Goal: Information Seeking & Learning: Compare options

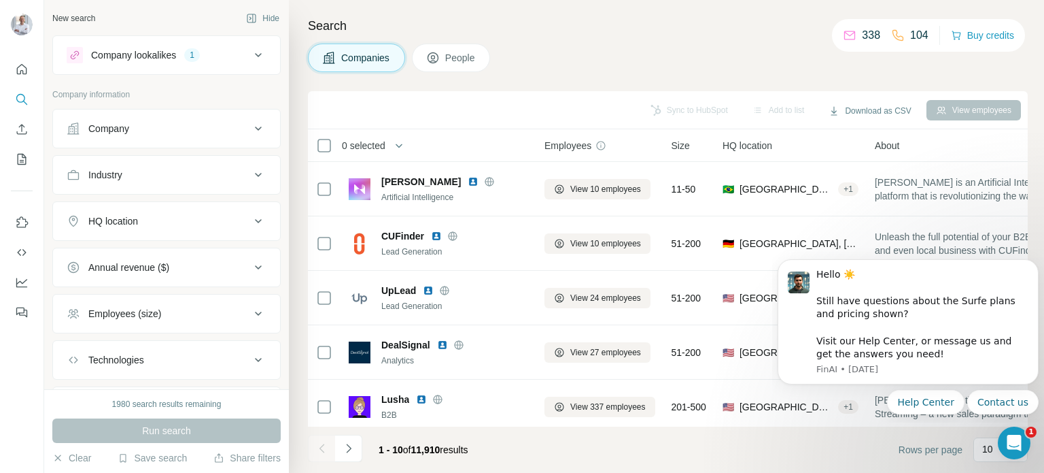
click at [149, 54] on div "Company lookalikes" at bounding box center [133, 55] width 85 height 14
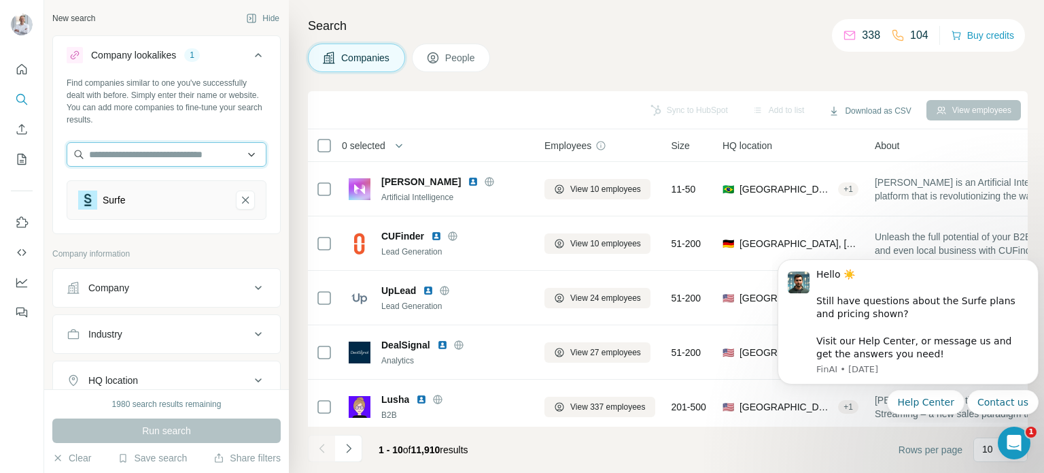
drag, startPoint x: 126, startPoint y: 157, endPoint x: 175, endPoint y: 156, distance: 49.0
click at [126, 157] on input "text" at bounding box center [167, 154] width 200 height 24
click at [176, 156] on input "text" at bounding box center [167, 154] width 200 height 24
click at [176, 156] on input "*" at bounding box center [167, 154] width 200 height 24
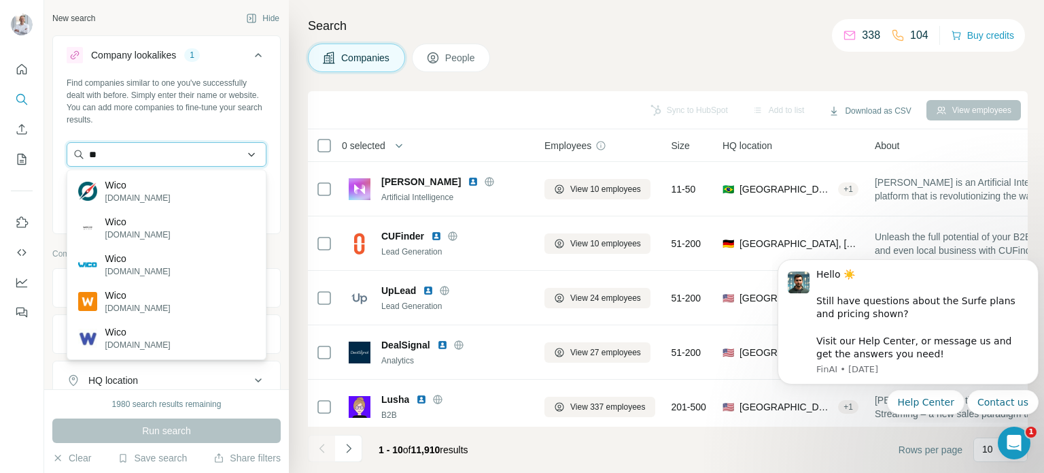
type input "*"
click at [134, 156] on input "*****" at bounding box center [167, 154] width 200 height 24
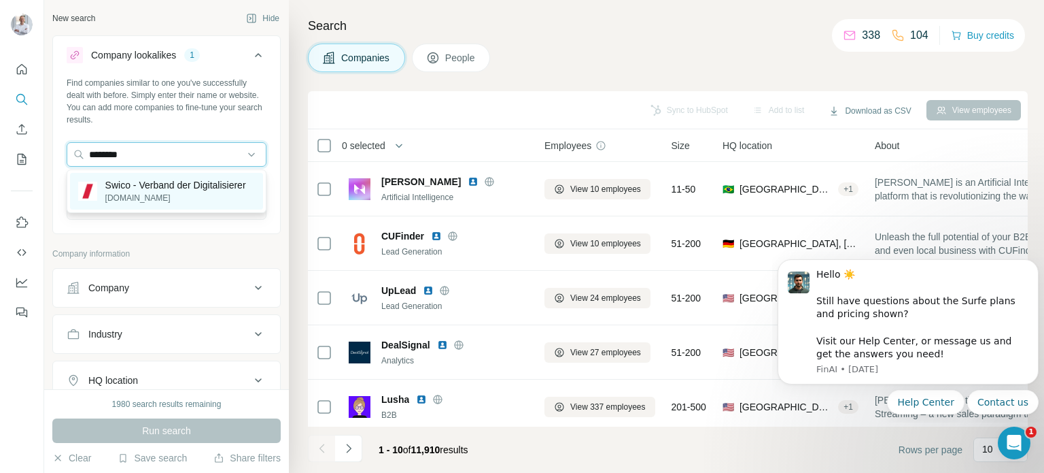
type input "********"
click at [123, 192] on p "Swico - Verband der Digitalisierer" at bounding box center [175, 185] width 141 height 14
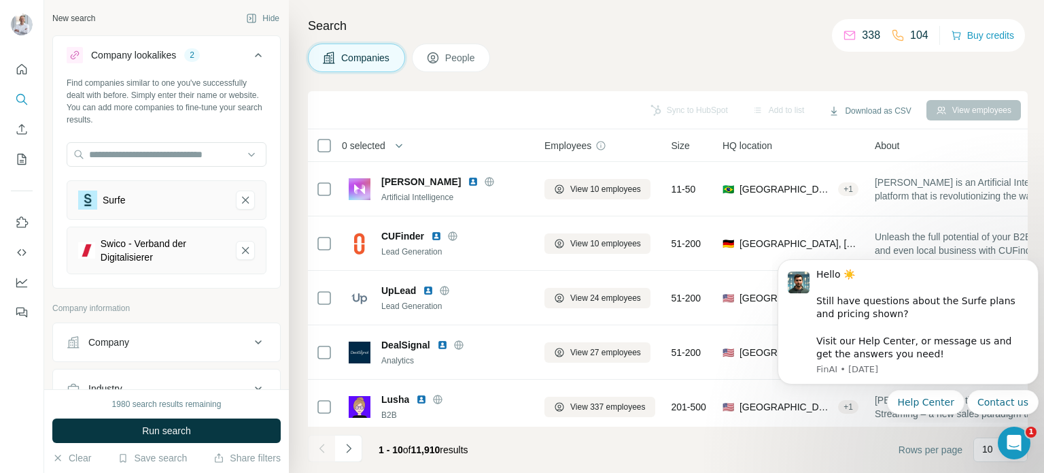
drag, startPoint x: 157, startPoint y: 430, endPoint x: 172, endPoint y: 420, distance: 18.1
click at [156, 430] on span "Run search" at bounding box center [166, 431] width 49 height 14
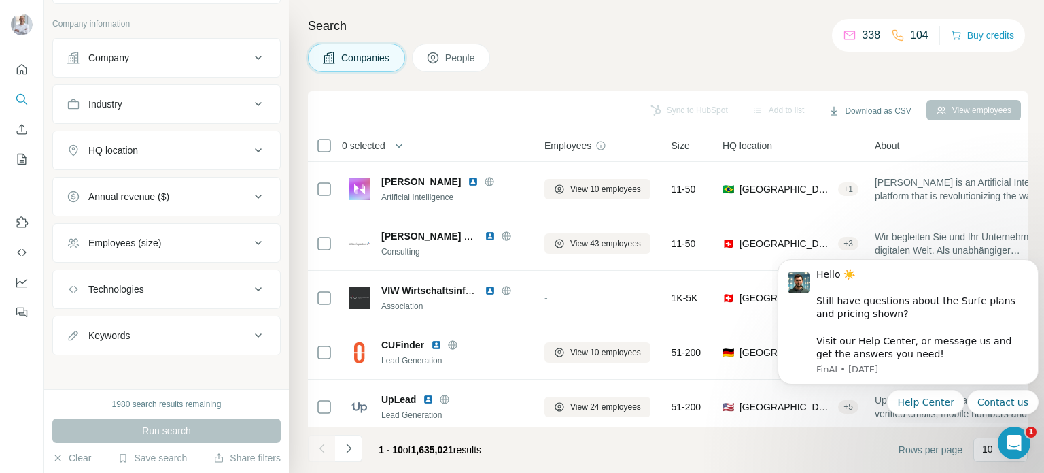
scroll to position [285, 0]
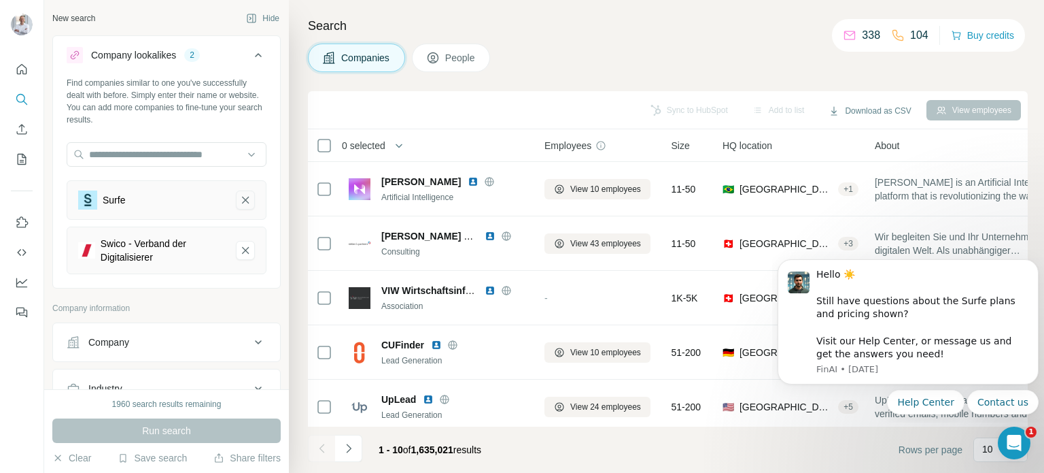
click at [245, 200] on icon "Surfe-remove-button" at bounding box center [245, 199] width 7 height 7
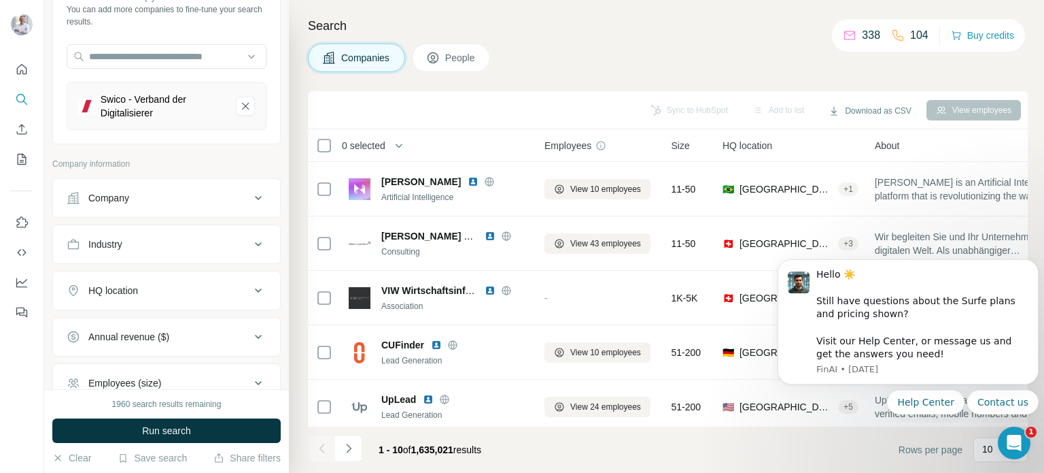
scroll to position [117, 0]
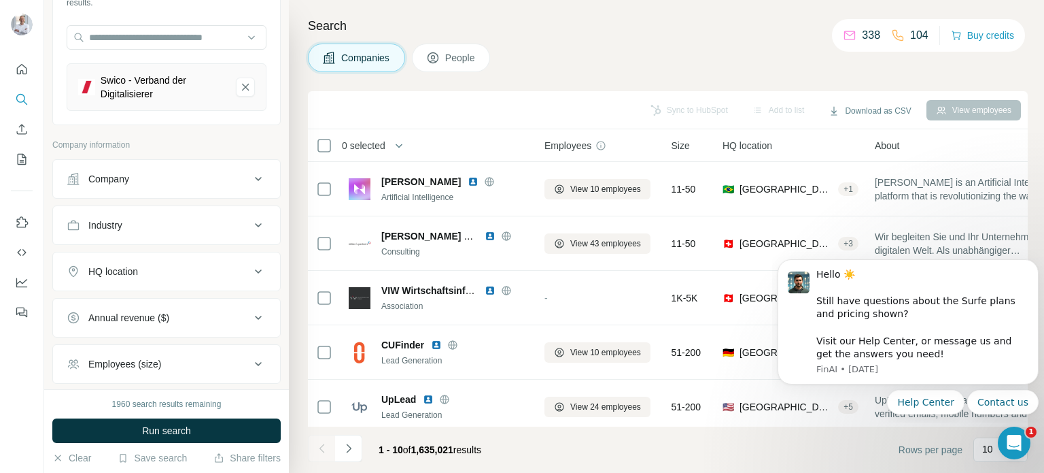
click at [192, 221] on div "Industry" at bounding box center [159, 225] width 184 height 14
click at [164, 262] on input at bounding box center [159, 259] width 168 height 15
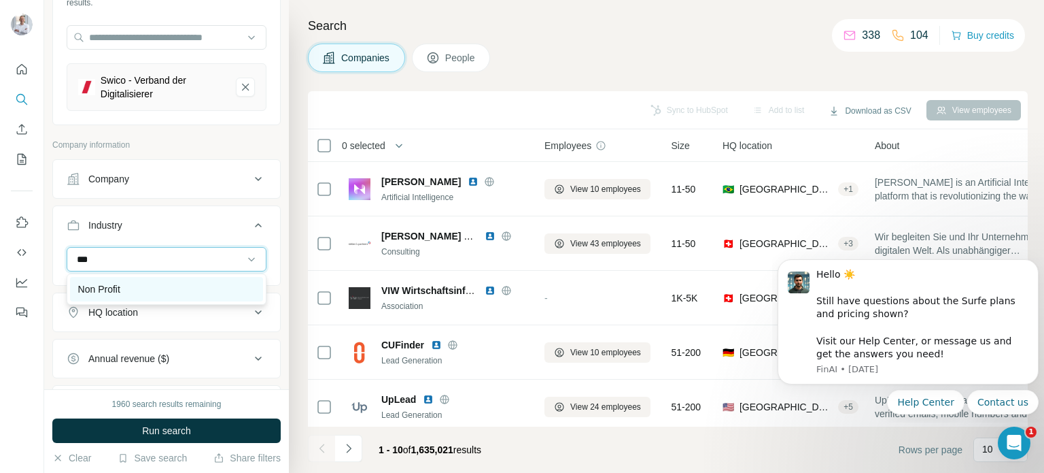
type input "***"
click at [98, 290] on p "Non Profit" at bounding box center [99, 289] width 42 height 14
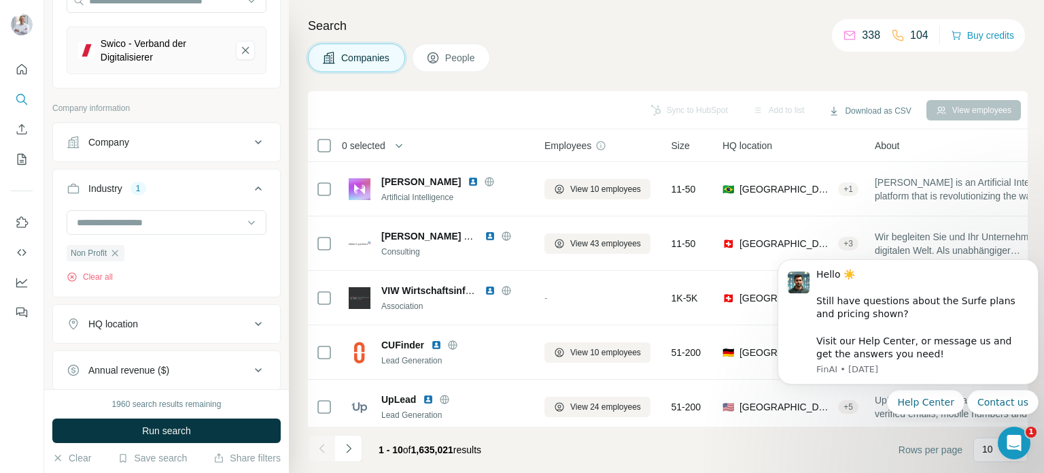
scroll to position [157, 0]
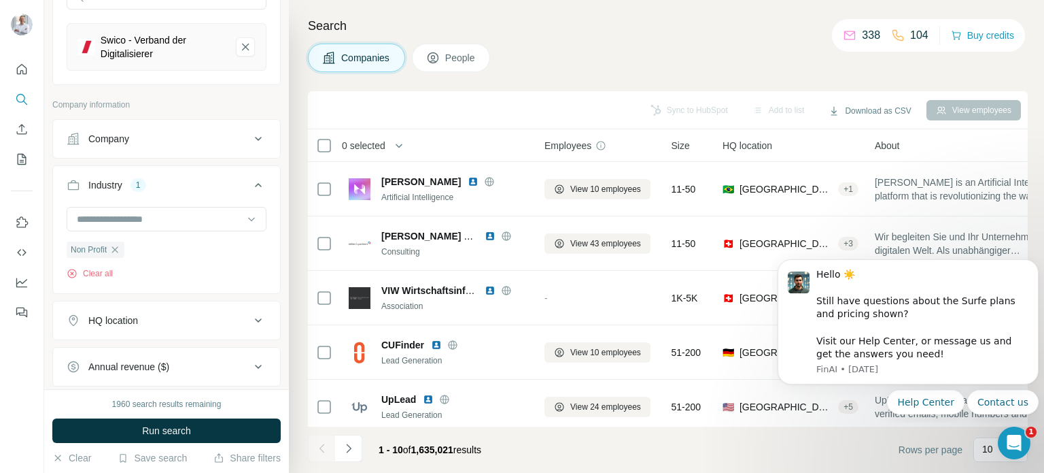
click at [122, 315] on div "HQ location" at bounding box center [113, 320] width 50 height 14
click at [128, 363] on input "text" at bounding box center [167, 354] width 200 height 24
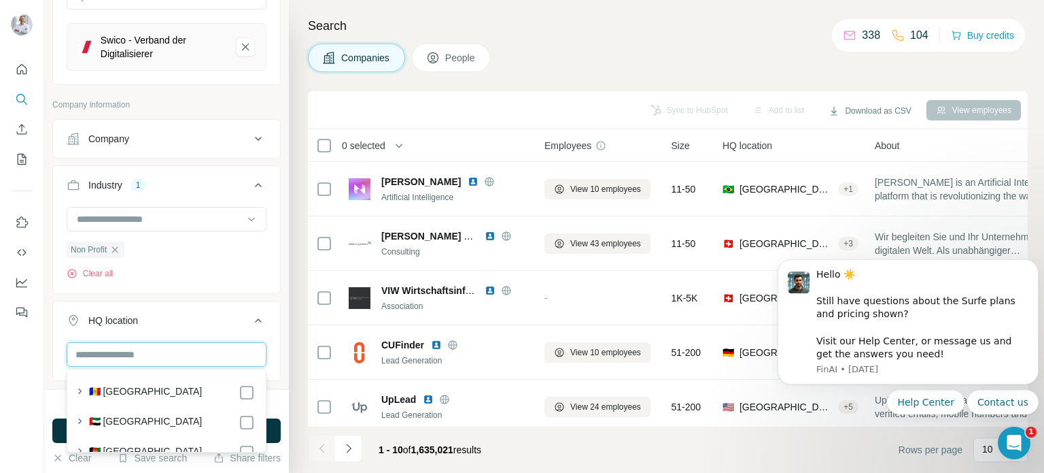
click at [126, 362] on input "text" at bounding box center [167, 354] width 200 height 24
type input "*****"
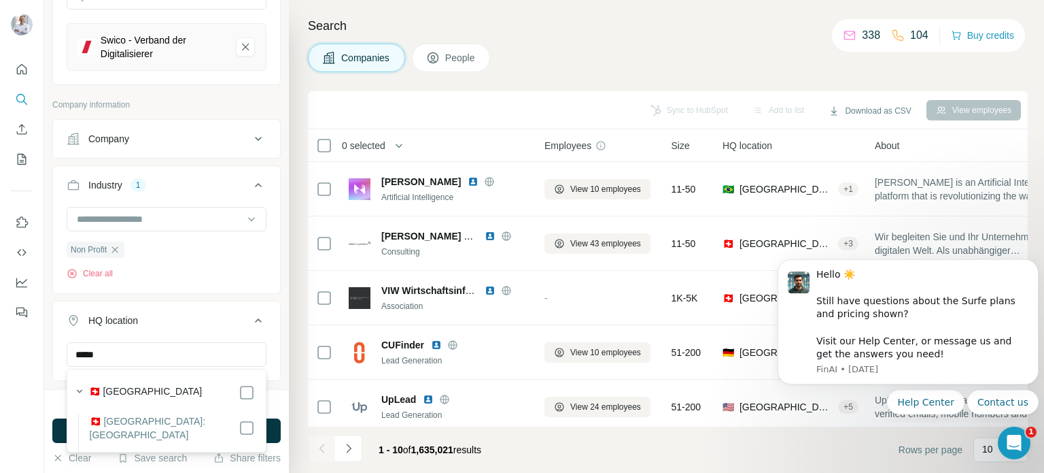
click at [116, 388] on label "🇨🇭 [GEOGRAPHIC_DATA]" at bounding box center [146, 392] width 114 height 16
click at [294, 106] on div "Search Companies People Sync to HubSpot Add to list Download as CSV View employ…" at bounding box center [666, 236] width 755 height 473
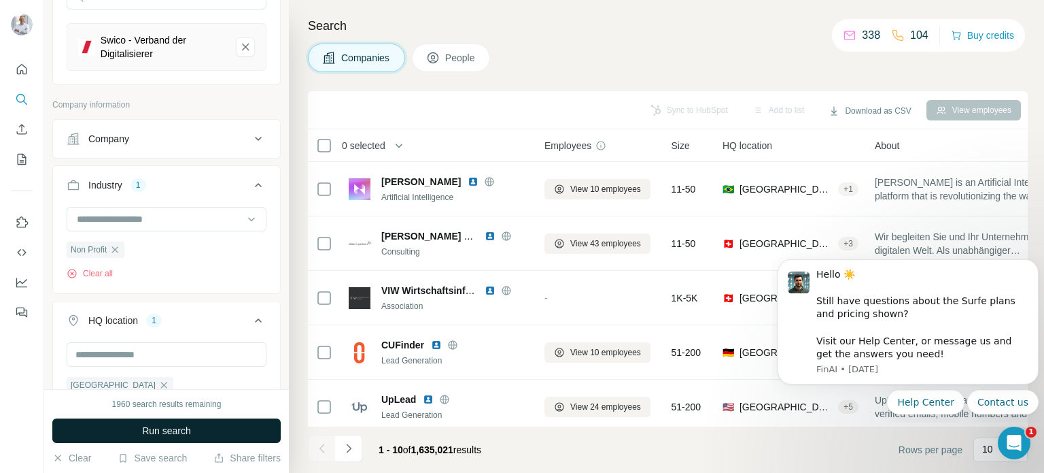
click at [159, 432] on span "Run search" at bounding box center [166, 431] width 49 height 14
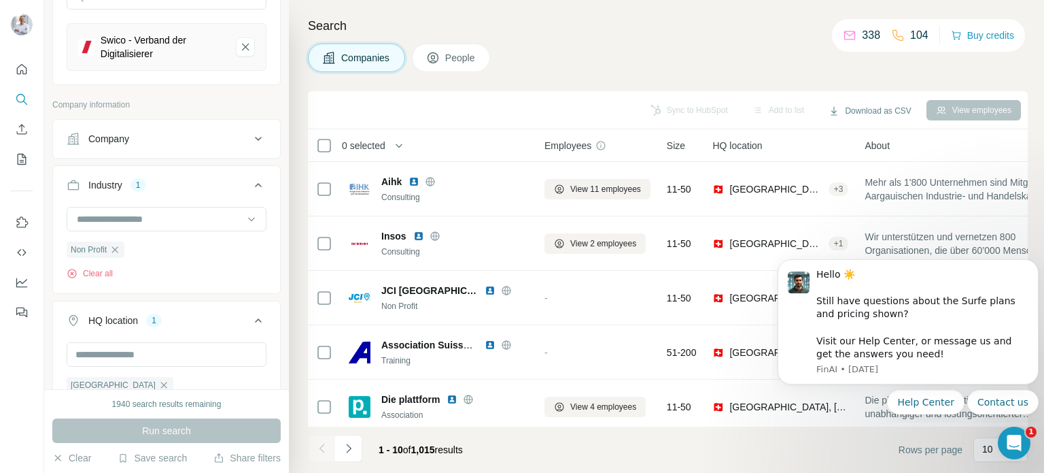
click at [629, 34] on h4 "Search" at bounding box center [668, 25] width 720 height 19
click at [124, 42] on div "Swico - Verband der Digitalisierer" at bounding box center [163, 46] width 124 height 27
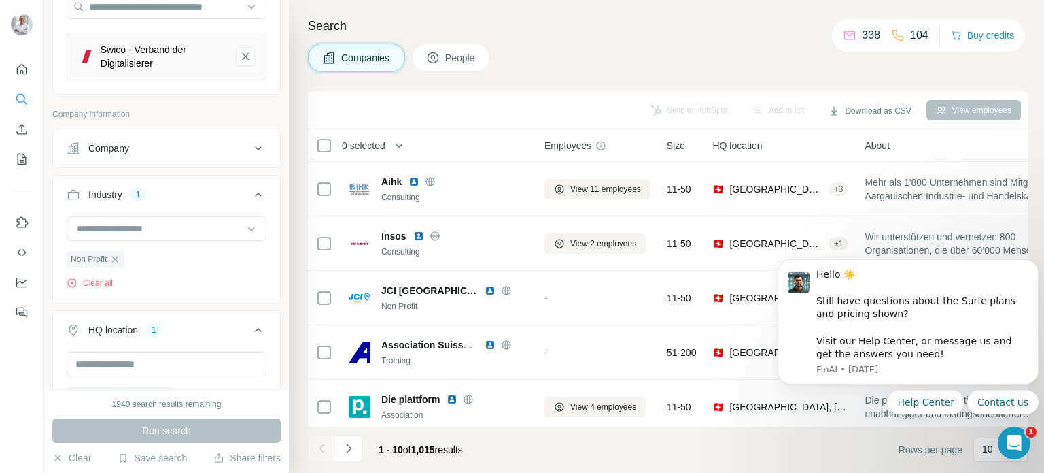
scroll to position [136, 0]
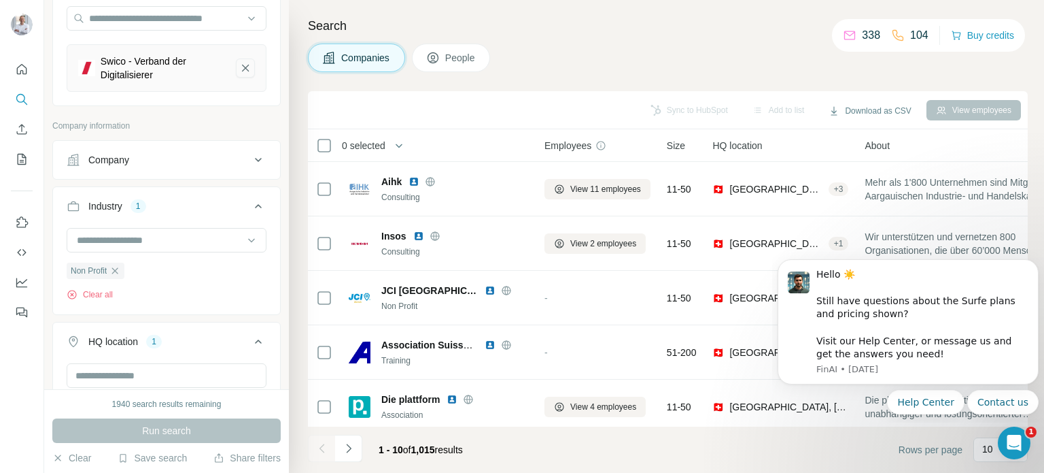
click at [245, 62] on icon "Swico - Verband der Digitalisierer-remove-button" at bounding box center [245, 68] width 12 height 14
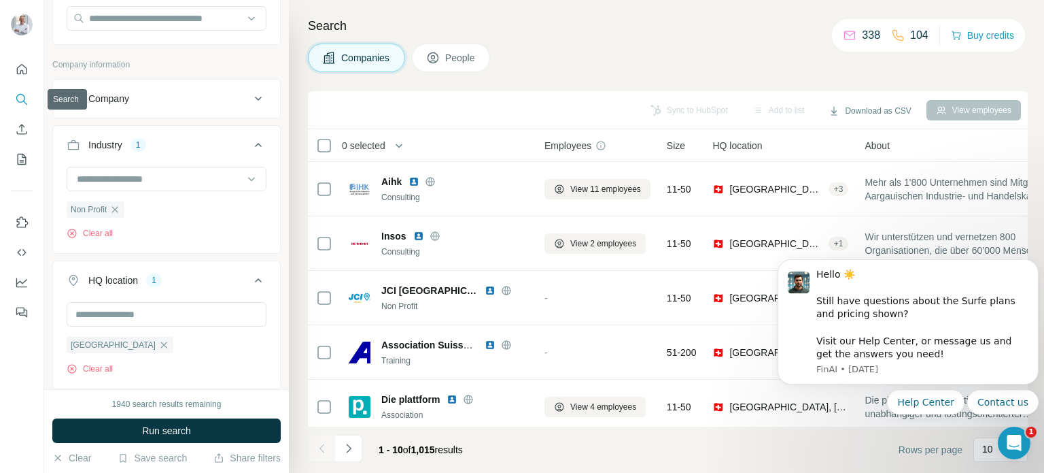
click at [14, 93] on button "Search" at bounding box center [22, 99] width 22 height 24
click at [137, 21] on input "text" at bounding box center [167, 18] width 200 height 24
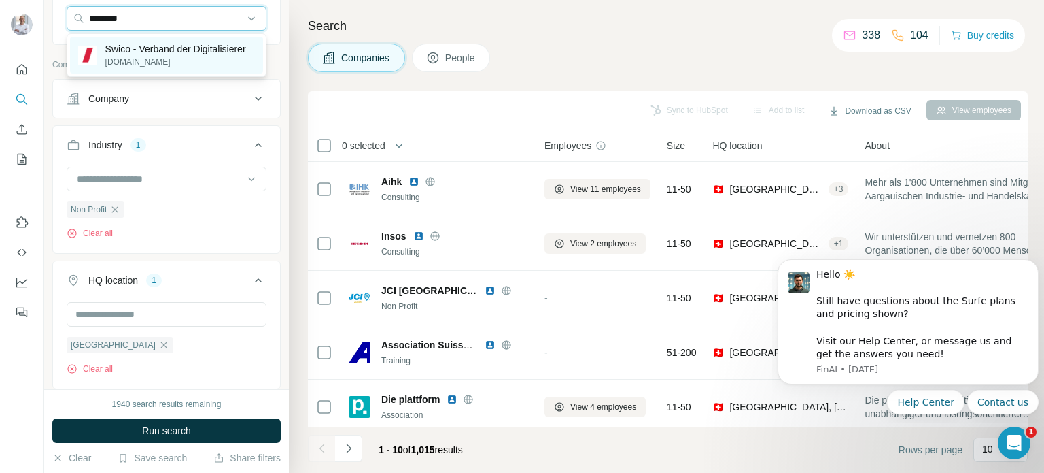
type input "********"
click at [112, 53] on p "Swico - Verband der Digitalisierer" at bounding box center [175, 49] width 141 height 14
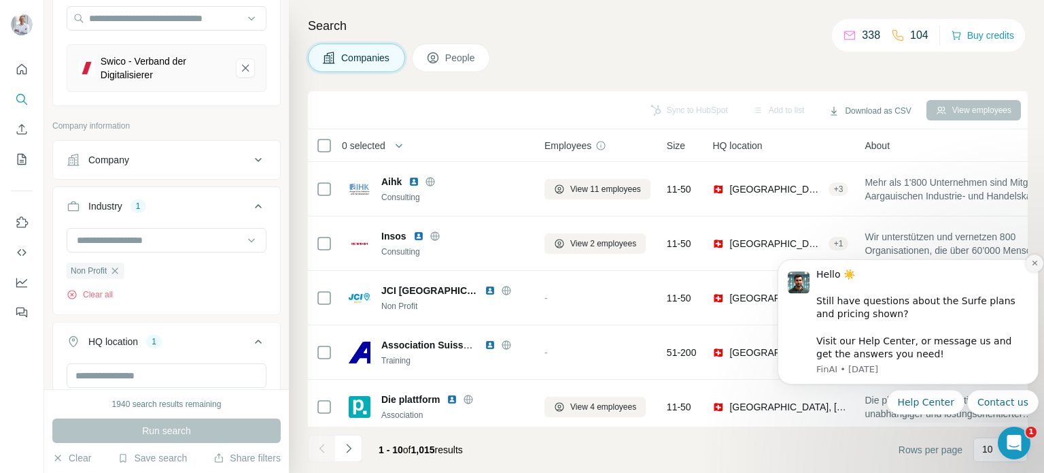
click at [1033, 265] on icon "Dismiss notification" at bounding box center [1034, 262] width 5 height 5
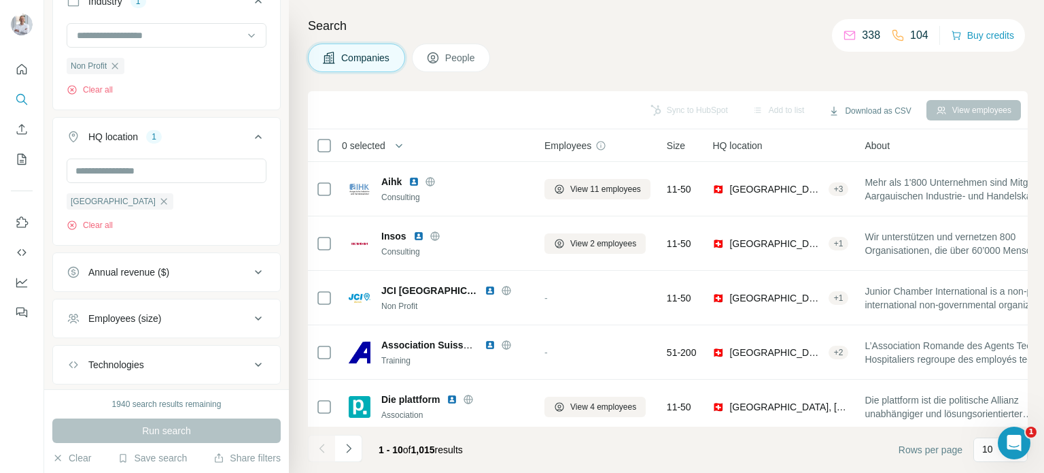
scroll to position [418, 0]
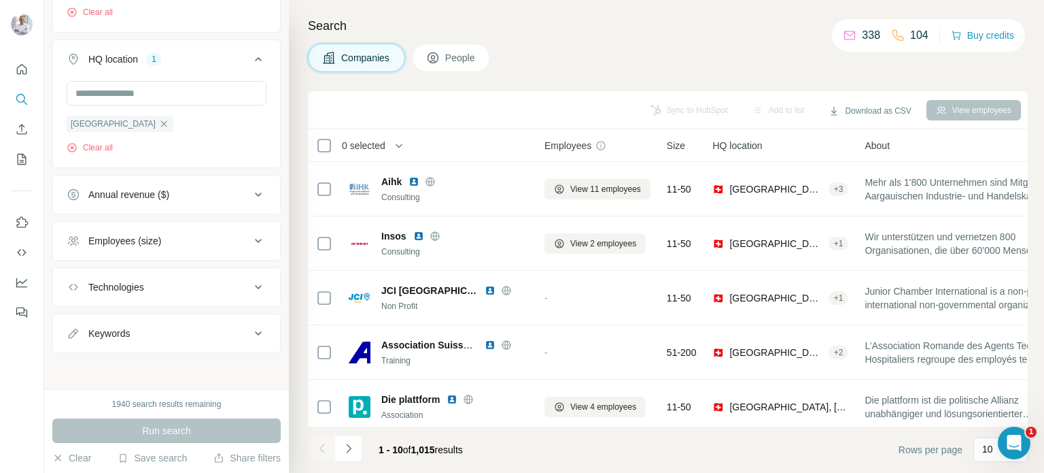
click at [144, 328] on div "Keywords" at bounding box center [159, 333] width 184 height 14
click at [146, 365] on input "text" at bounding box center [153, 367] width 173 height 24
type input "*****"
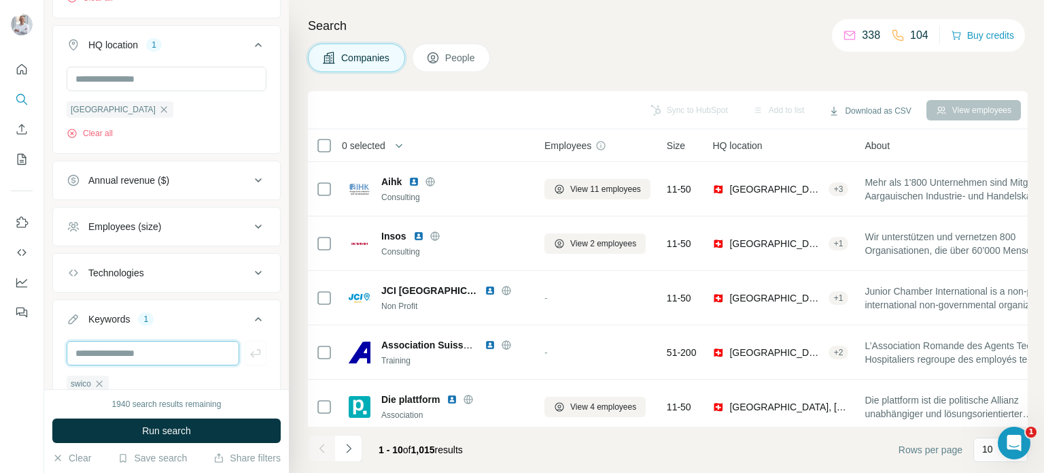
scroll to position [508, 0]
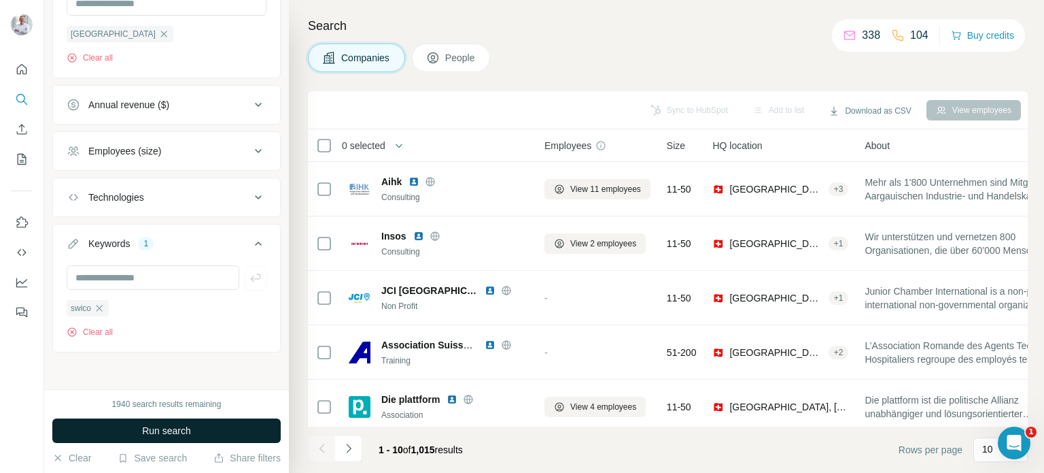
click at [159, 427] on span "Run search" at bounding box center [166, 431] width 49 height 14
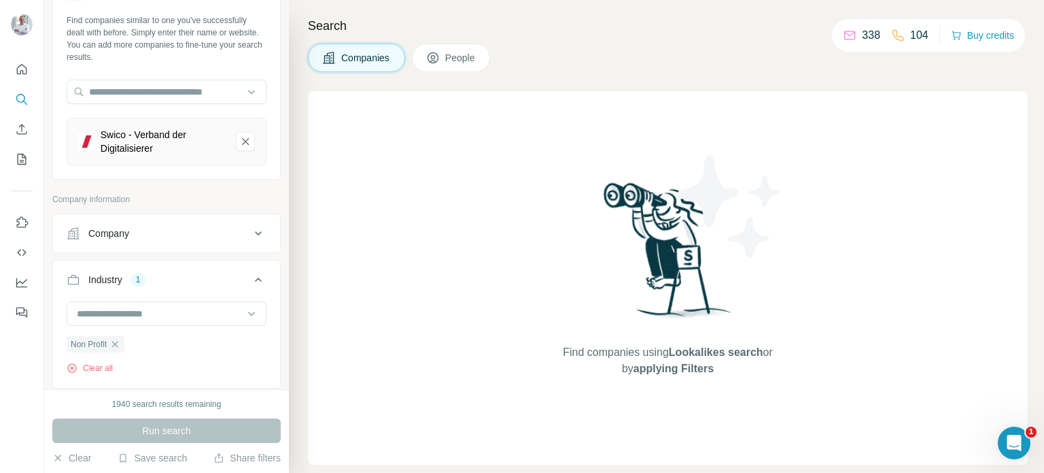
scroll to position [81, 0]
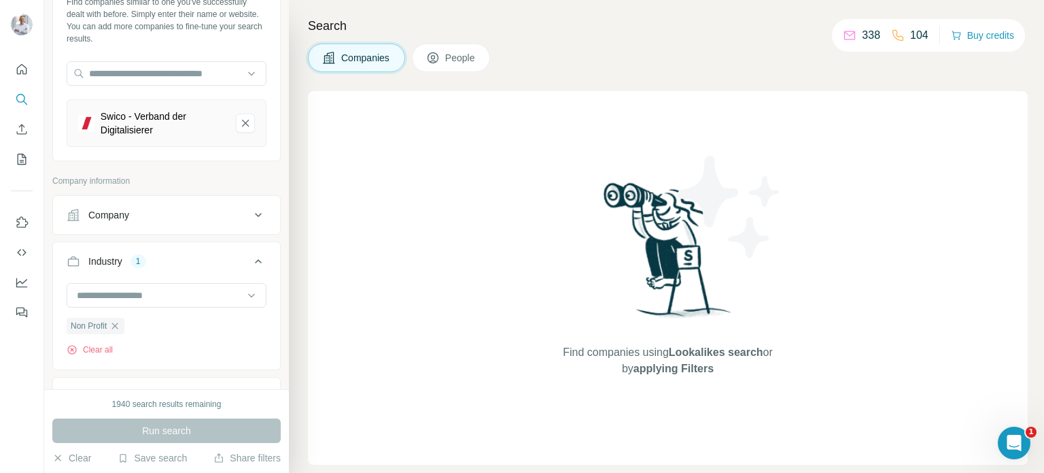
drag, startPoint x: 115, startPoint y: 324, endPoint x: 128, endPoint y: 321, distance: 13.2
click at [116, 324] on icon "button" at bounding box center [114, 325] width 11 height 11
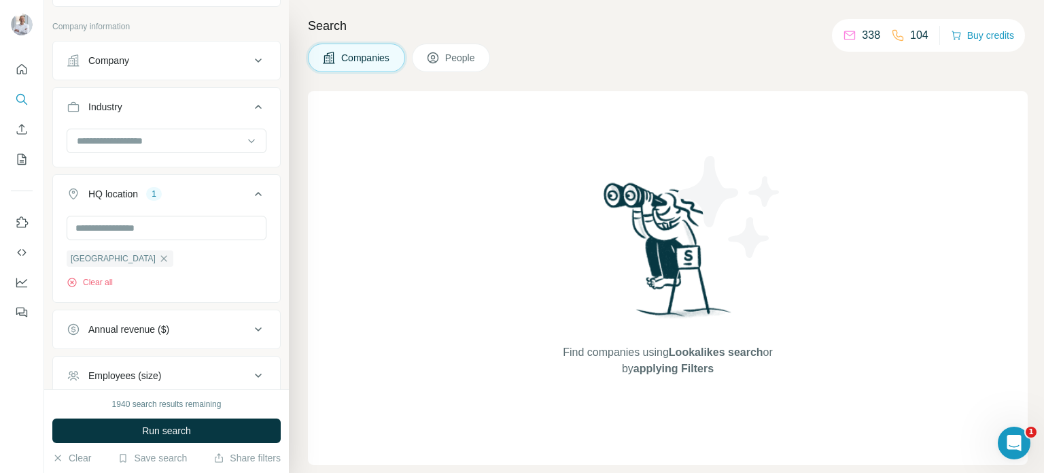
scroll to position [238, 0]
click at [157, 424] on span "Run search" at bounding box center [166, 431] width 49 height 14
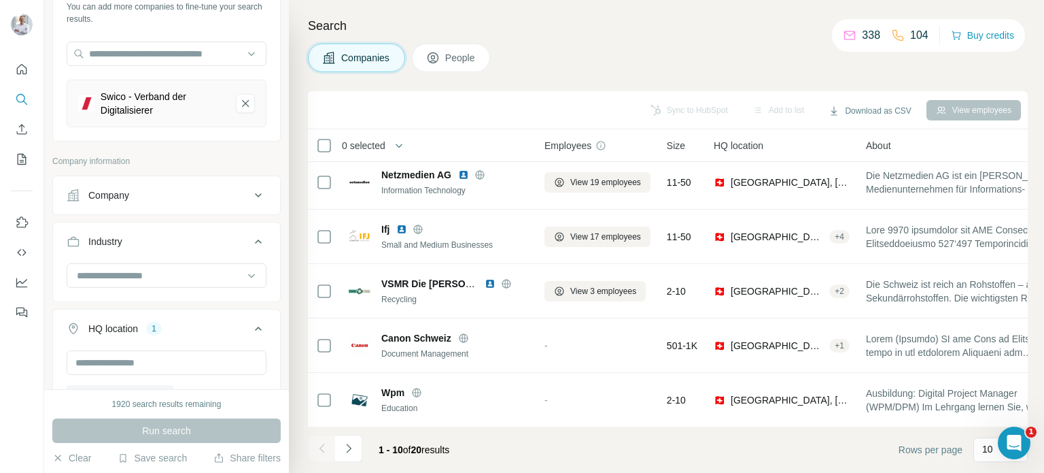
scroll to position [0, 0]
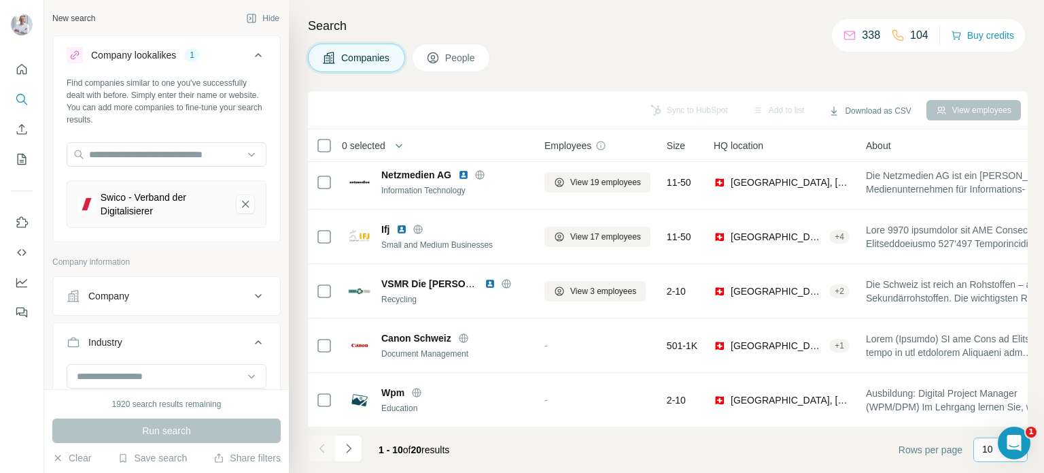
click at [988, 449] on p "10" at bounding box center [987, 449] width 11 height 14
click at [981, 341] on div "60" at bounding box center [1001, 345] width 48 height 24
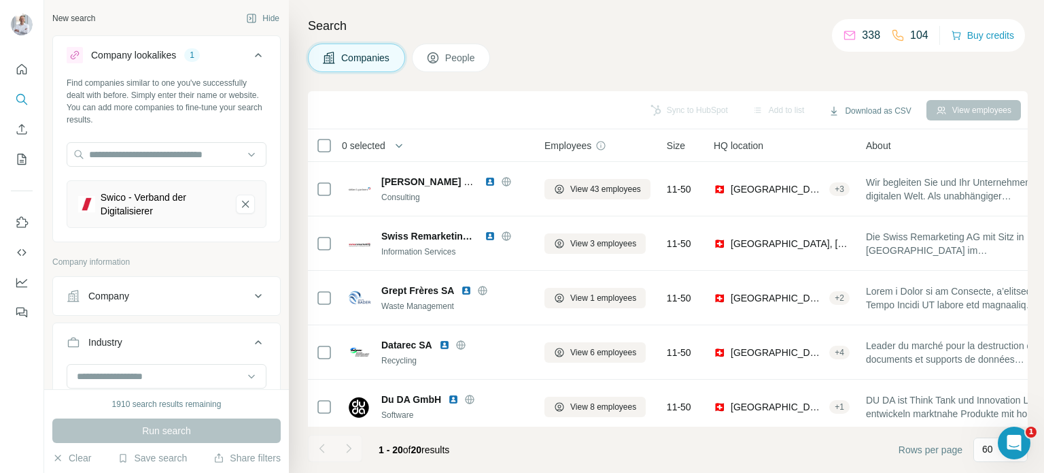
click at [347, 59] on span "Companies" at bounding box center [366, 58] width 50 height 14
click at [22, 73] on icon "Quick start" at bounding box center [22, 70] width 14 height 14
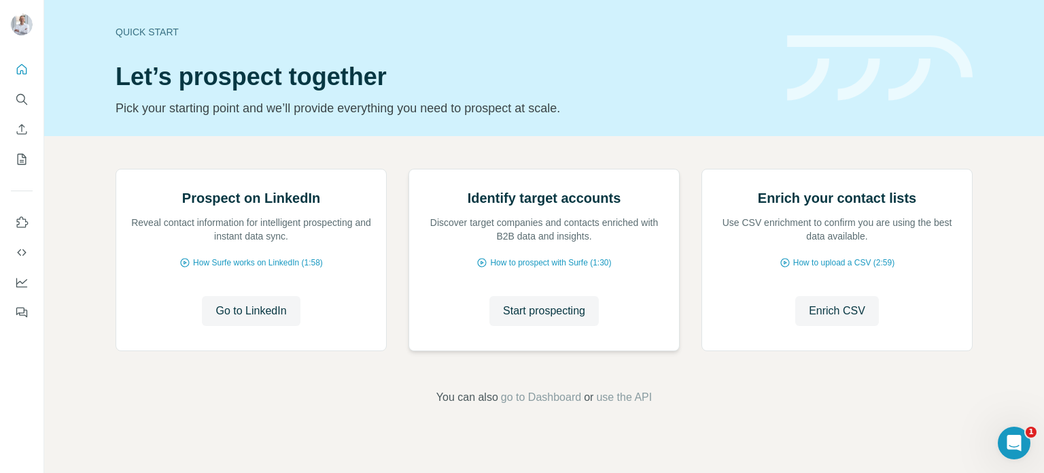
scroll to position [68, 0]
click at [550, 319] on span "Start prospecting" at bounding box center [544, 311] width 82 height 16
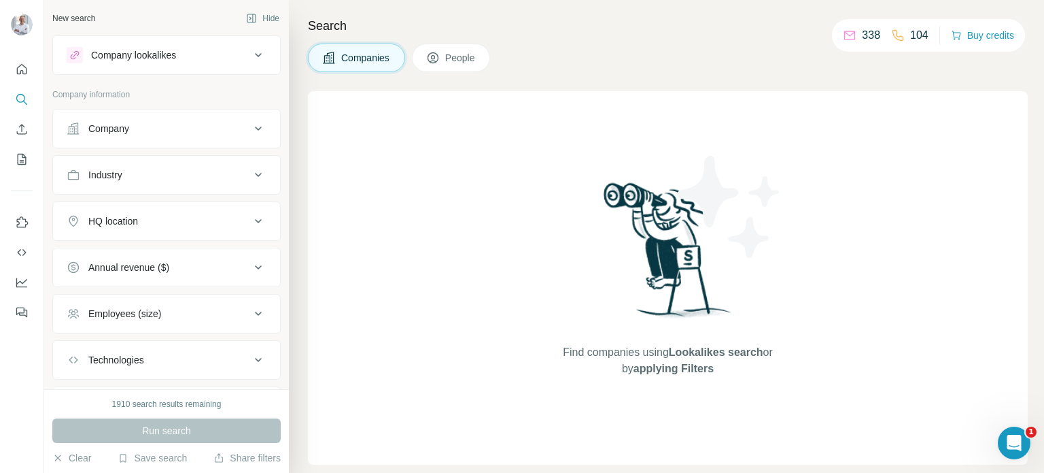
click at [123, 124] on div "Company" at bounding box center [108, 129] width 41 height 14
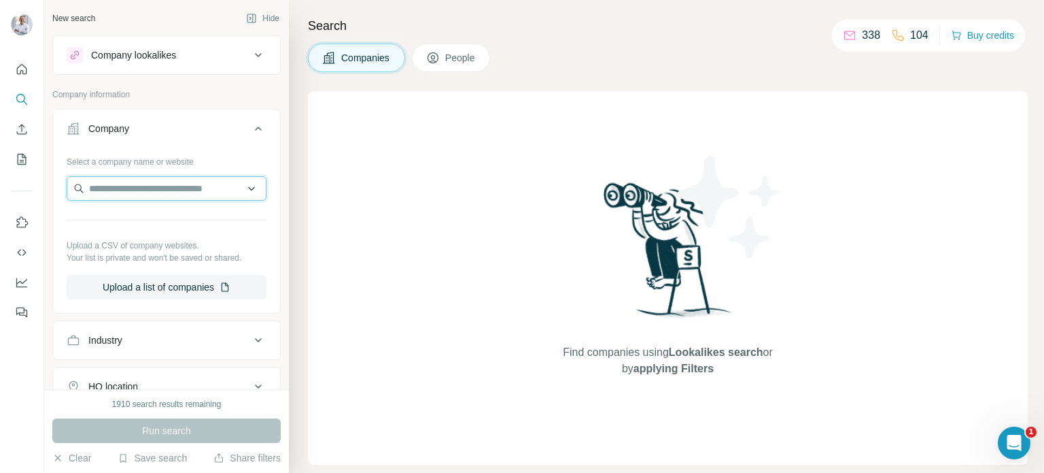
click at [134, 184] on input "text" at bounding box center [167, 188] width 200 height 24
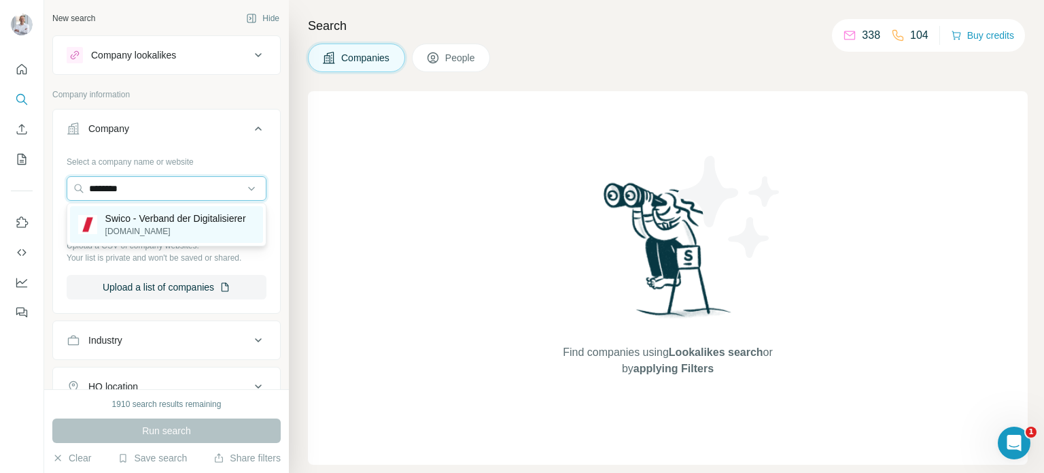
type input "********"
click at [110, 218] on p "Swico - Verband der Digitalisierer" at bounding box center [175, 218] width 141 height 14
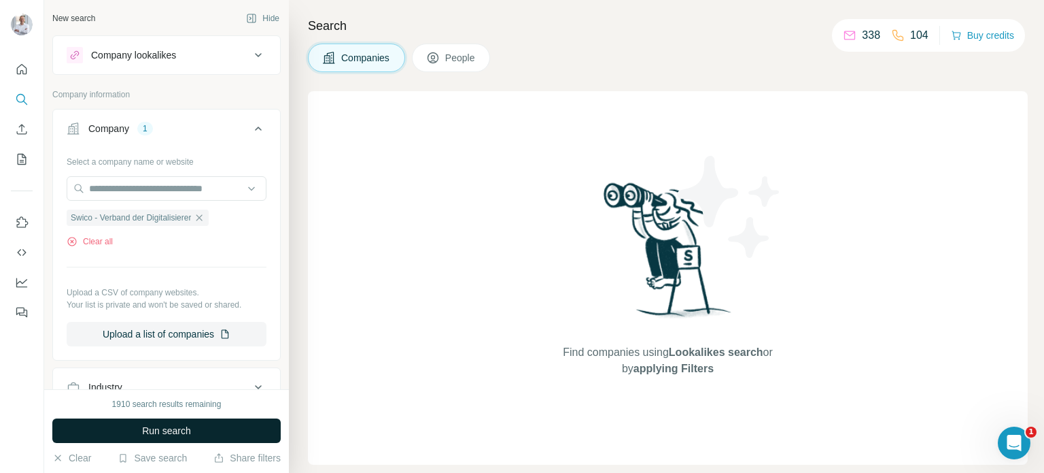
click at [151, 428] on span "Run search" at bounding box center [166, 431] width 49 height 14
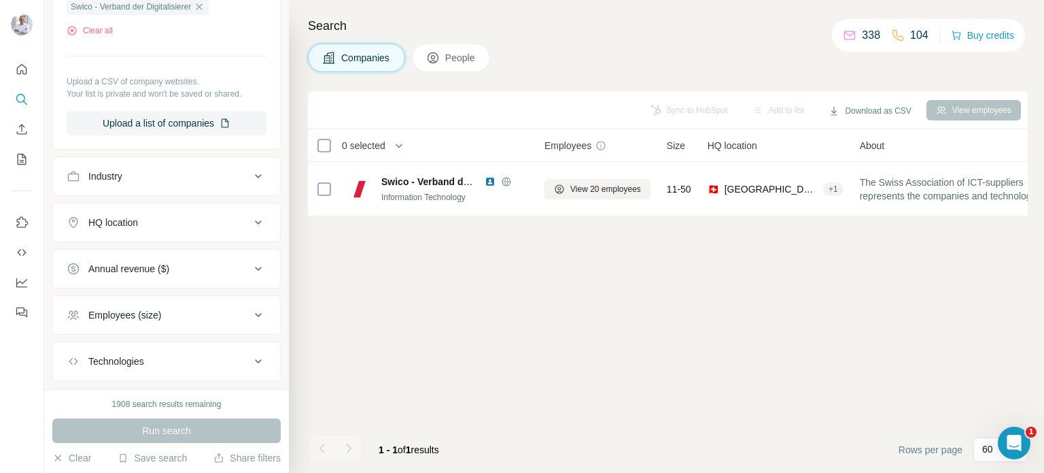
scroll to position [284, 0]
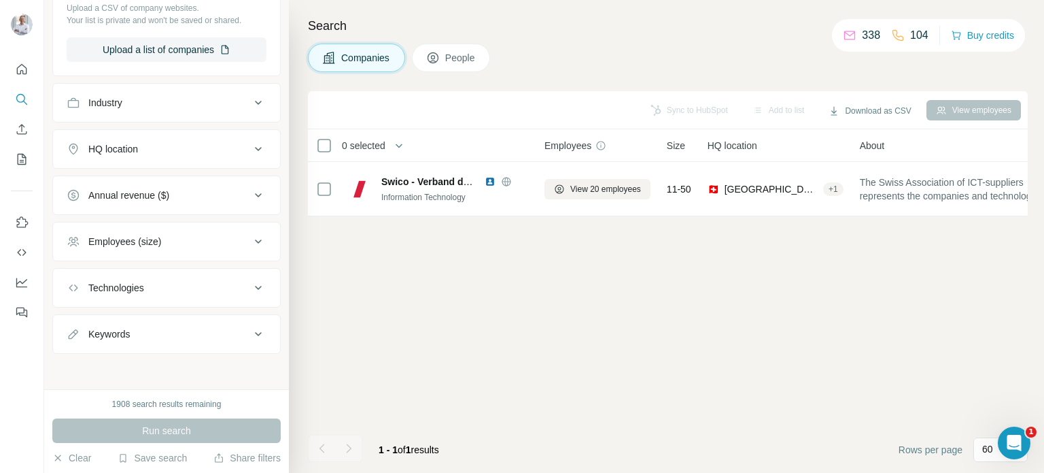
click at [126, 319] on button "Keywords" at bounding box center [166, 334] width 227 height 33
click at [131, 362] on input "text" at bounding box center [153, 368] width 173 height 24
drag, startPoint x: 567, startPoint y: 364, endPoint x: 471, endPoint y: 345, distance: 98.3
click at [566, 364] on div "Sync to HubSpot Add to list Download as CSV View employees 0 selected Companies…" at bounding box center [668, 281] width 720 height 381
click at [119, 371] on input "*****" at bounding box center [153, 368] width 173 height 24
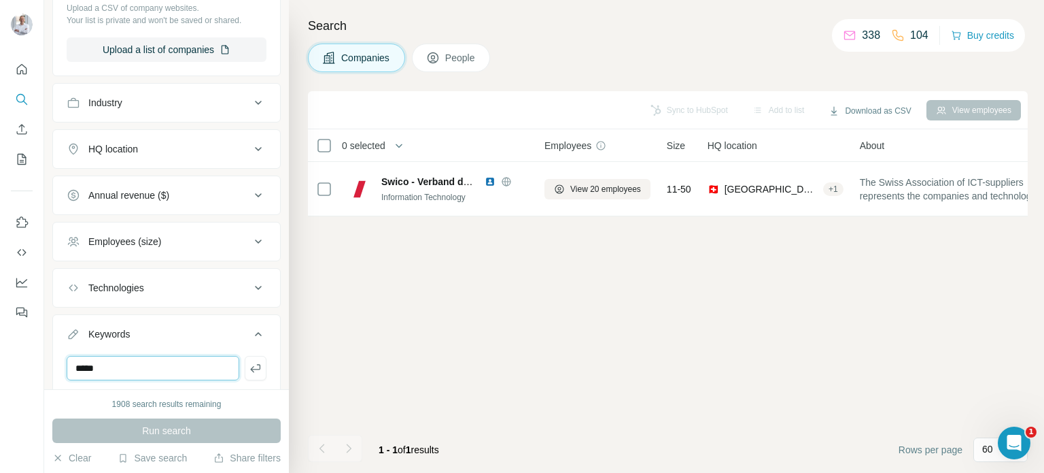
click at [119, 371] on input "*****" at bounding box center [153, 368] width 173 height 24
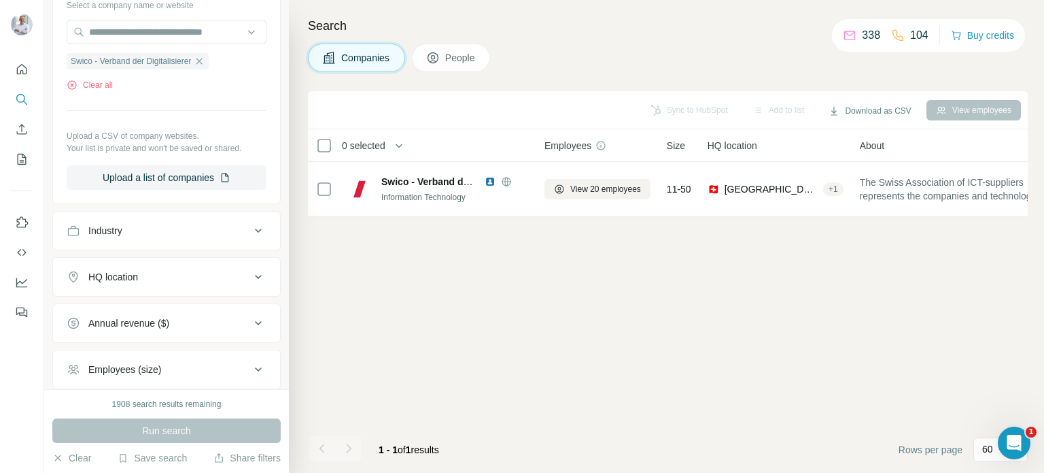
scroll to position [0, 0]
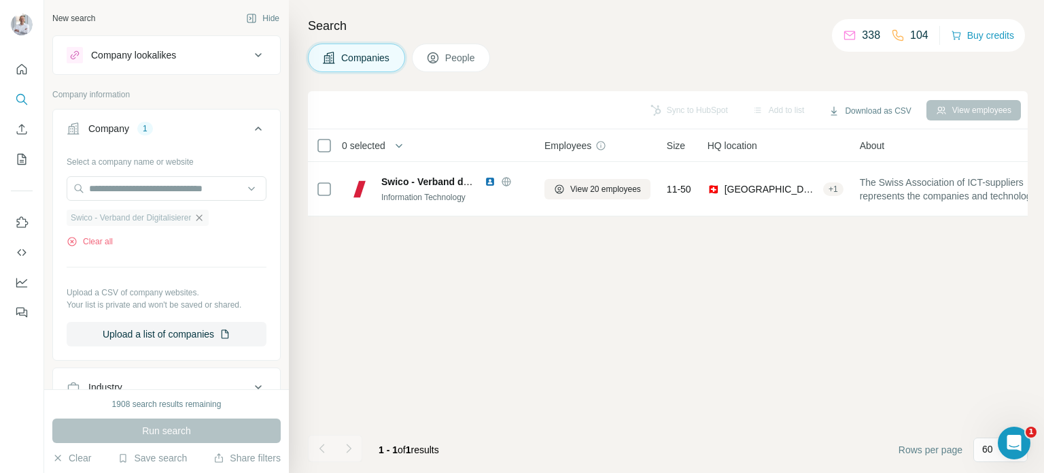
type input "*******"
click at [205, 218] on icon "button" at bounding box center [199, 217] width 11 height 11
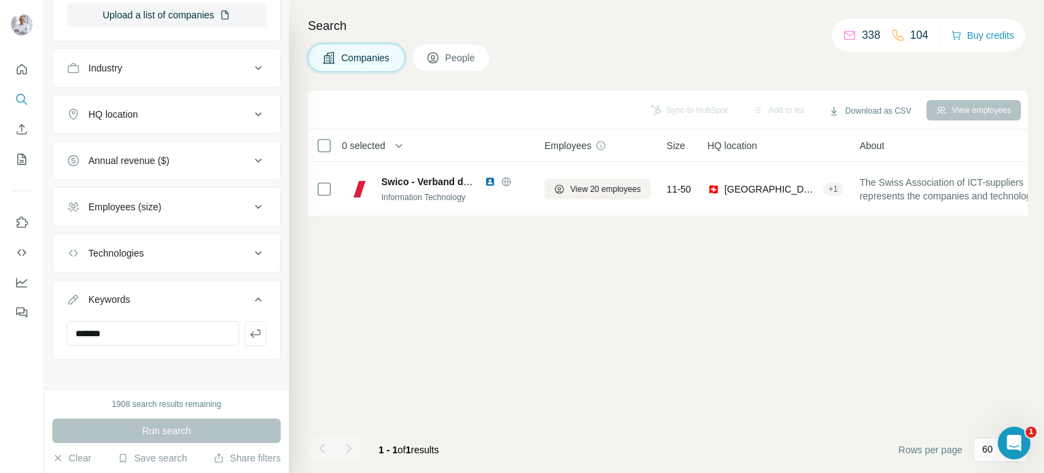
scroll to position [277, 0]
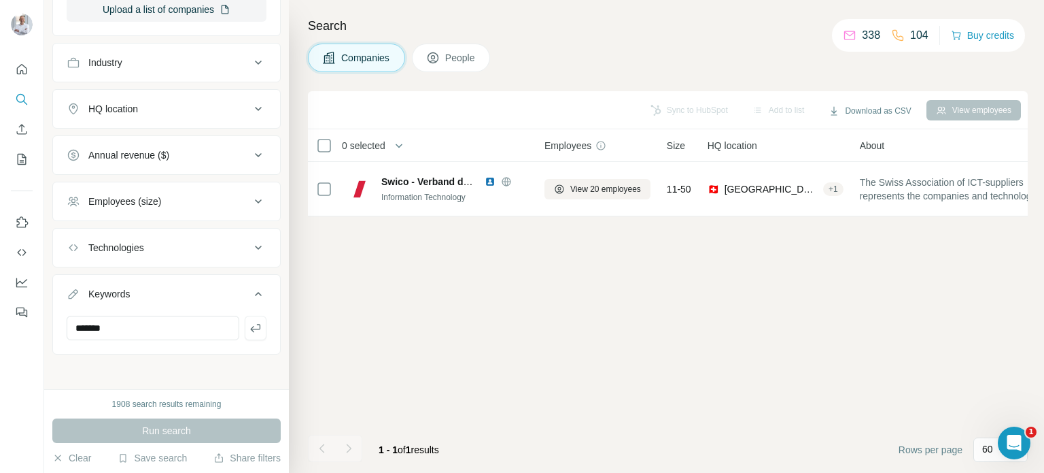
click at [97, 366] on div "New search Hide Company lookalikes Company information Company Select a company…" at bounding box center [166, 194] width 245 height 389
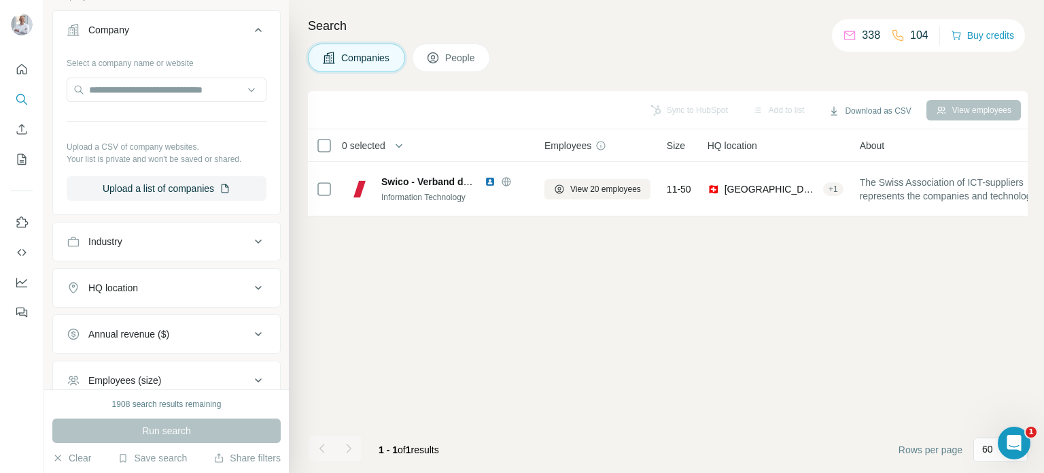
scroll to position [169, 0]
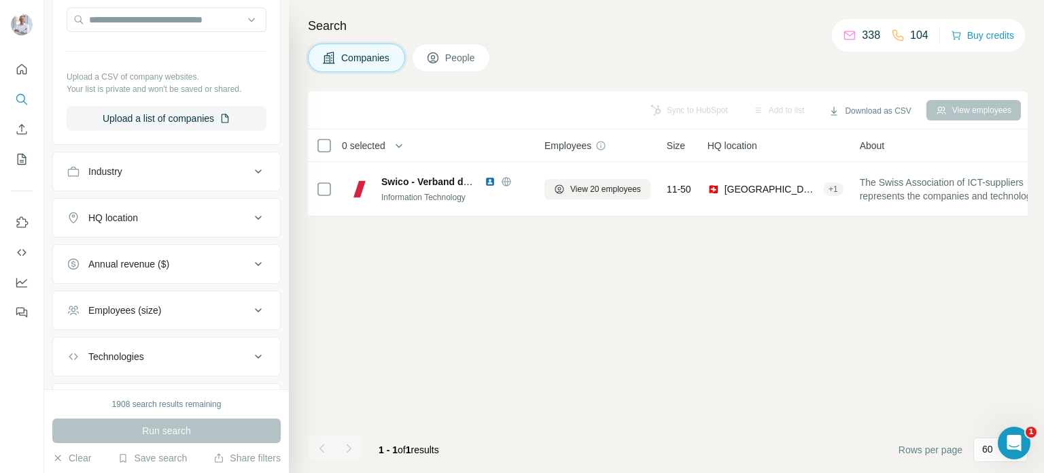
click at [157, 224] on button "HQ location" at bounding box center [166, 217] width 227 height 33
click at [122, 252] on input "text" at bounding box center [167, 251] width 200 height 24
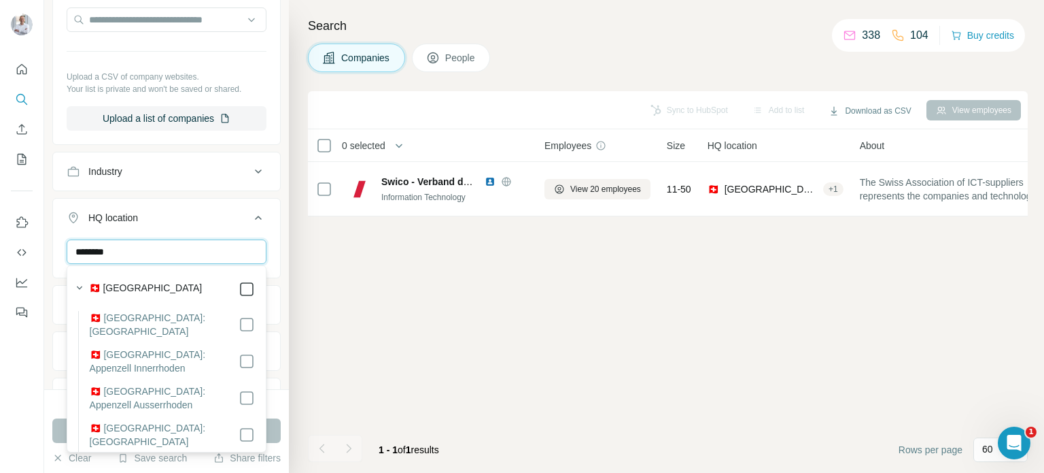
type input "********"
click at [405, 285] on div "Sync to HubSpot Add to list Download as CSV View employees 0 selected Companies…" at bounding box center [668, 281] width 720 height 381
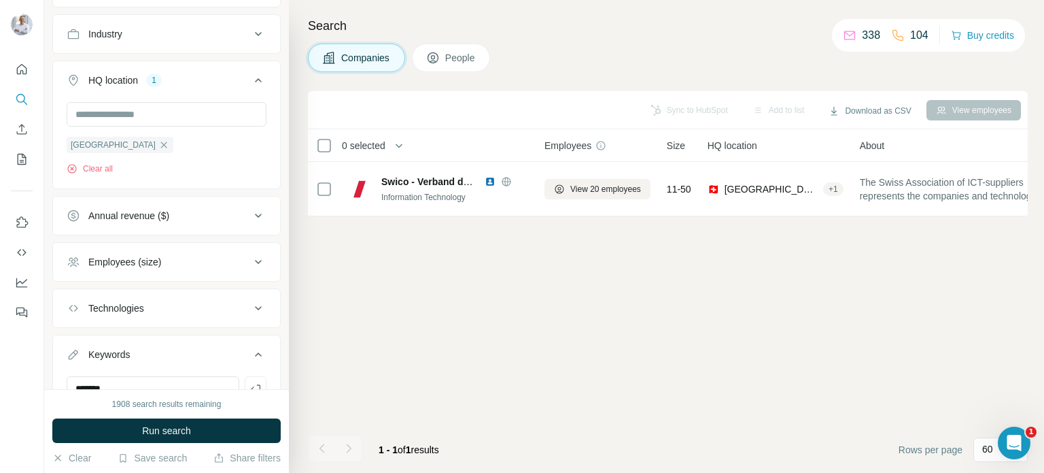
scroll to position [367, 0]
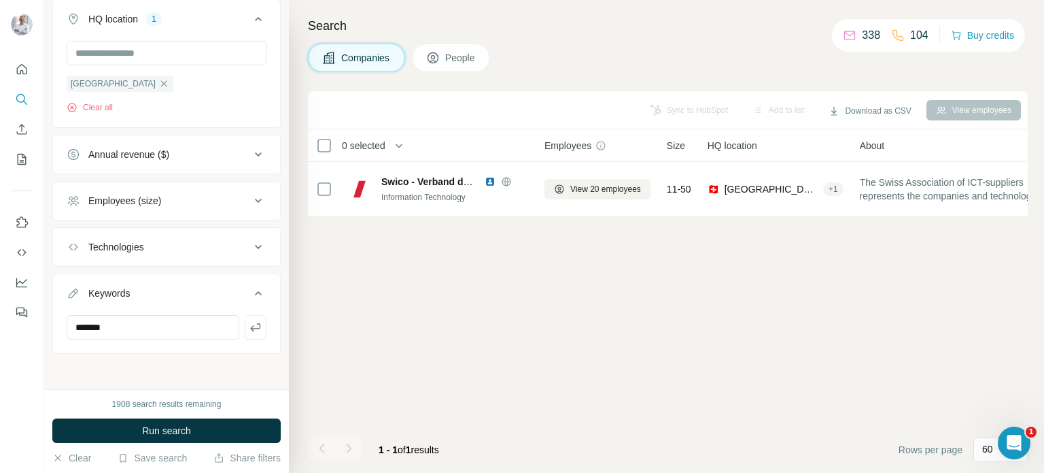
click at [168, 429] on span "Run search" at bounding box center [166, 431] width 49 height 14
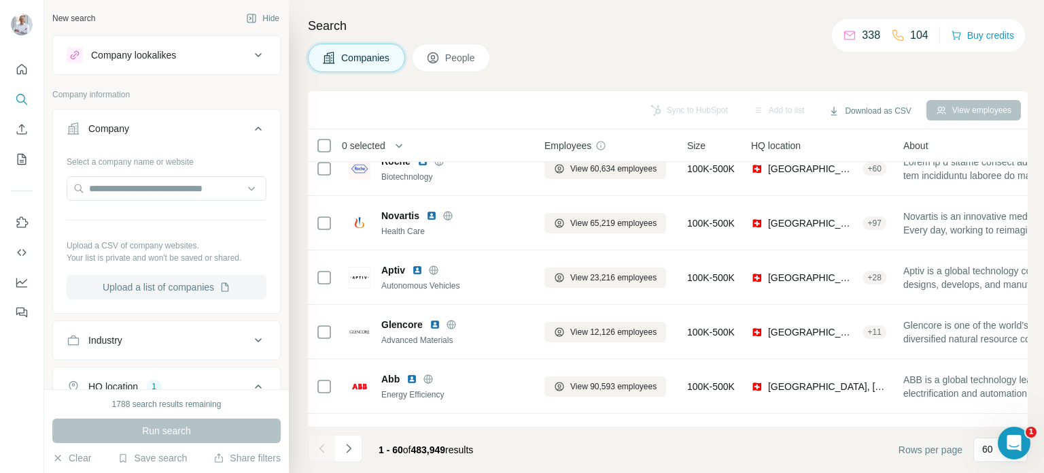
scroll to position [0, 0]
click at [256, 52] on icon at bounding box center [258, 55] width 16 height 16
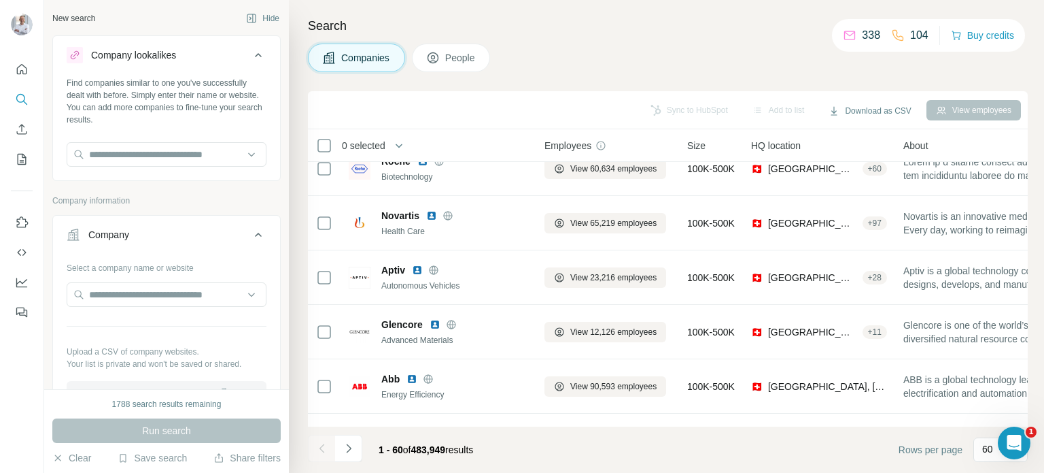
click at [256, 52] on icon at bounding box center [258, 55] width 16 height 16
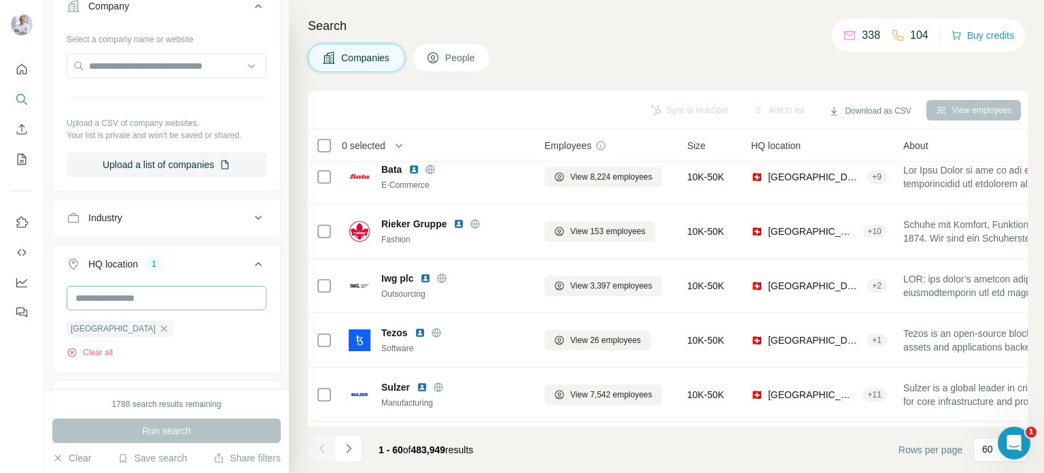
scroll to position [133, 0]
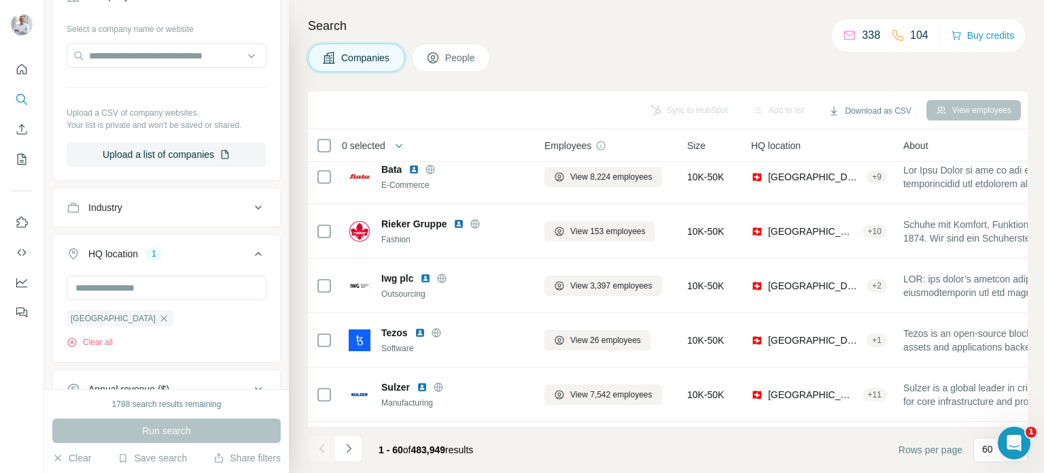
click at [127, 206] on div "Industry" at bounding box center [159, 208] width 184 height 14
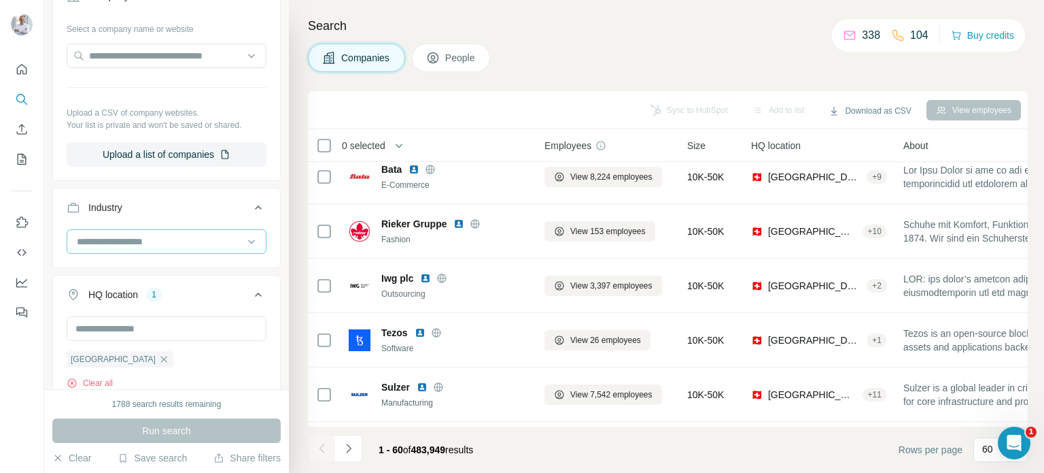
click at [175, 238] on input at bounding box center [159, 241] width 168 height 15
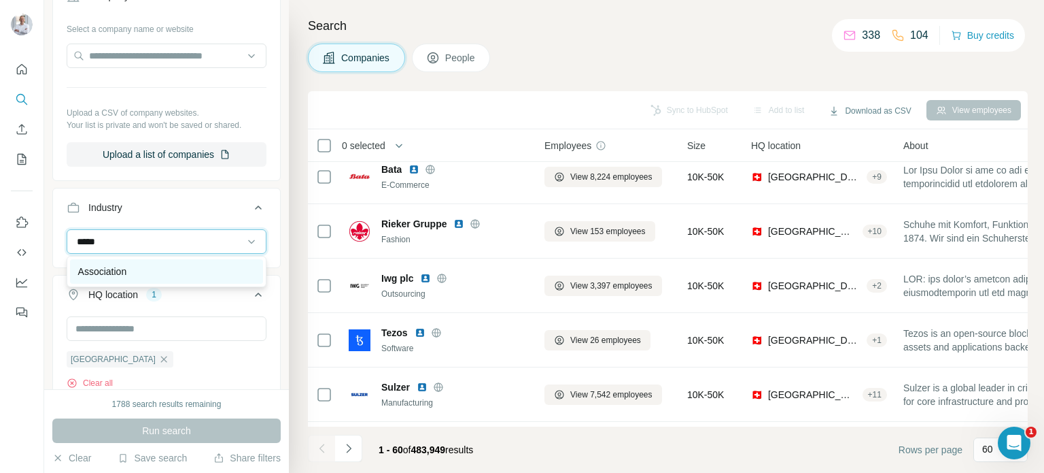
type input "*****"
click at [113, 267] on p "Association" at bounding box center [102, 271] width 49 height 14
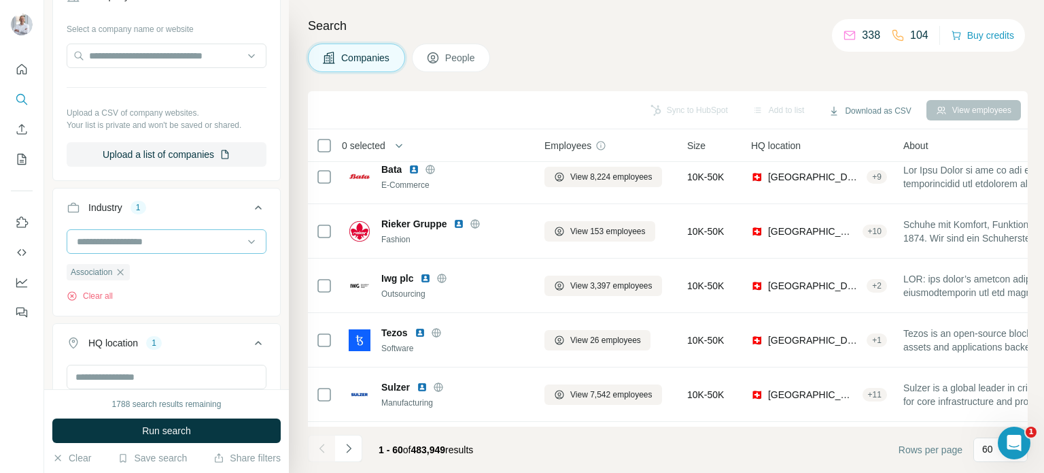
click at [167, 238] on input at bounding box center [159, 241] width 168 height 15
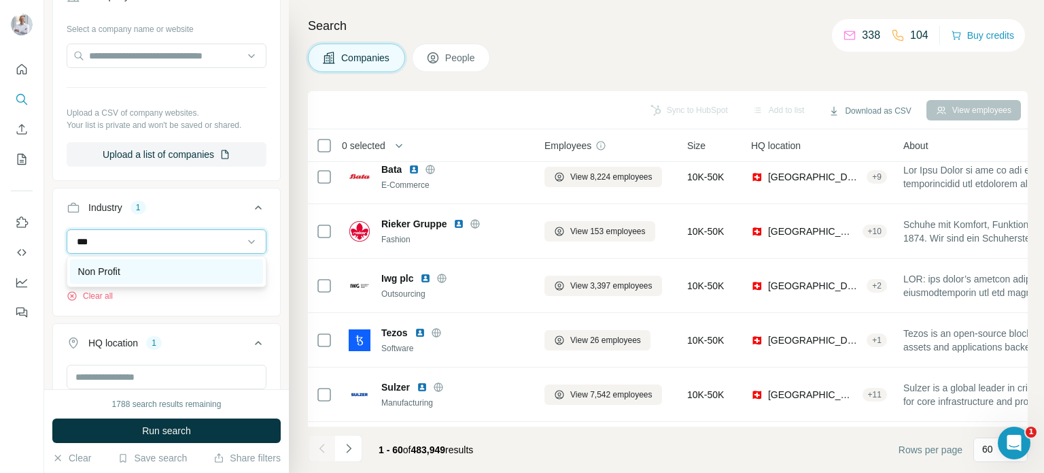
type input "***"
click at [112, 261] on div "Non Profit" at bounding box center [166, 271] width 193 height 24
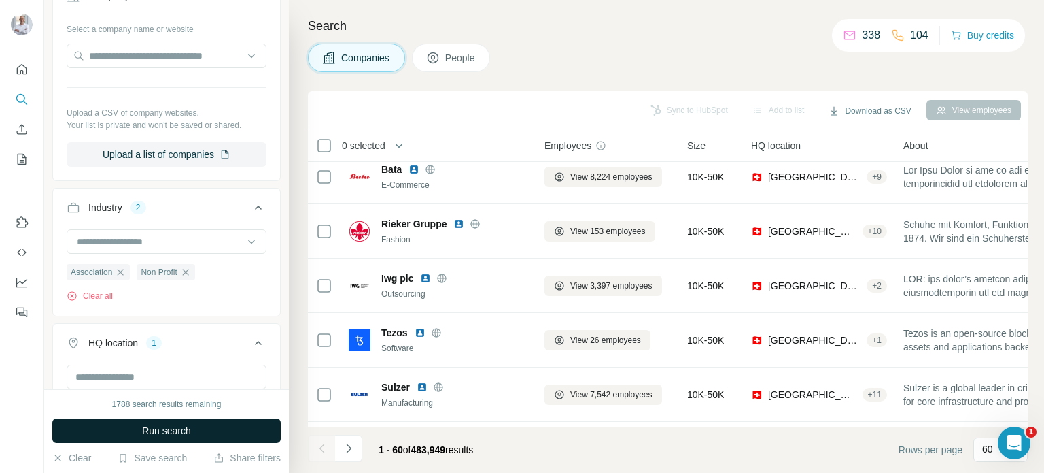
click at [124, 432] on button "Run search" at bounding box center [166, 430] width 228 height 24
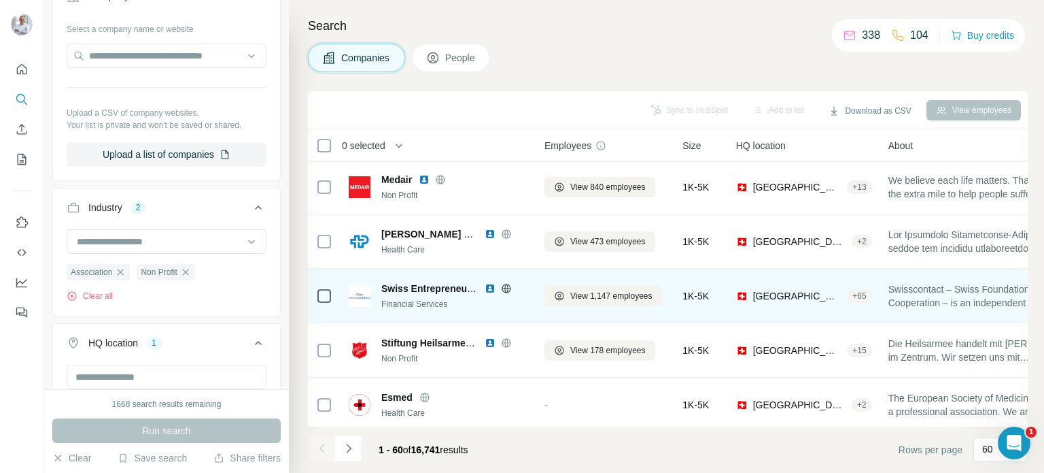
scroll to position [2998, 0]
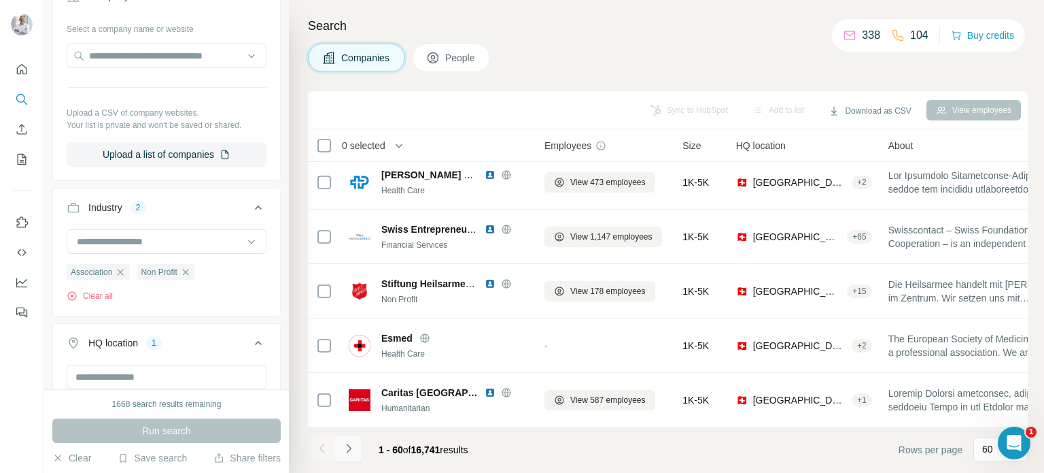
click at [354, 445] on icon "Navigate to next page" at bounding box center [349, 448] width 14 height 14
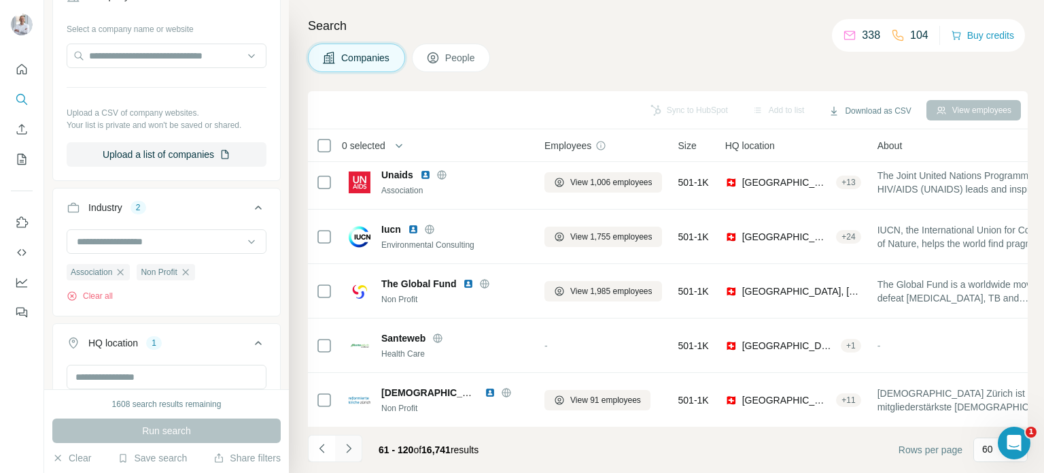
click at [356, 446] on button "Navigate to next page" at bounding box center [348, 447] width 27 height 27
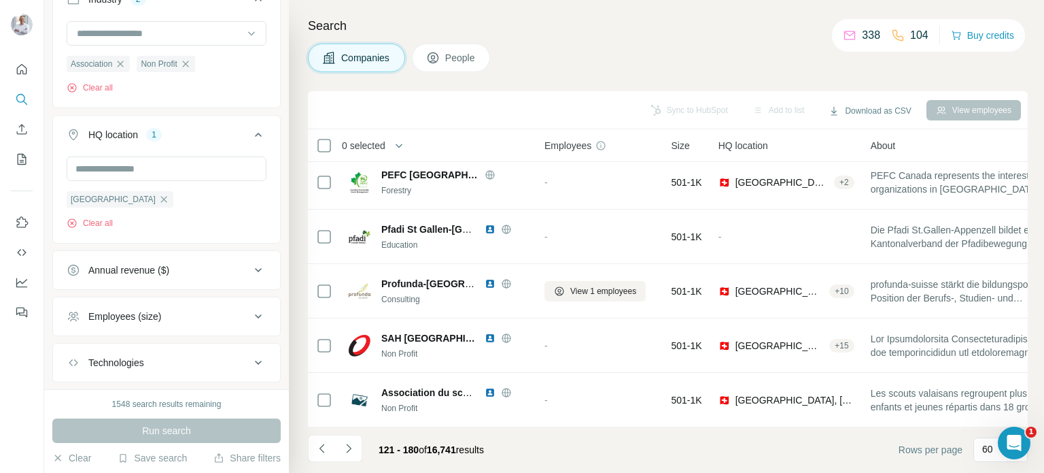
scroll to position [457, 0]
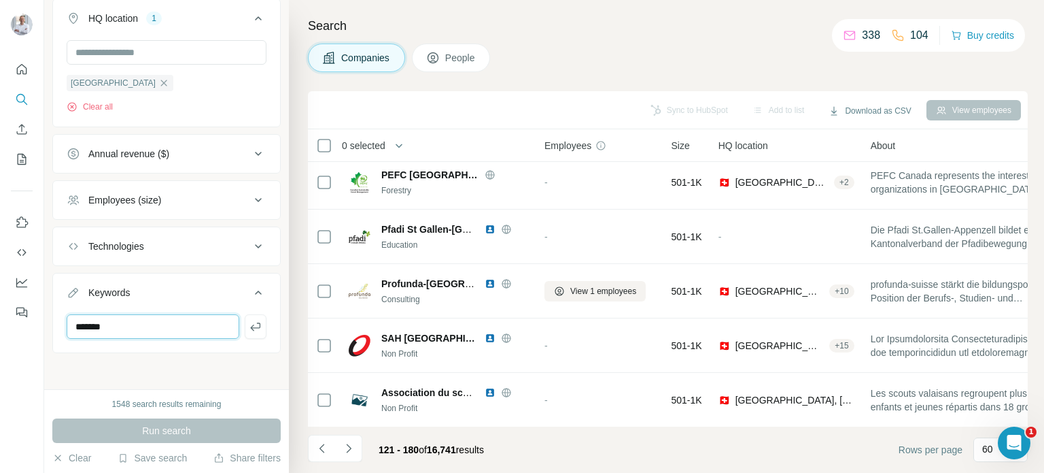
click at [75, 319] on input "*******" at bounding box center [153, 326] width 173 height 24
type input "**********"
drag, startPoint x: 75, startPoint y: 402, endPoint x: 86, endPoint y: 381, distance: 23.1
click at [74, 401] on div "1548 search results remaining" at bounding box center [166, 404] width 228 height 12
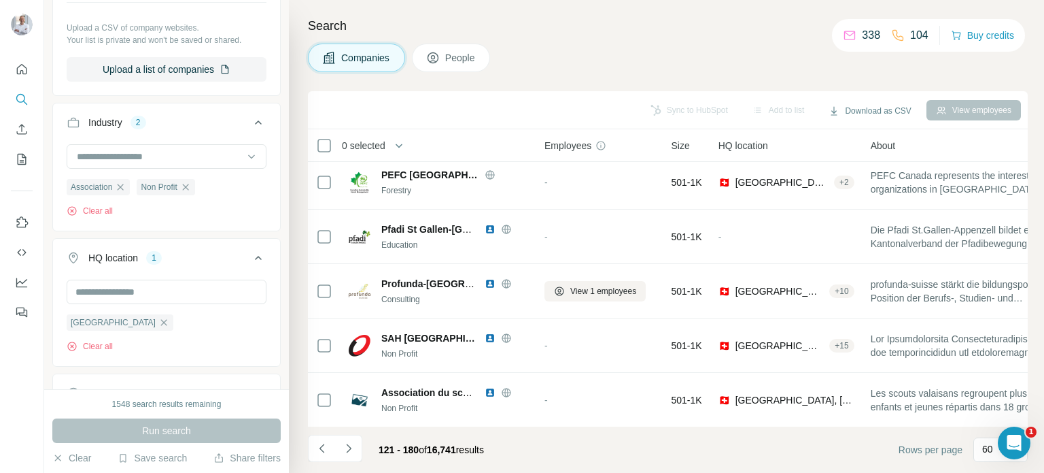
scroll to position [212, 0]
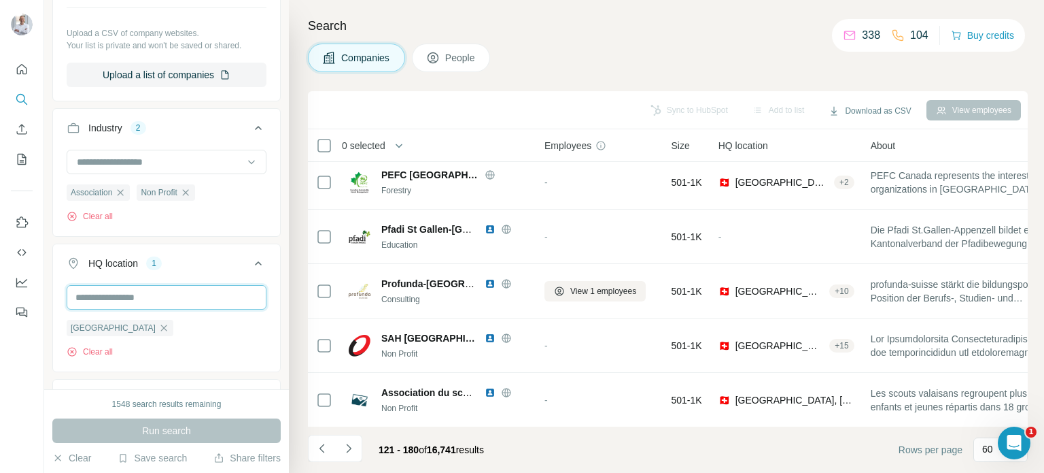
click at [134, 296] on input "text" at bounding box center [167, 297] width 200 height 24
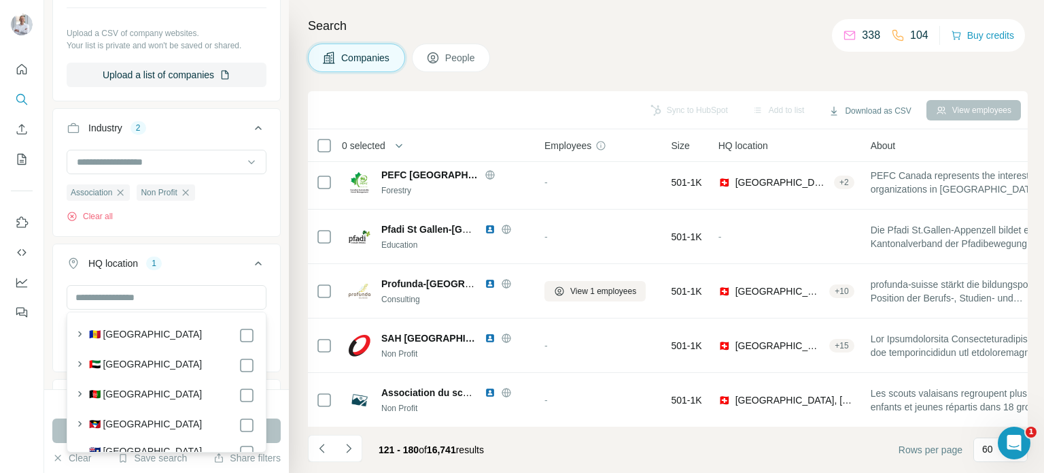
click at [230, 201] on div "Association Non Profit Clear all" at bounding box center [167, 186] width 200 height 73
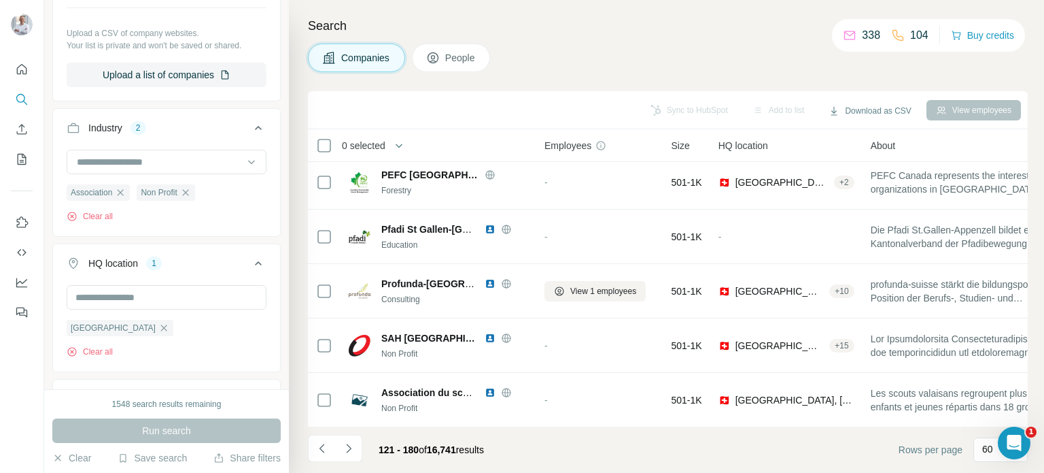
scroll to position [457, 0]
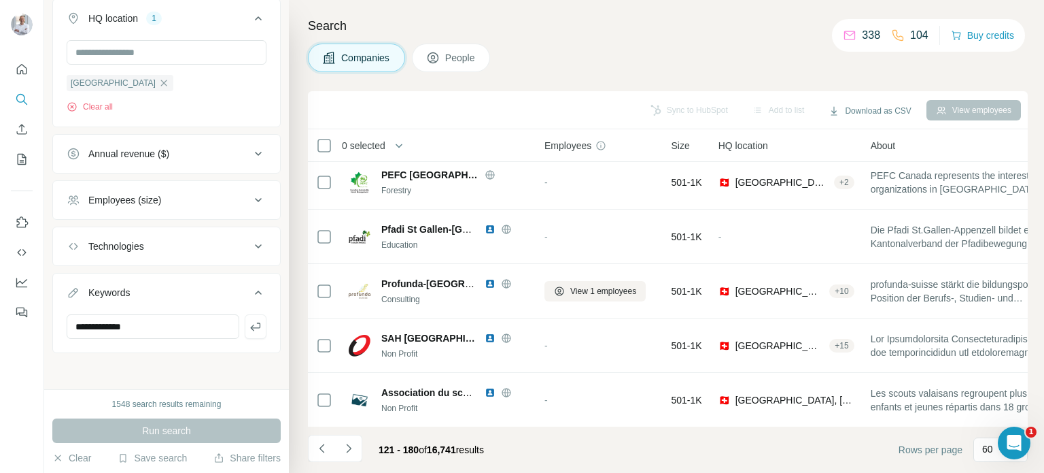
click at [190, 433] on div "Run search" at bounding box center [166, 430] width 228 height 24
drag, startPoint x: 252, startPoint y: 324, endPoint x: 236, endPoint y: 337, distance: 20.8
click at [252, 324] on icon "button" at bounding box center [256, 327] width 14 height 14
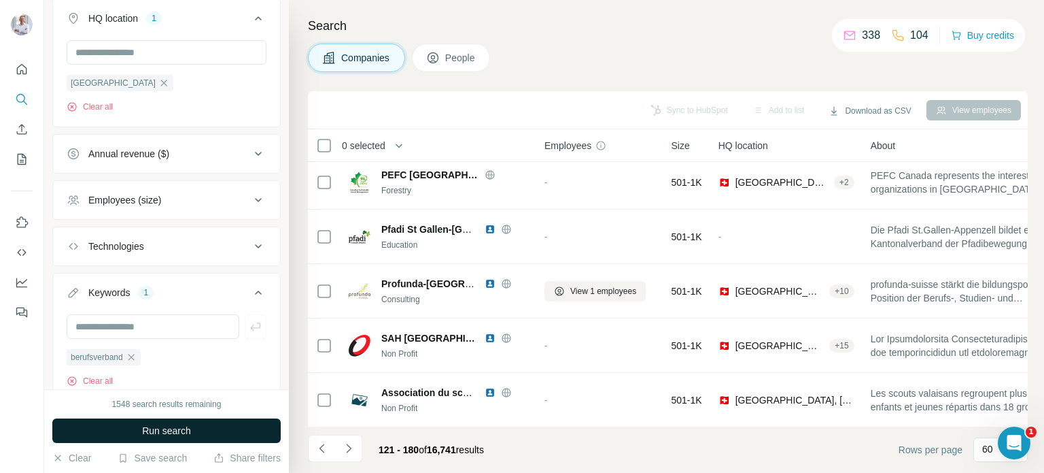
click at [159, 426] on span "Run search" at bounding box center [166, 431] width 49 height 14
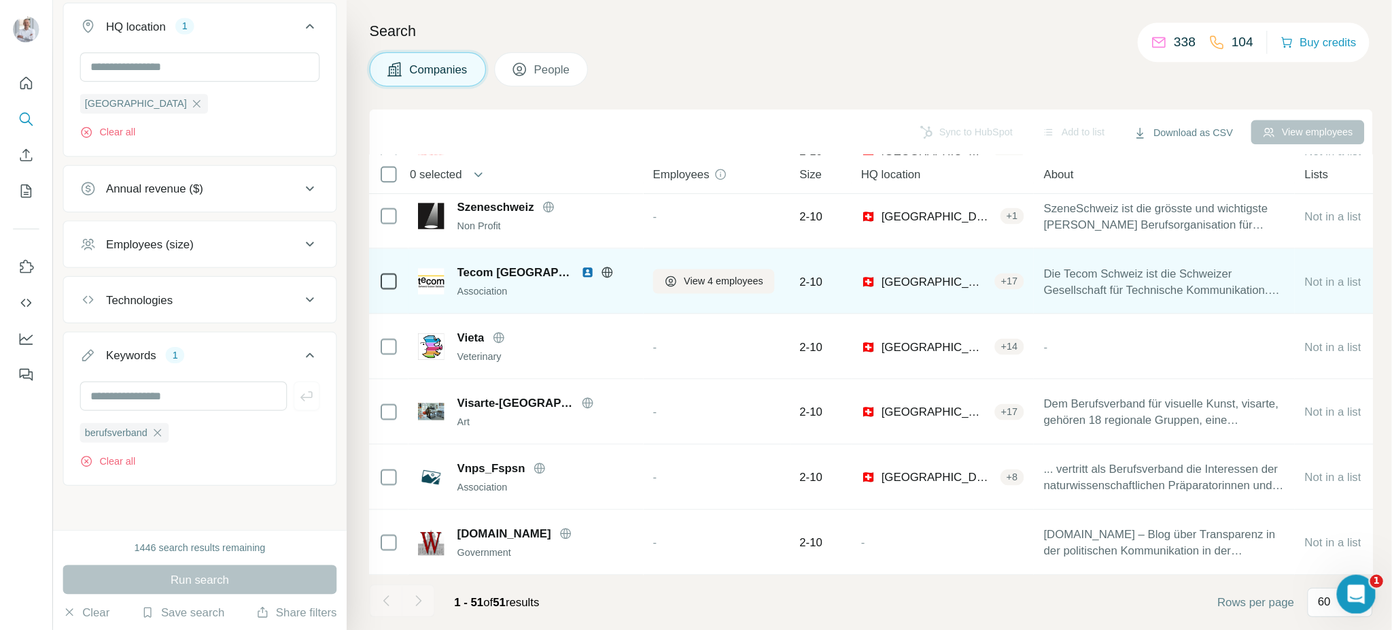
scroll to position [2352, 0]
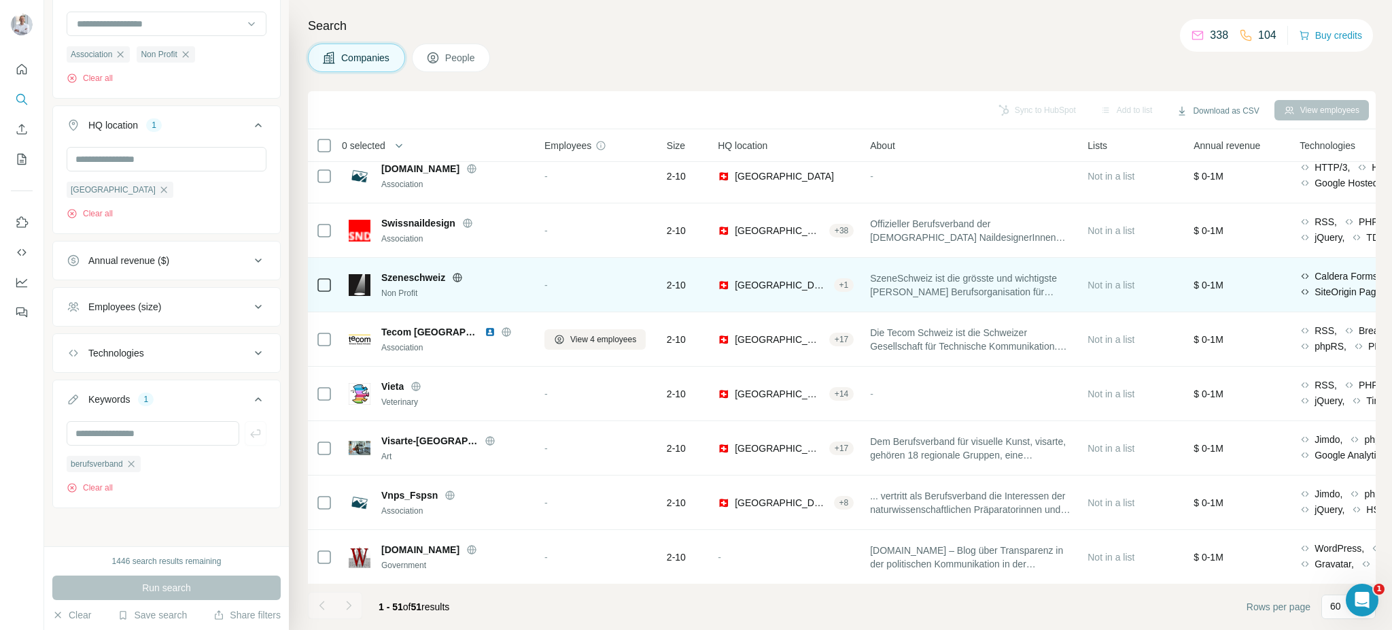
click at [1000, 283] on span "SzeneSchweiz ist die grösste und wichtigste [PERSON_NAME] Berufsorganisation fü…" at bounding box center [970, 284] width 201 height 27
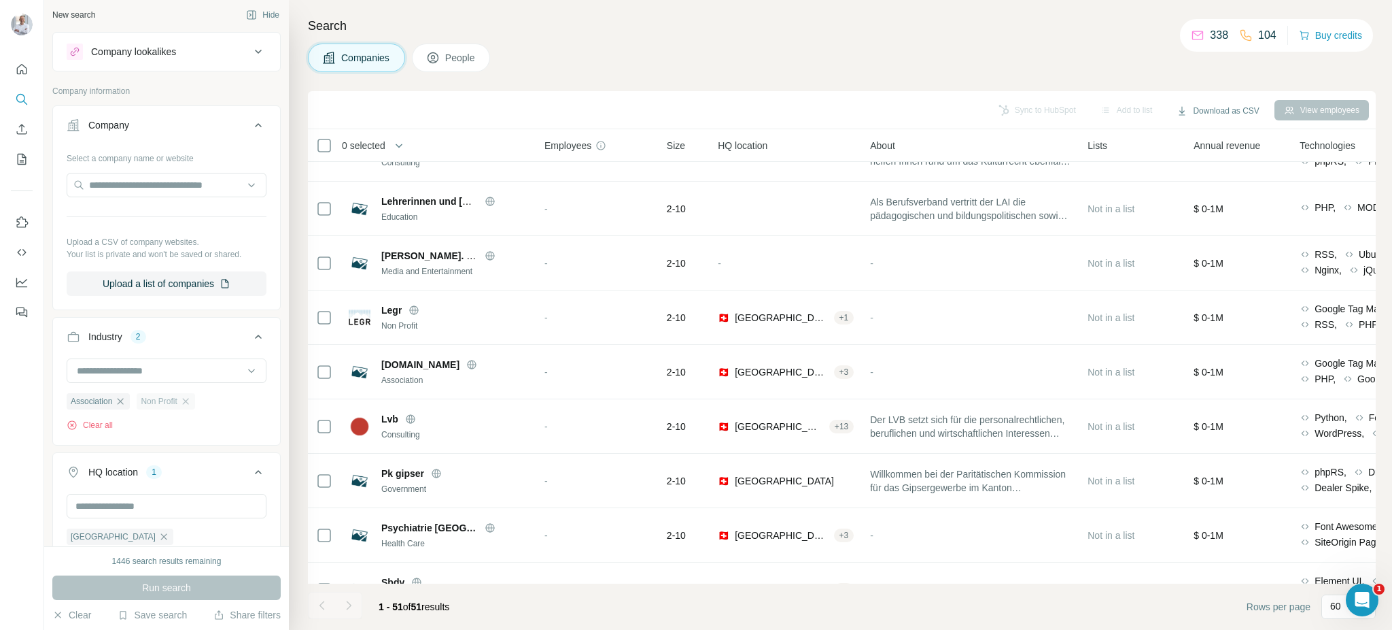
scroll to position [0, 0]
click at [163, 367] on input at bounding box center [159, 373] width 168 height 15
click at [124, 403] on icon "button" at bounding box center [120, 404] width 11 height 11
click at [131, 376] on input at bounding box center [159, 373] width 168 height 15
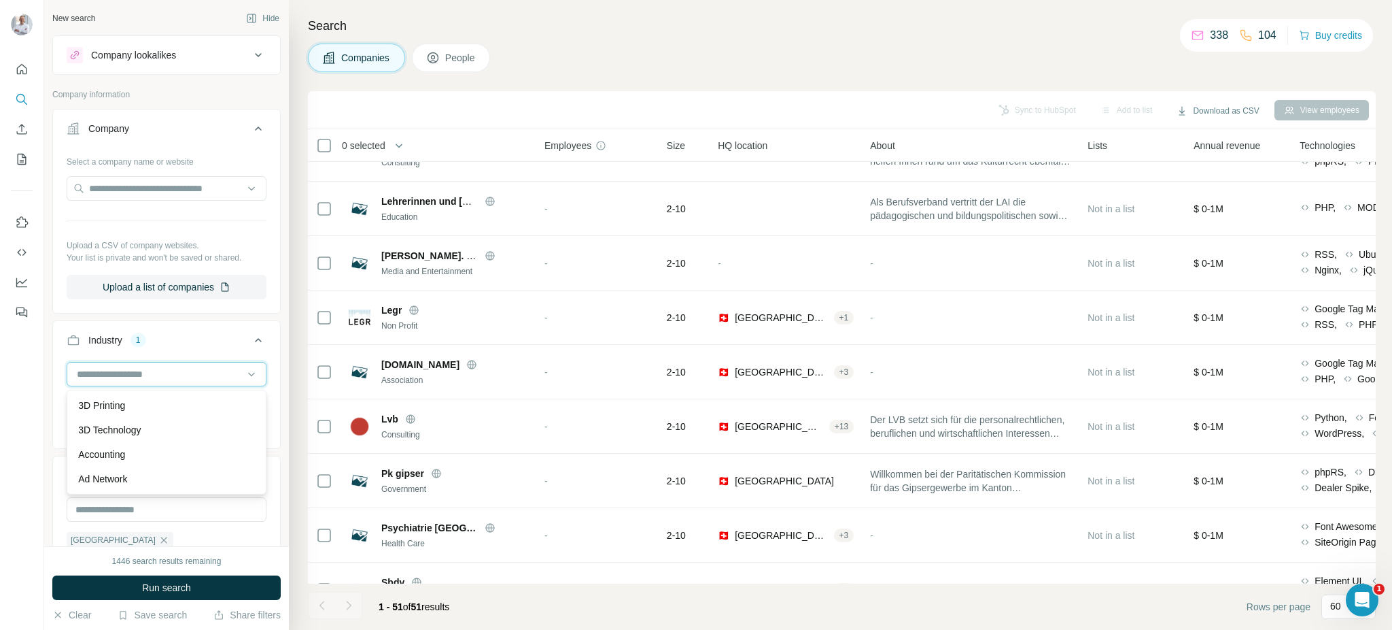
click at [153, 370] on input at bounding box center [159, 373] width 168 height 15
click at [118, 400] on icon "button" at bounding box center [114, 404] width 11 height 11
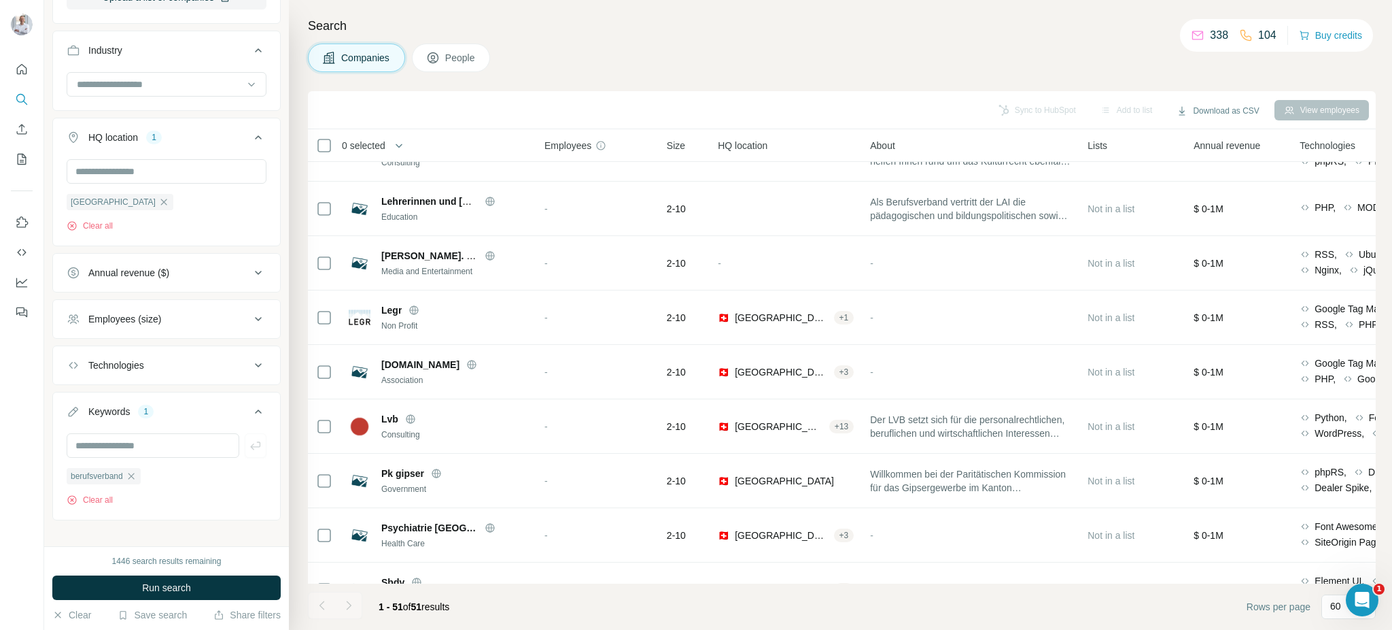
scroll to position [302, 0]
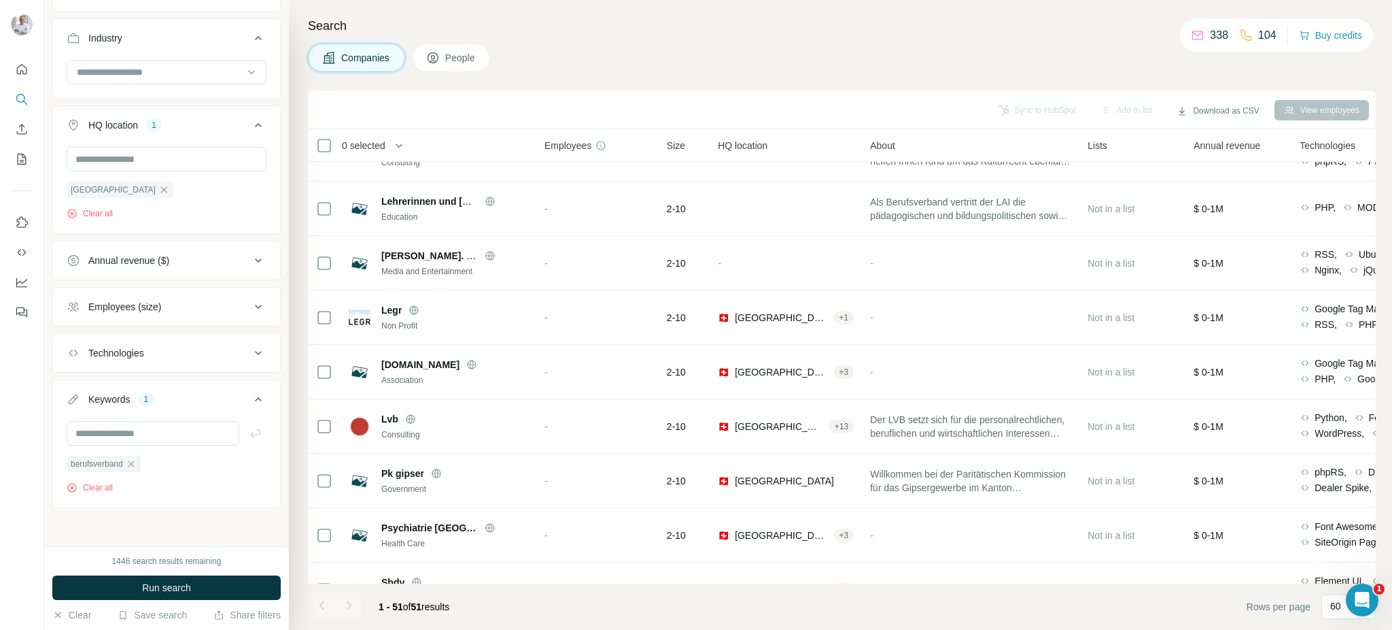
click at [228, 263] on div "Annual revenue ($)" at bounding box center [159, 261] width 184 height 14
drag, startPoint x: 78, startPoint y: 293, endPoint x: 75, endPoint y: 334, distance: 40.9
click at [78, 297] on icon at bounding box center [75, 290] width 16 height 16
click at [75, 317] on icon at bounding box center [75, 315] width 16 height 16
click at [74, 338] on icon at bounding box center [75, 340] width 16 height 16
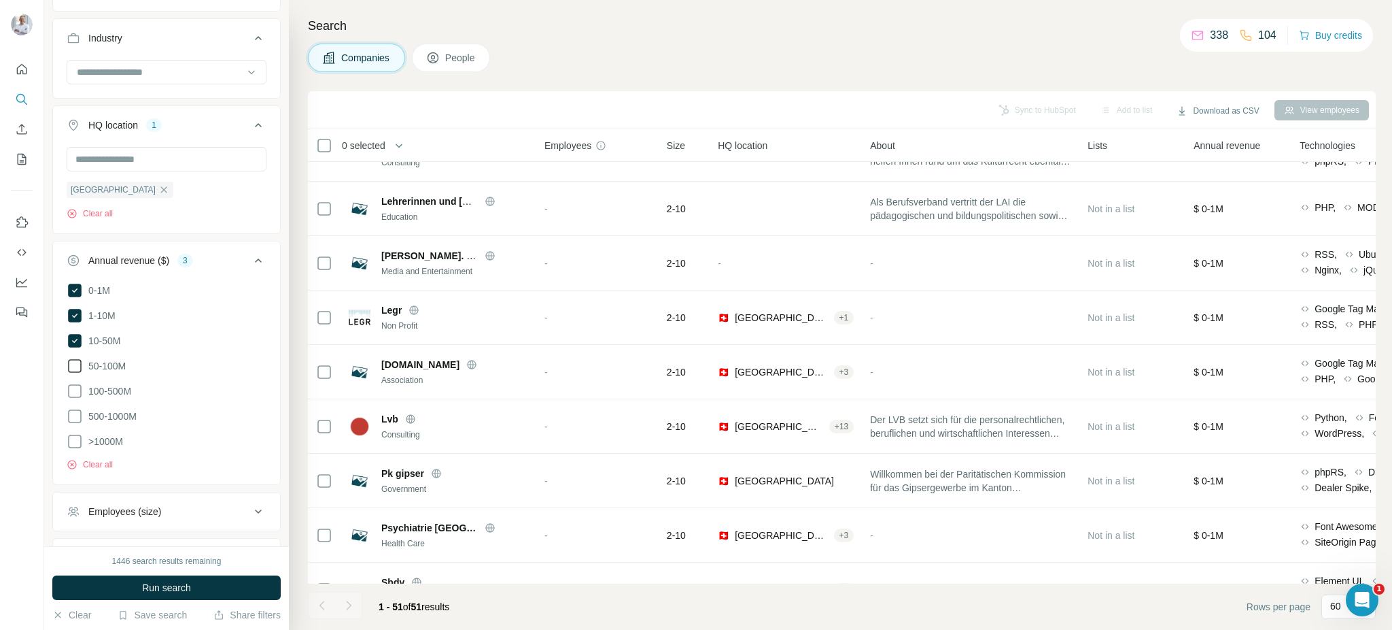
click at [76, 365] on icon at bounding box center [75, 366] width 16 height 16
click at [75, 388] on icon at bounding box center [75, 391] width 16 height 16
click at [147, 472] on div "Employees (size)" at bounding box center [124, 512] width 73 height 14
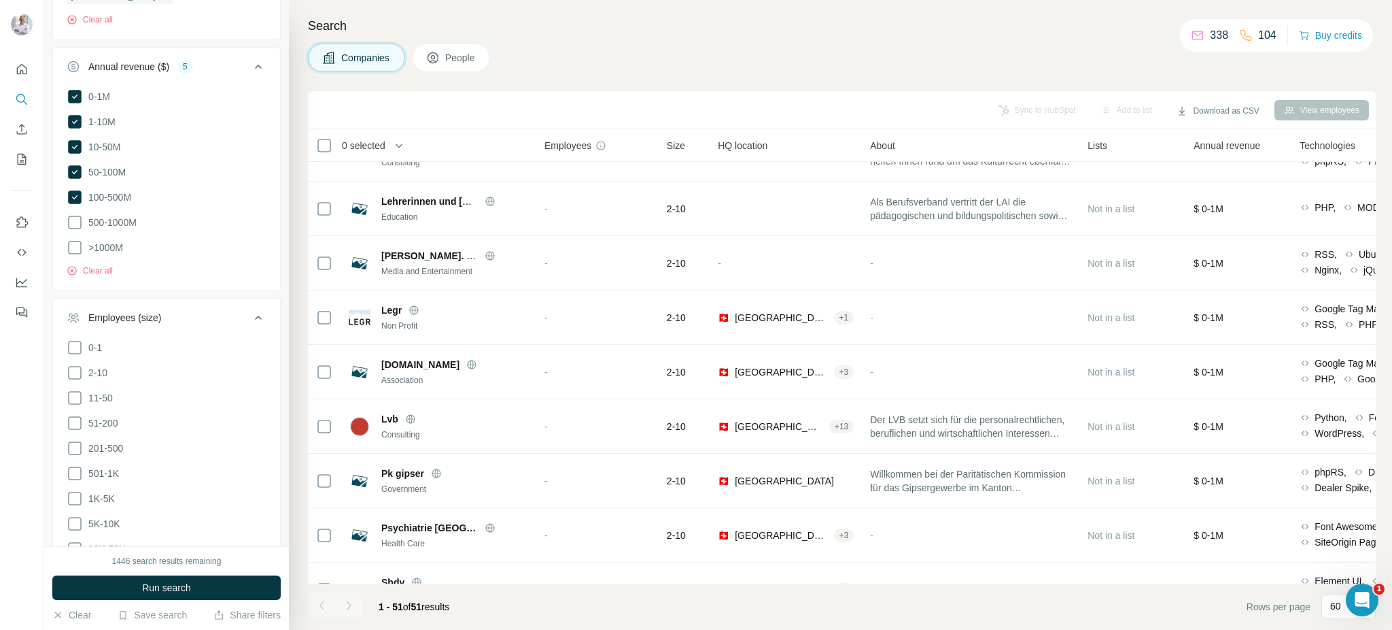
scroll to position [558, 0]
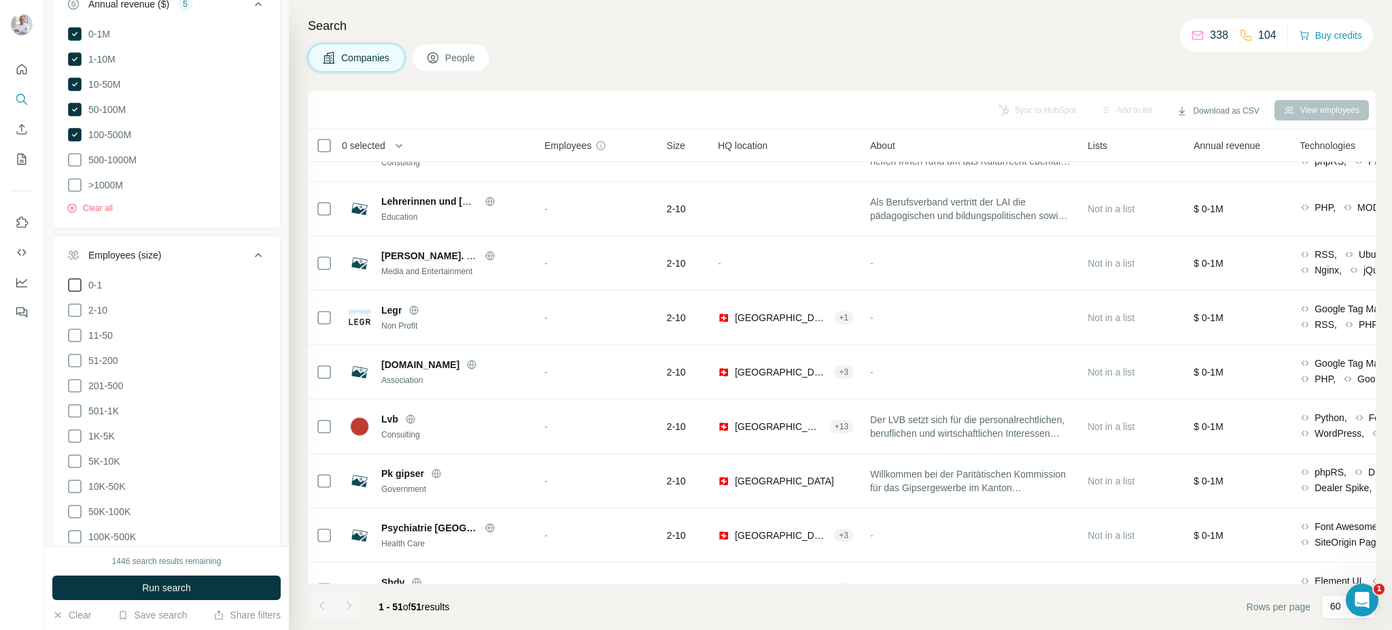
click at [75, 282] on icon at bounding box center [75, 285] width 16 height 16
click at [78, 309] on icon at bounding box center [75, 310] width 16 height 16
drag, startPoint x: 71, startPoint y: 334, endPoint x: 73, endPoint y: 355, distance: 21.1
click at [71, 337] on icon at bounding box center [75, 335] width 16 height 16
click at [73, 355] on icon at bounding box center [75, 360] width 16 height 16
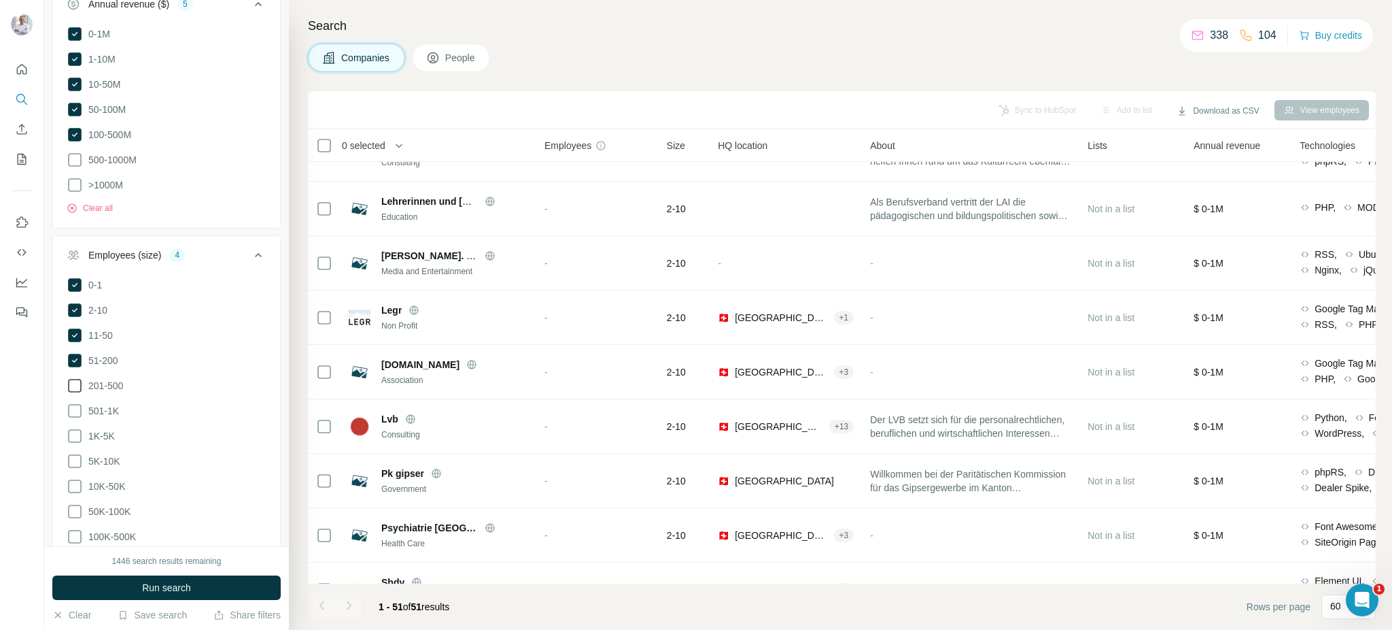
click at [73, 379] on icon at bounding box center [75, 386] width 14 height 14
click at [158, 472] on span "Run search" at bounding box center [166, 588] width 49 height 14
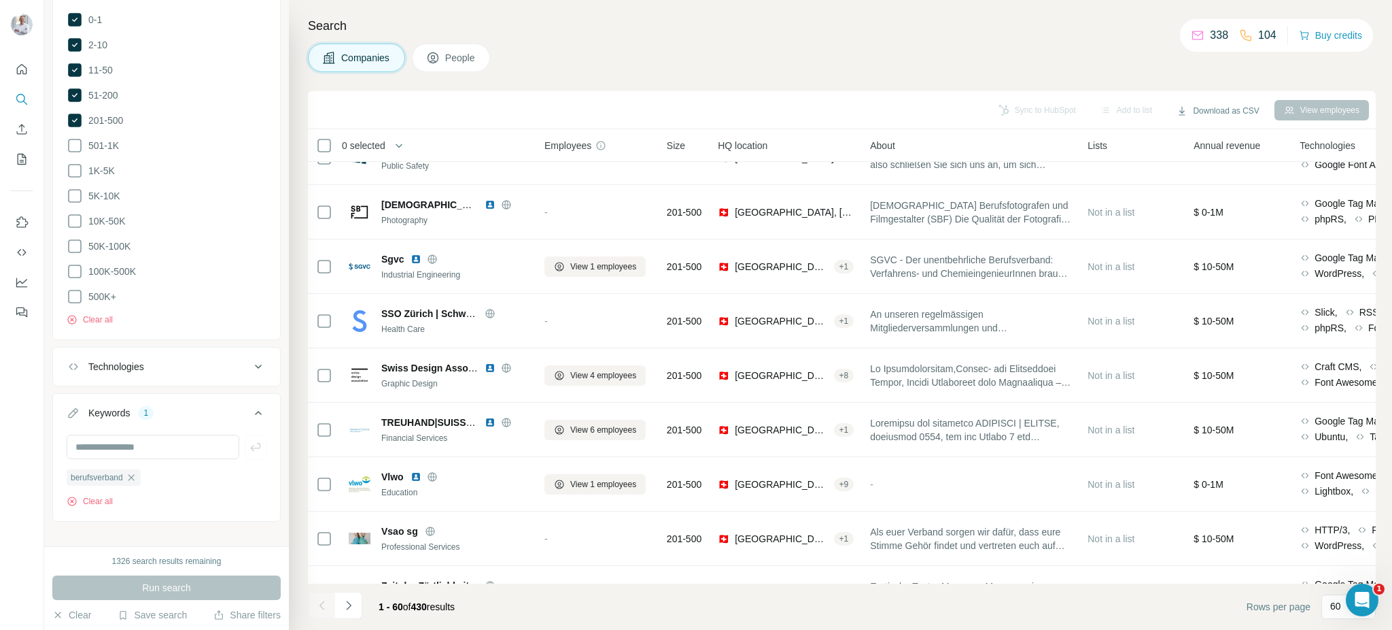
scroll to position [828, 0]
click at [137, 432] on input "text" at bounding box center [153, 442] width 173 height 24
type input "**********"
click at [137, 467] on icon "button" at bounding box center [131, 472] width 11 height 11
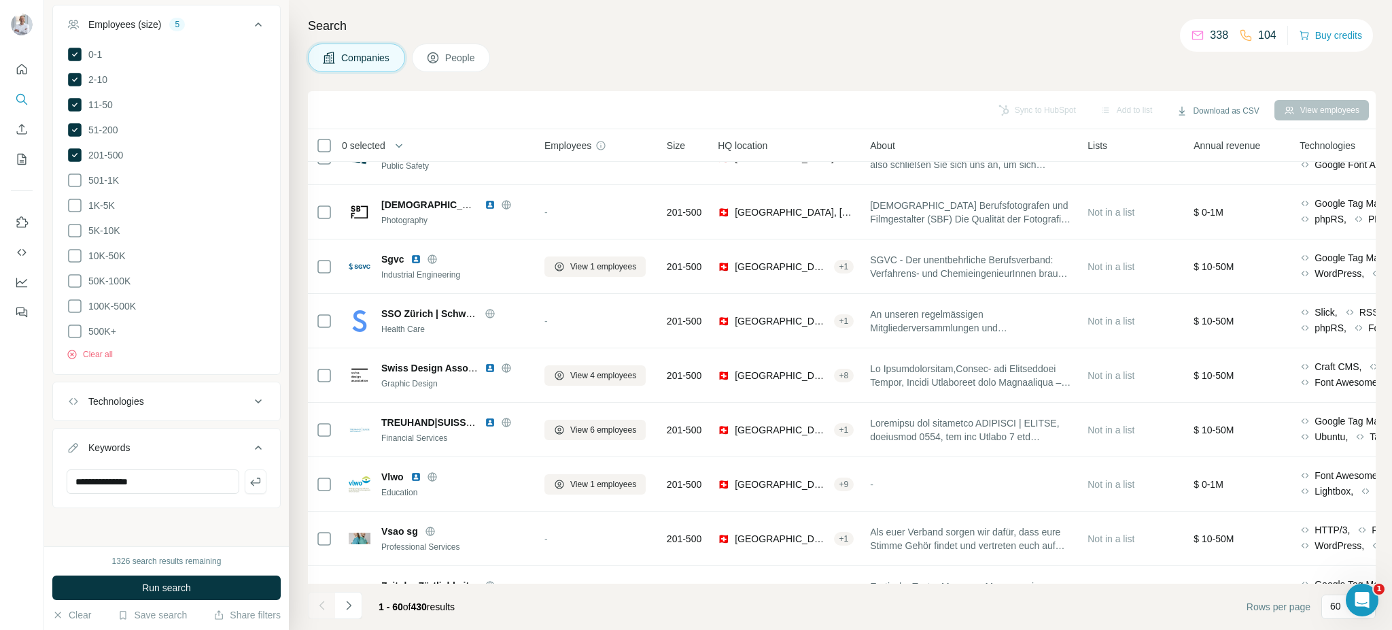
scroll to position [779, 0]
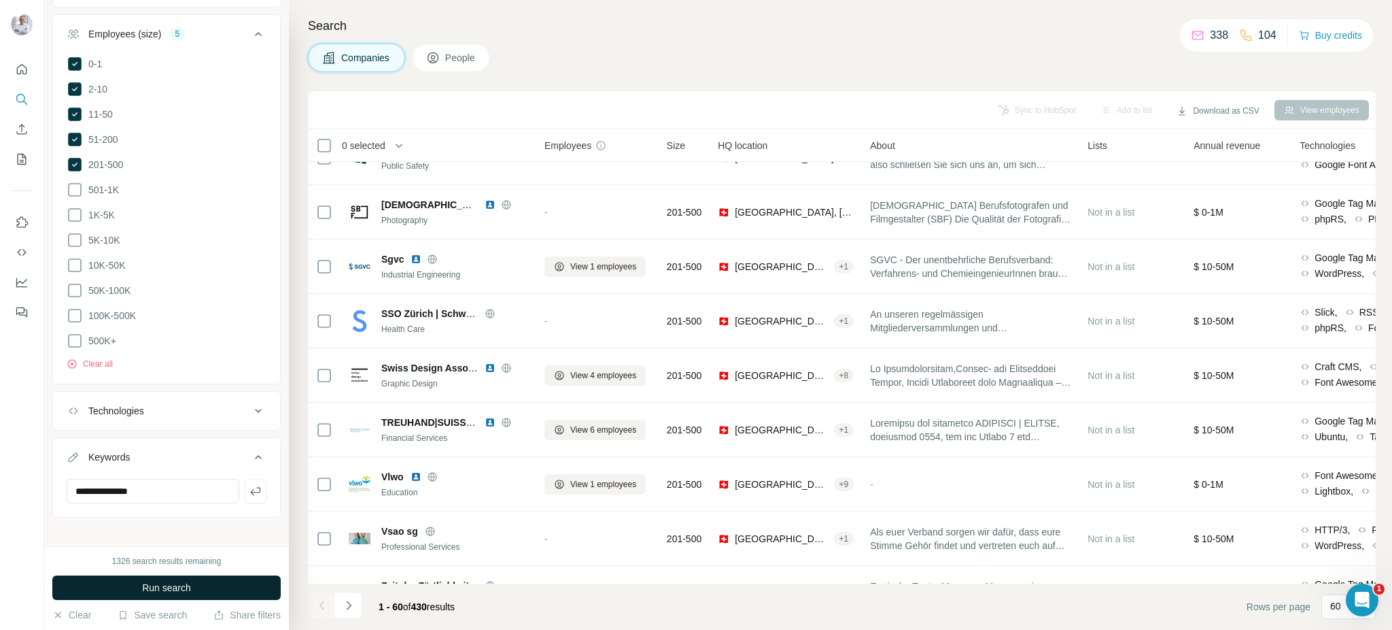
click at [163, 472] on span "Run search" at bounding box center [166, 588] width 49 height 14
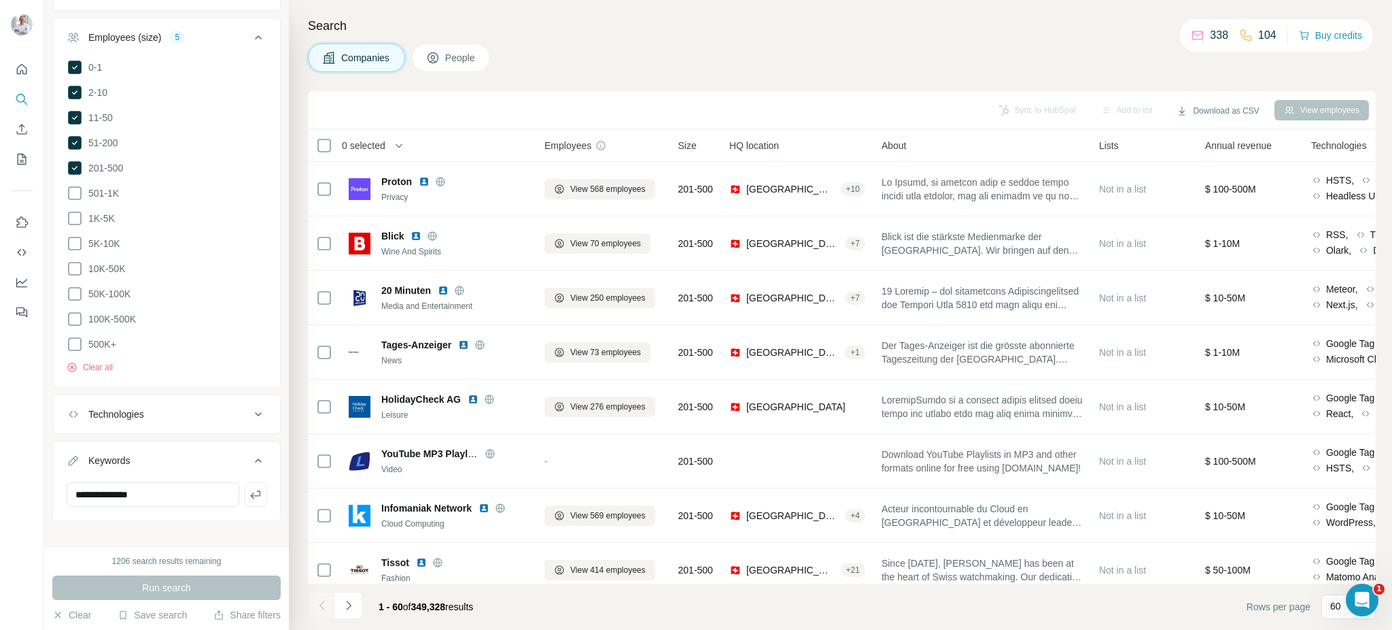
scroll to position [779, 0]
click at [252, 472] on icon "button" at bounding box center [255, 491] width 10 height 8
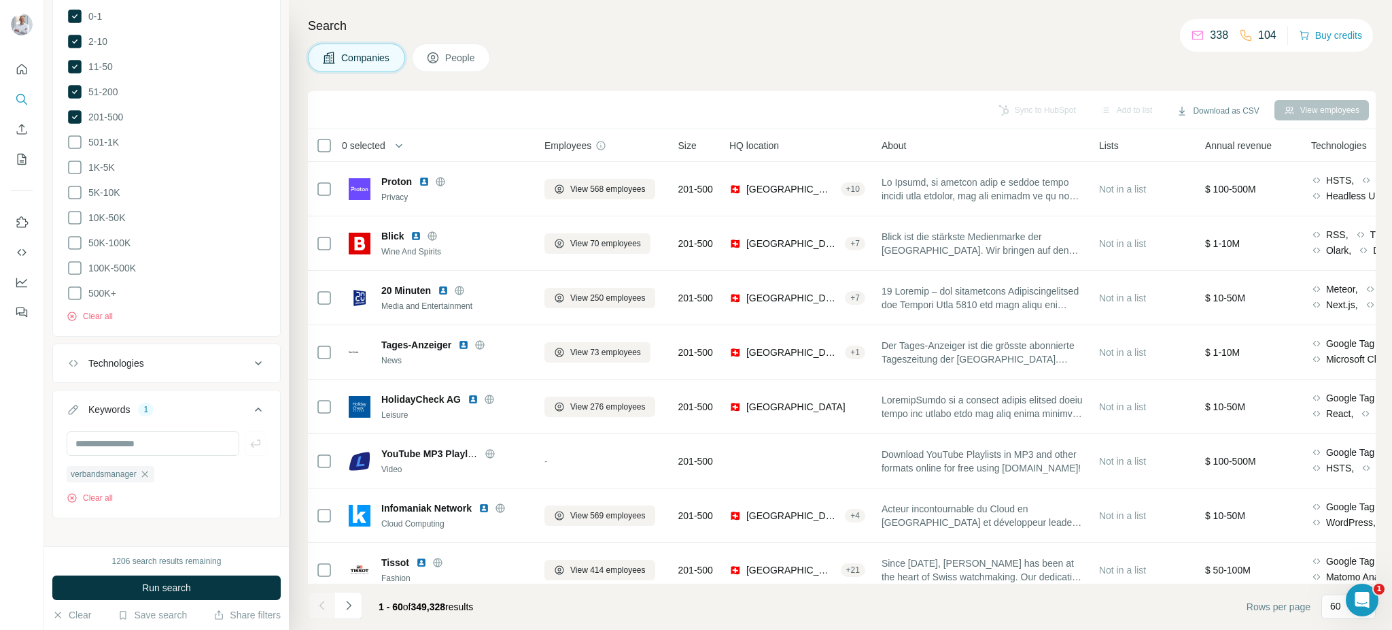
scroll to position [828, 0]
click at [173, 472] on span "Run search" at bounding box center [166, 588] width 49 height 14
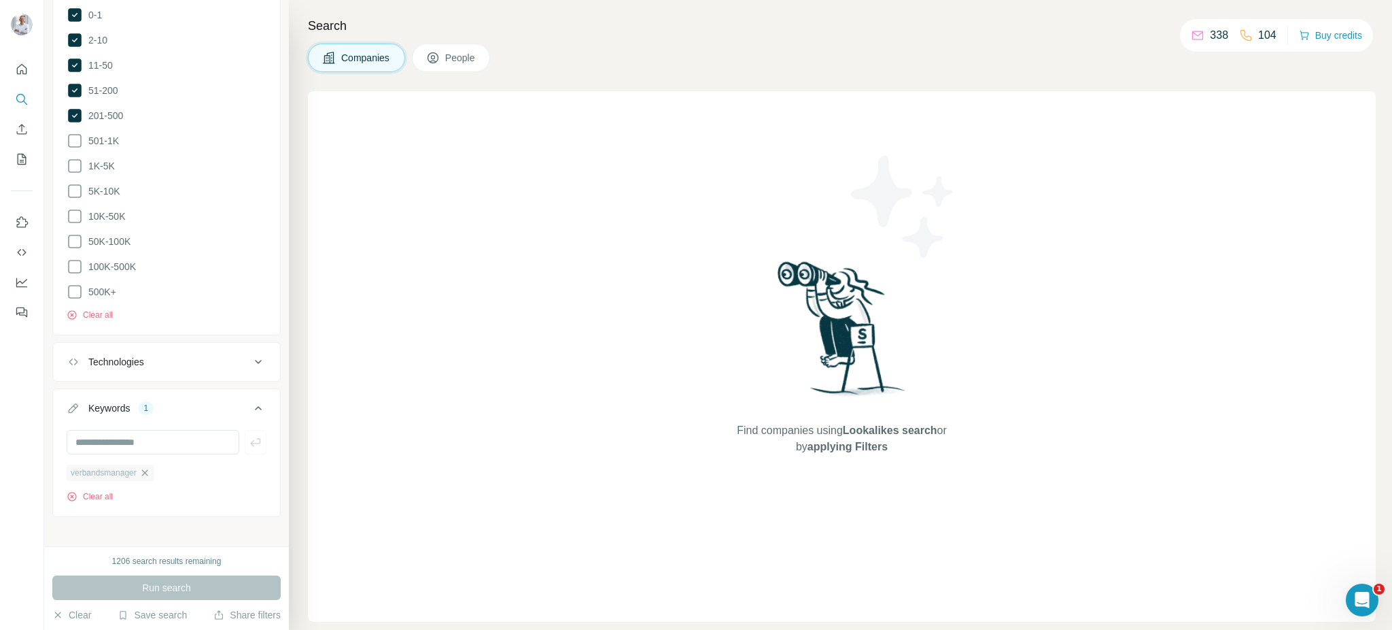
click at [150, 467] on icon "button" at bounding box center [144, 472] width 11 height 11
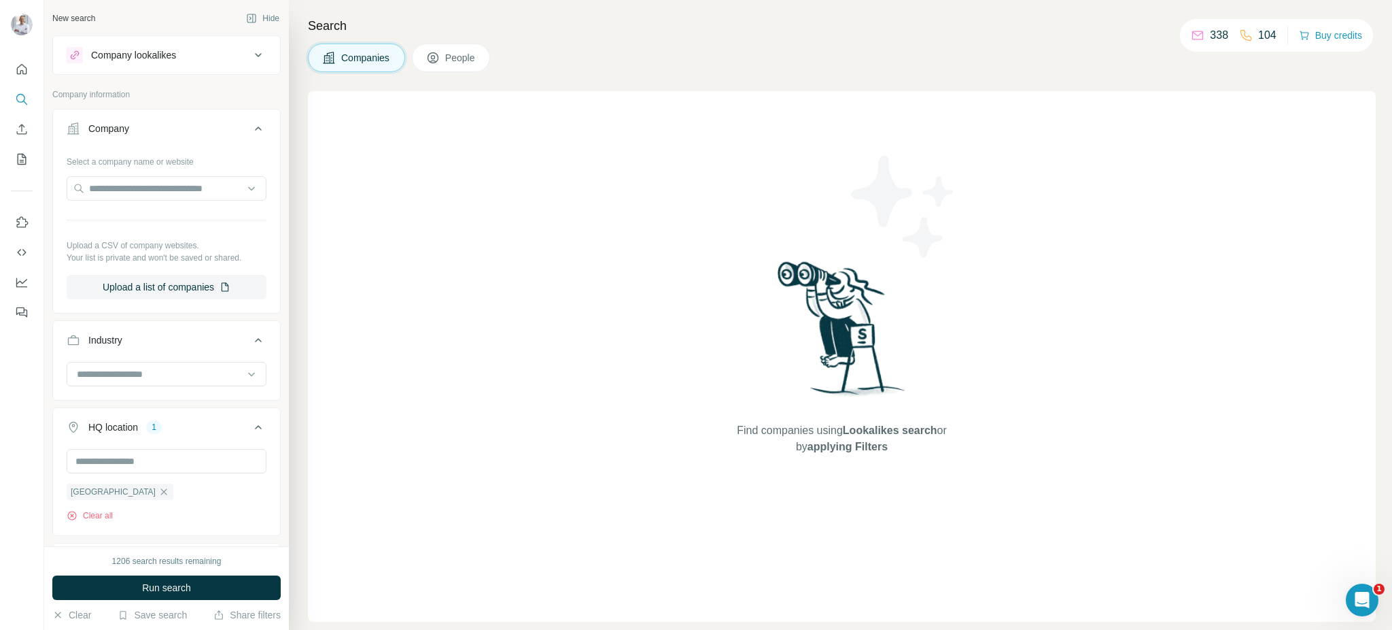
click at [152, 52] on div "Company lookalikes" at bounding box center [133, 55] width 85 height 14
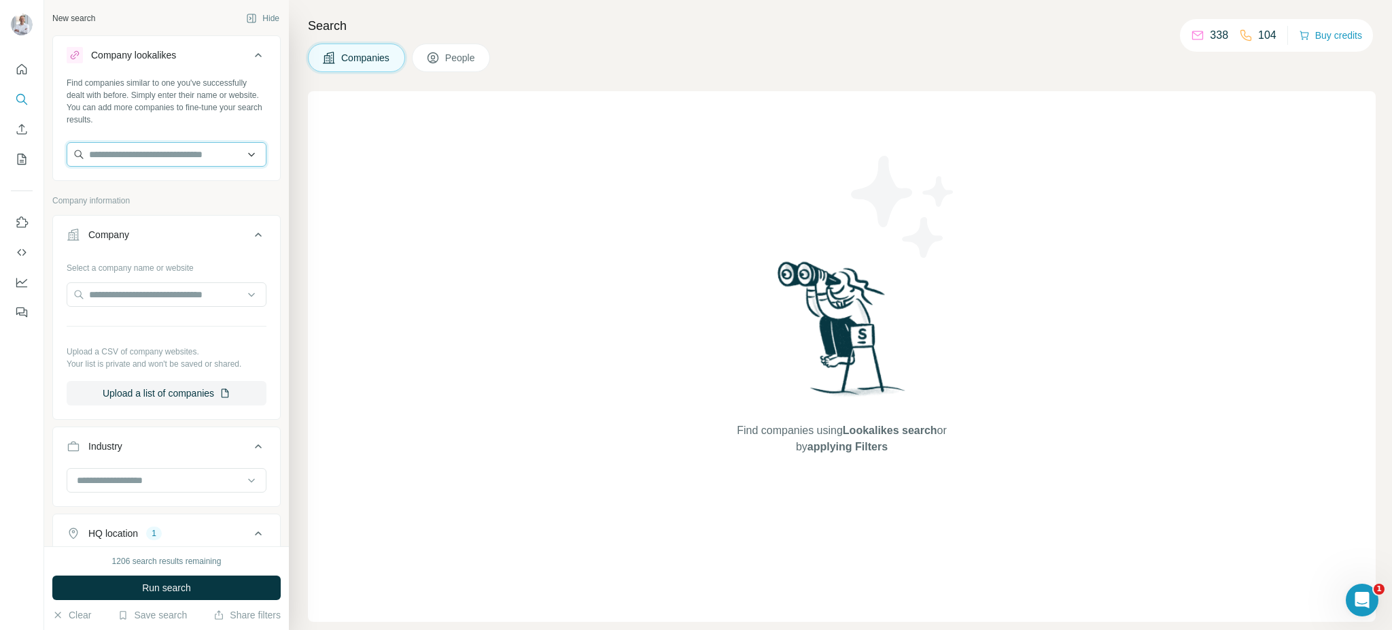
click at [136, 153] on input "text" at bounding box center [167, 154] width 200 height 24
type input "**********"
click at [141, 184] on p "Depierraz [PERSON_NAME]" at bounding box center [166, 185] width 122 height 14
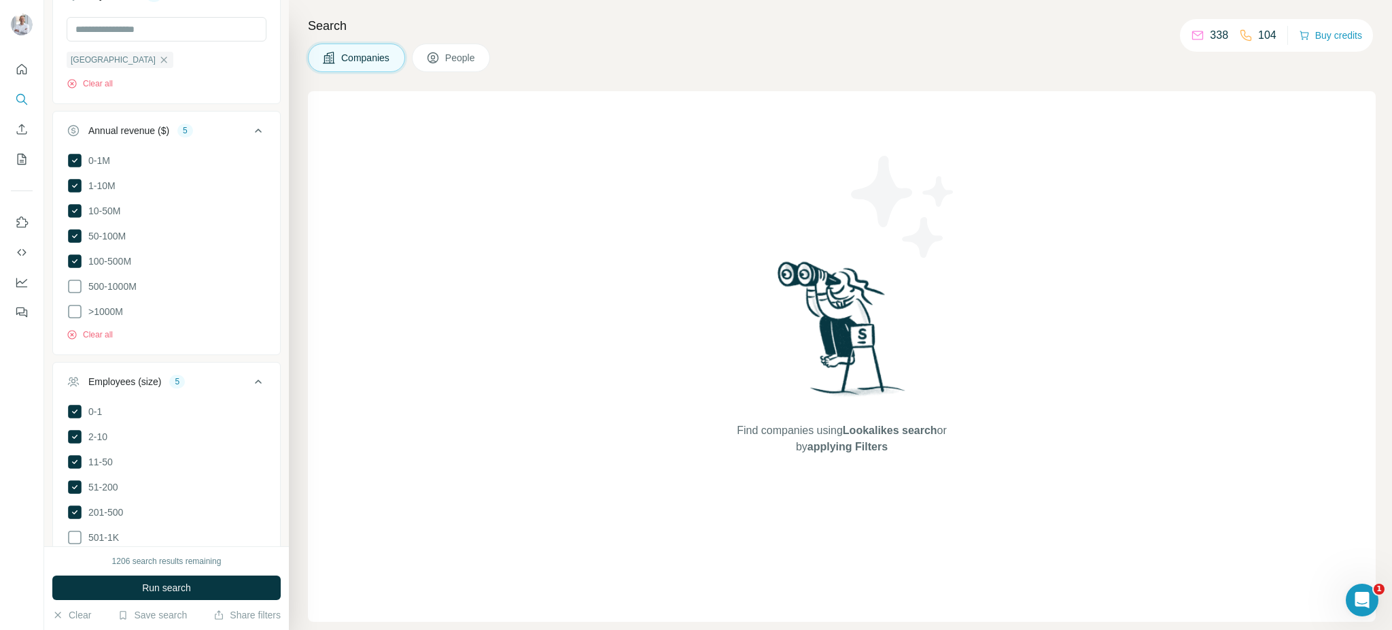
scroll to position [731, 0]
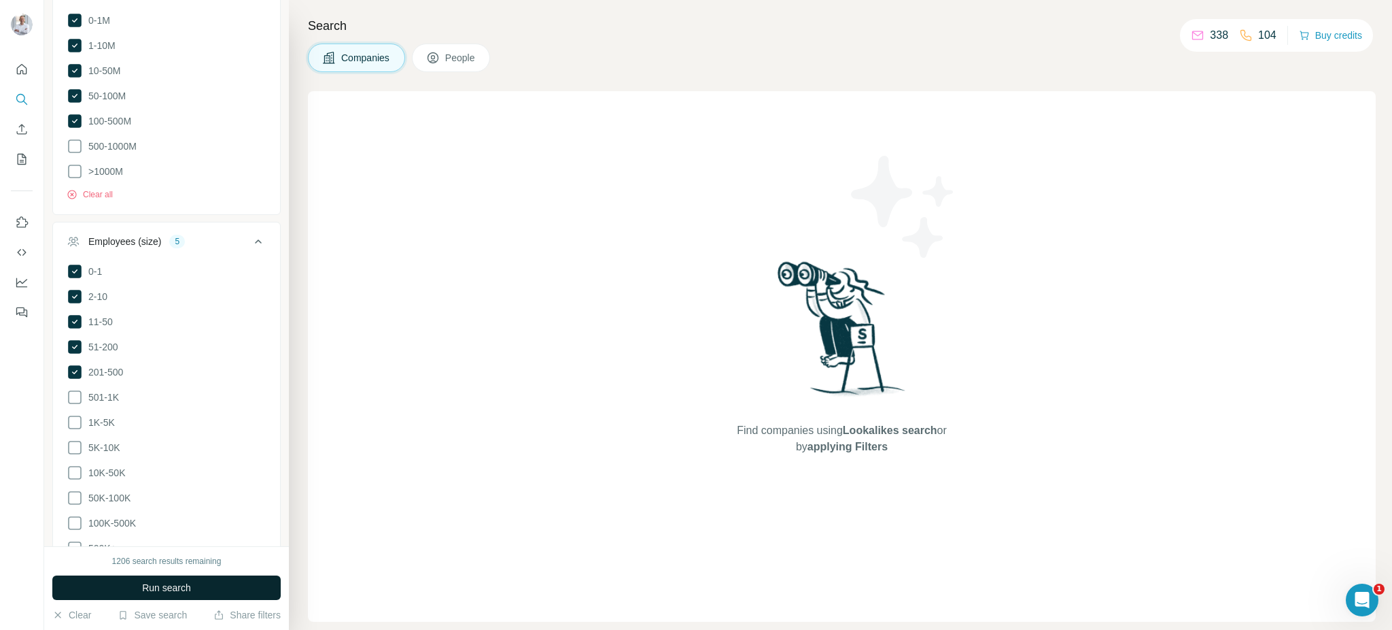
click at [168, 472] on span "Run search" at bounding box center [166, 588] width 49 height 14
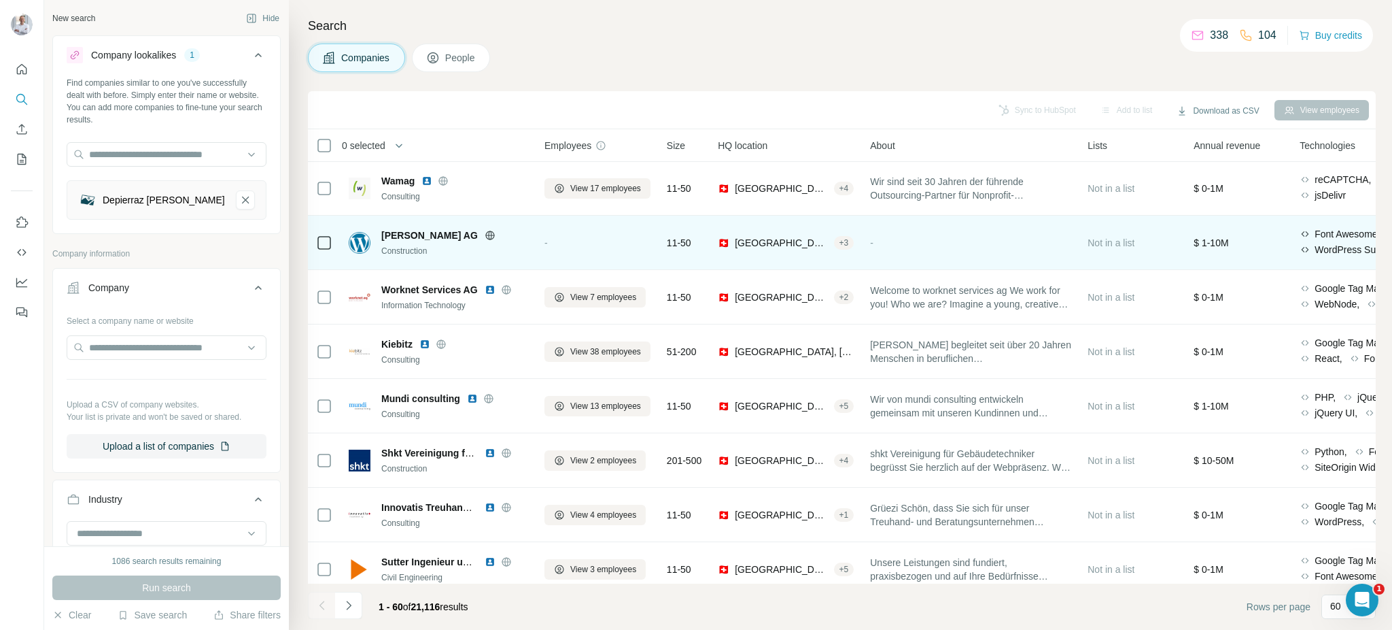
scroll to position [0, 0]
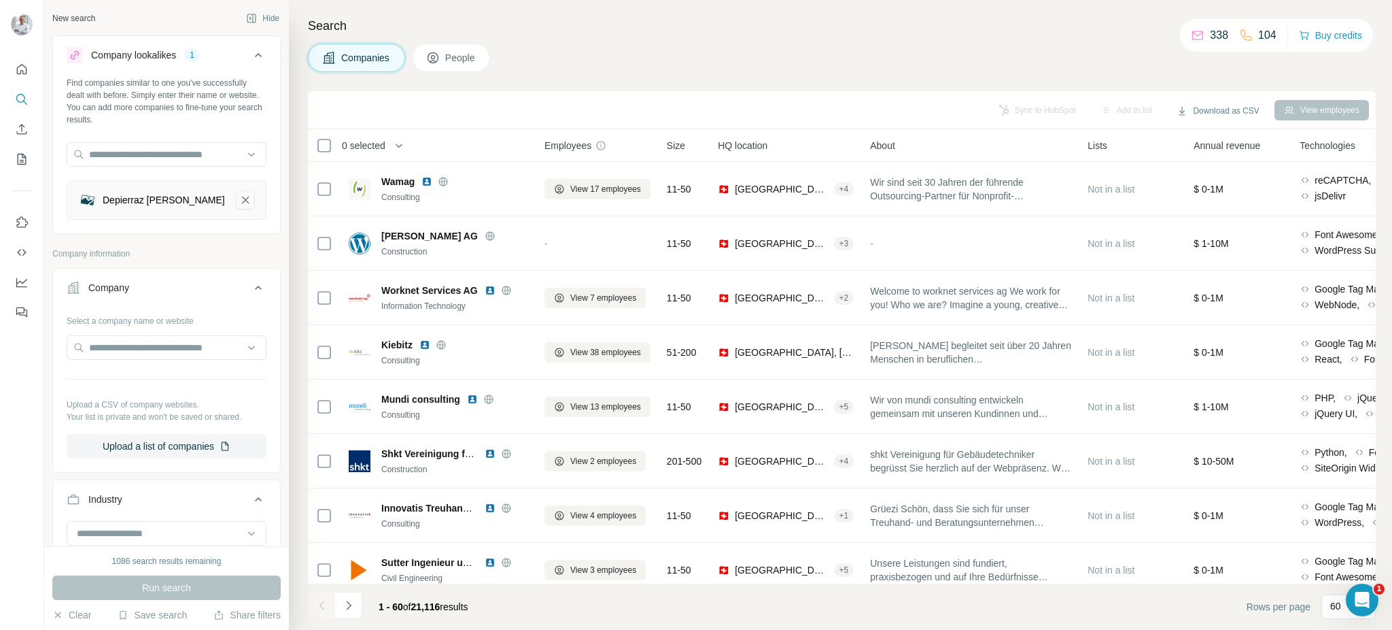
click at [247, 196] on icon "Depierraz Saner AG-remove-button" at bounding box center [245, 200] width 12 height 14
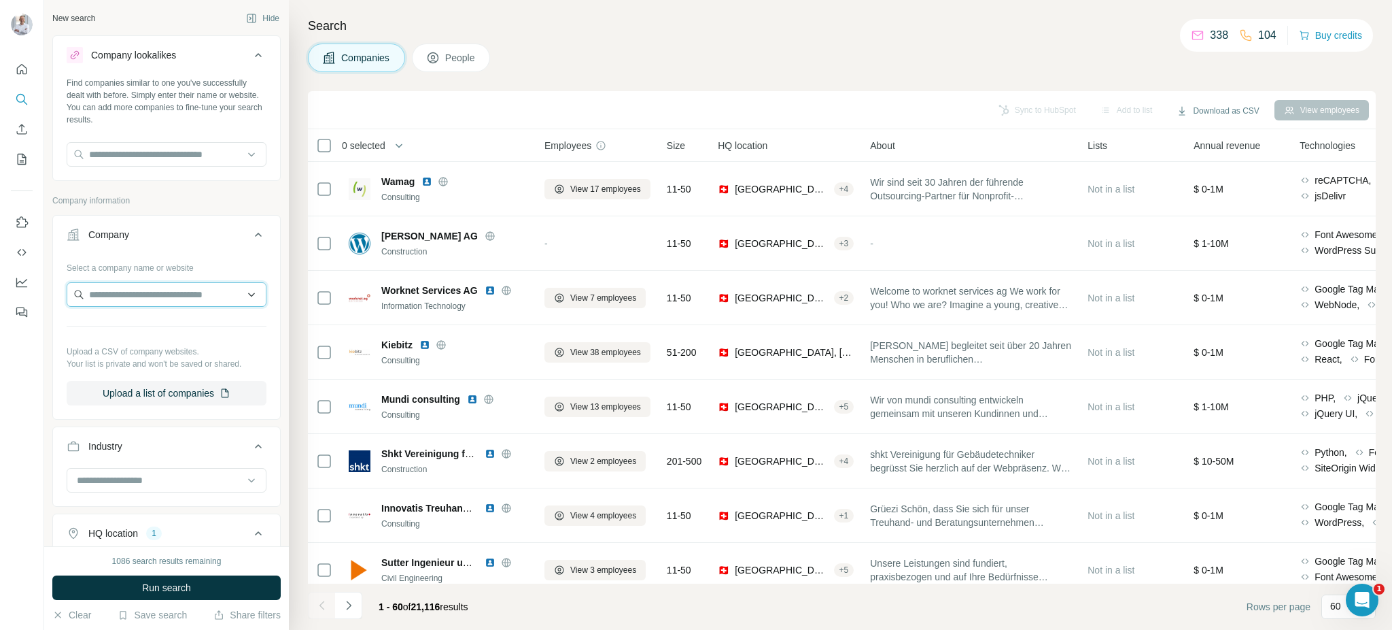
click at [149, 296] on input "text" at bounding box center [167, 294] width 200 height 24
type input "**********"
click at [144, 326] on p "Depierraz [PERSON_NAME]" at bounding box center [166, 325] width 122 height 14
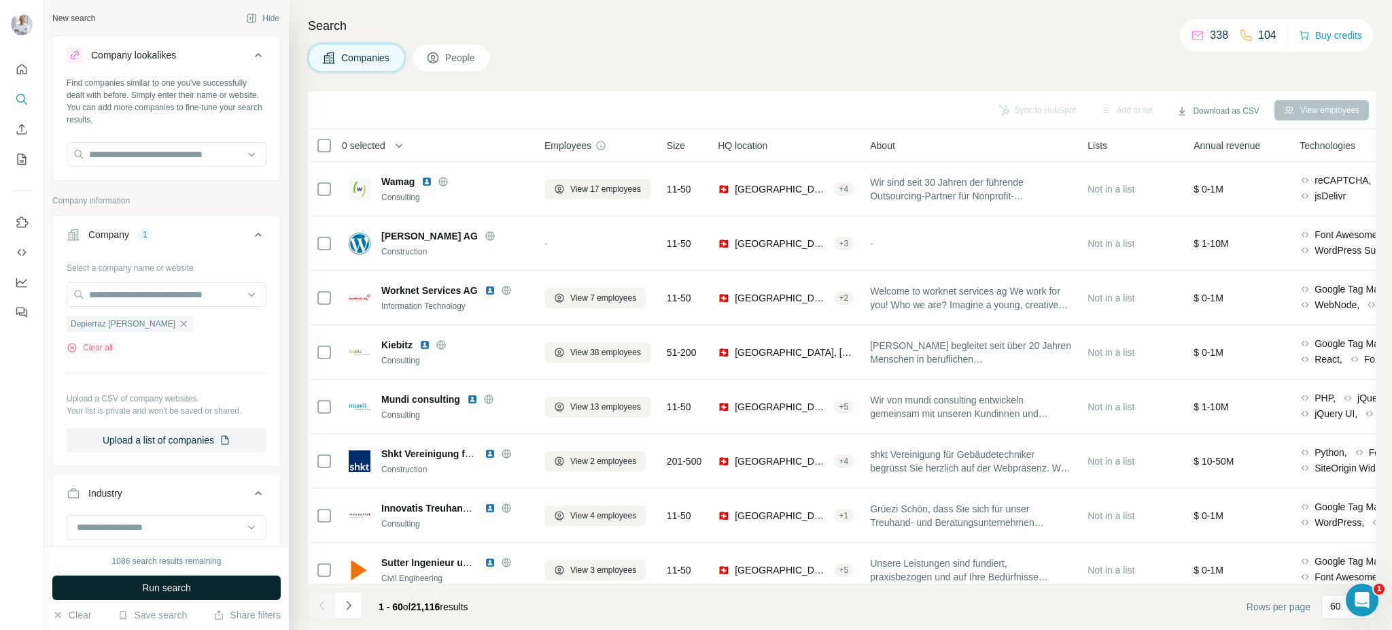
click at [163, 472] on span "Run search" at bounding box center [166, 588] width 49 height 14
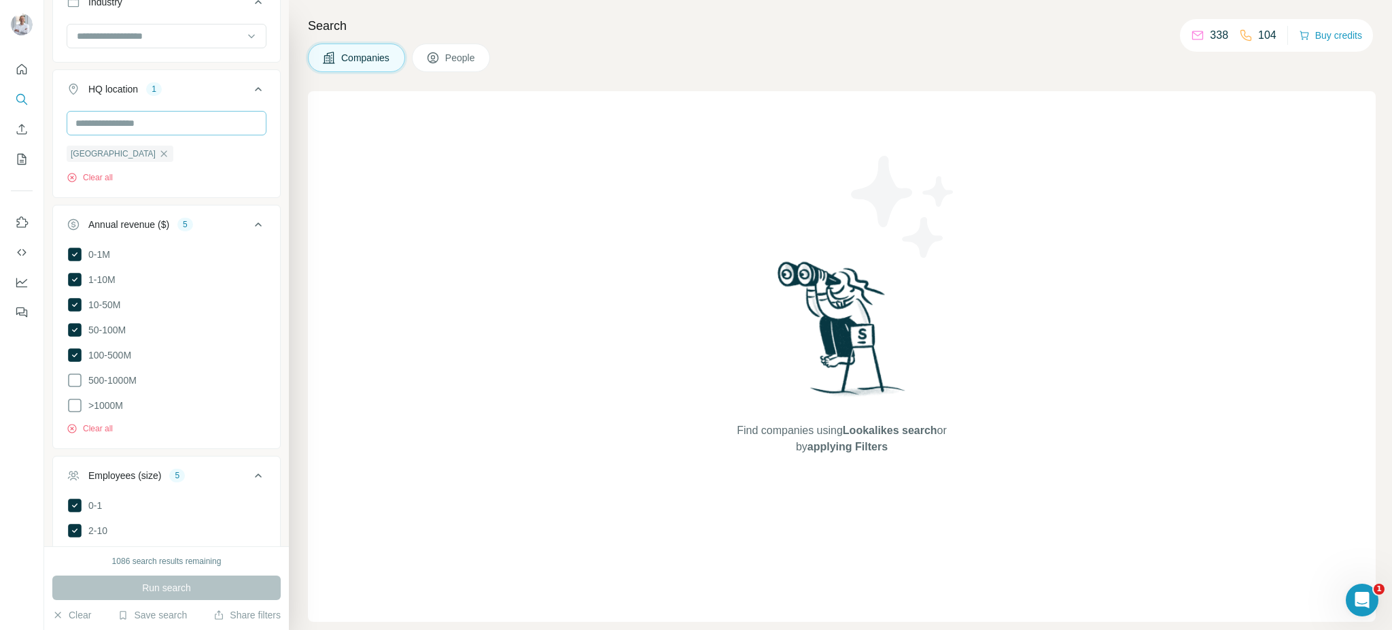
scroll to position [517, 0]
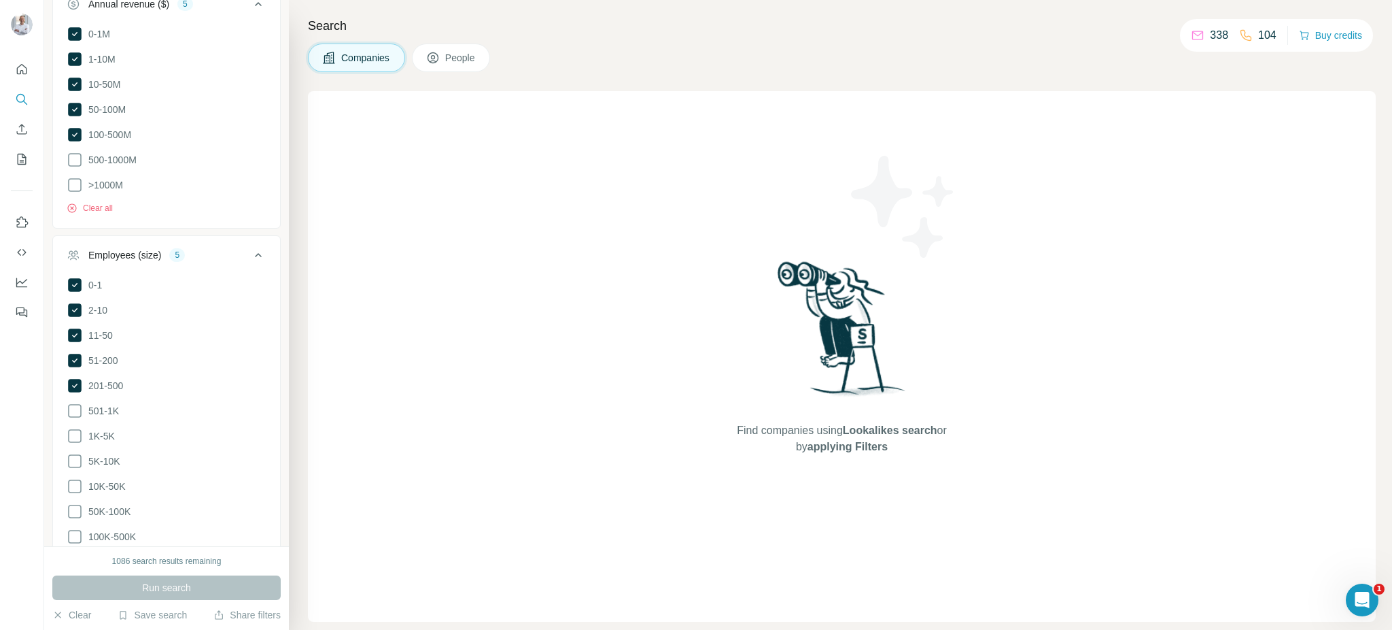
scroll to position [681, 0]
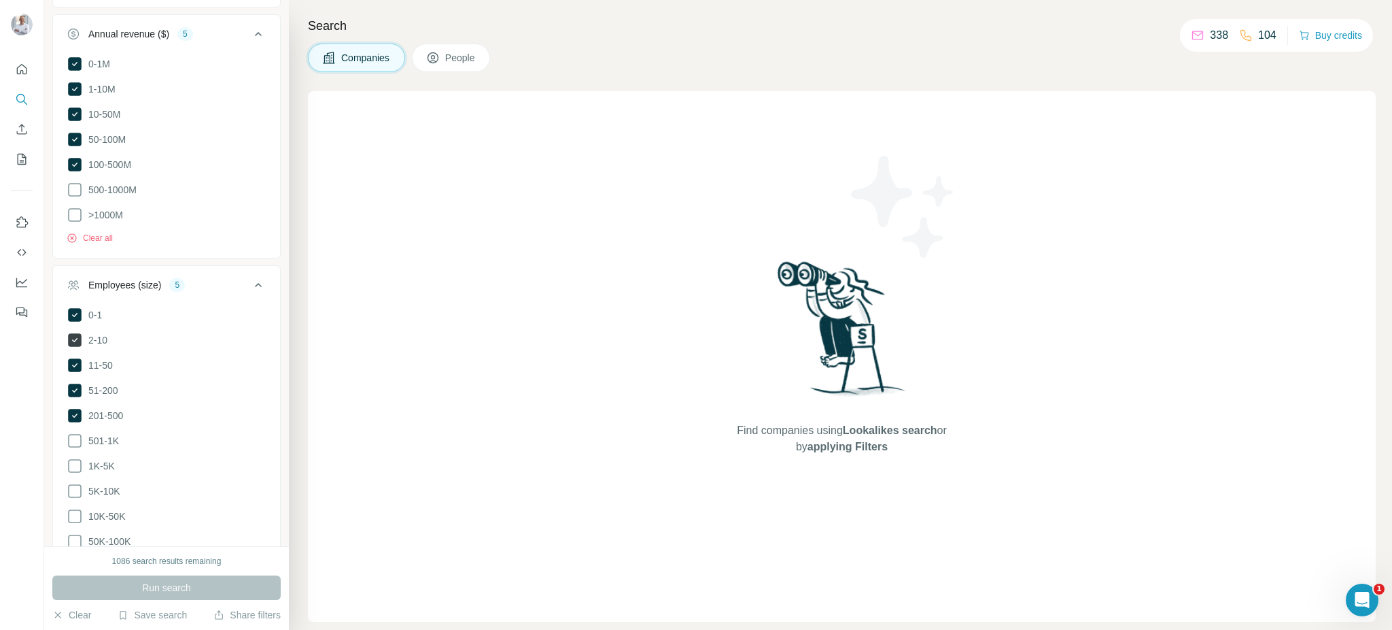
click at [75, 311] on icon at bounding box center [75, 315] width 14 height 14
drag, startPoint x: 78, startPoint y: 330, endPoint x: 80, endPoint y: 349, distance: 18.5
click at [78, 333] on icon at bounding box center [75, 340] width 14 height 14
click at [78, 363] on icon at bounding box center [75, 365] width 14 height 14
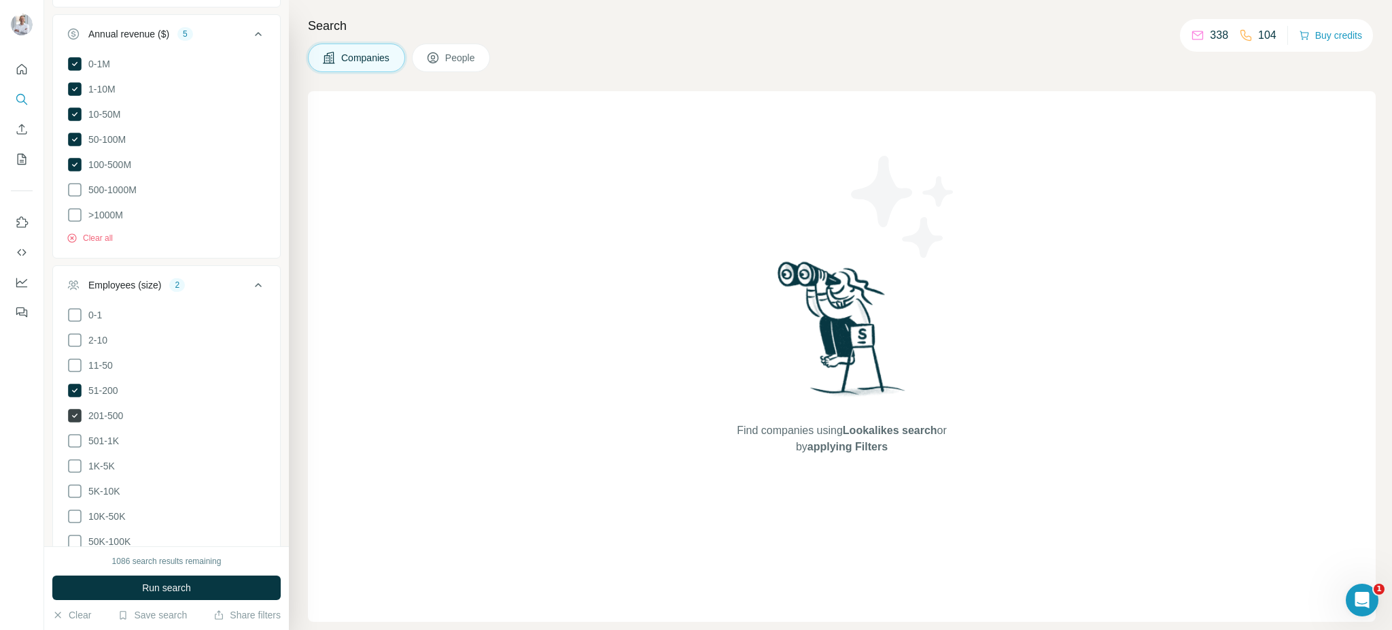
click at [73, 386] on icon at bounding box center [75, 390] width 16 height 16
click at [74, 413] on icon at bounding box center [75, 416] width 14 height 14
click at [76, 163] on icon at bounding box center [75, 165] width 14 height 14
click at [80, 134] on icon at bounding box center [75, 140] width 14 height 14
click at [77, 107] on icon at bounding box center [75, 114] width 14 height 14
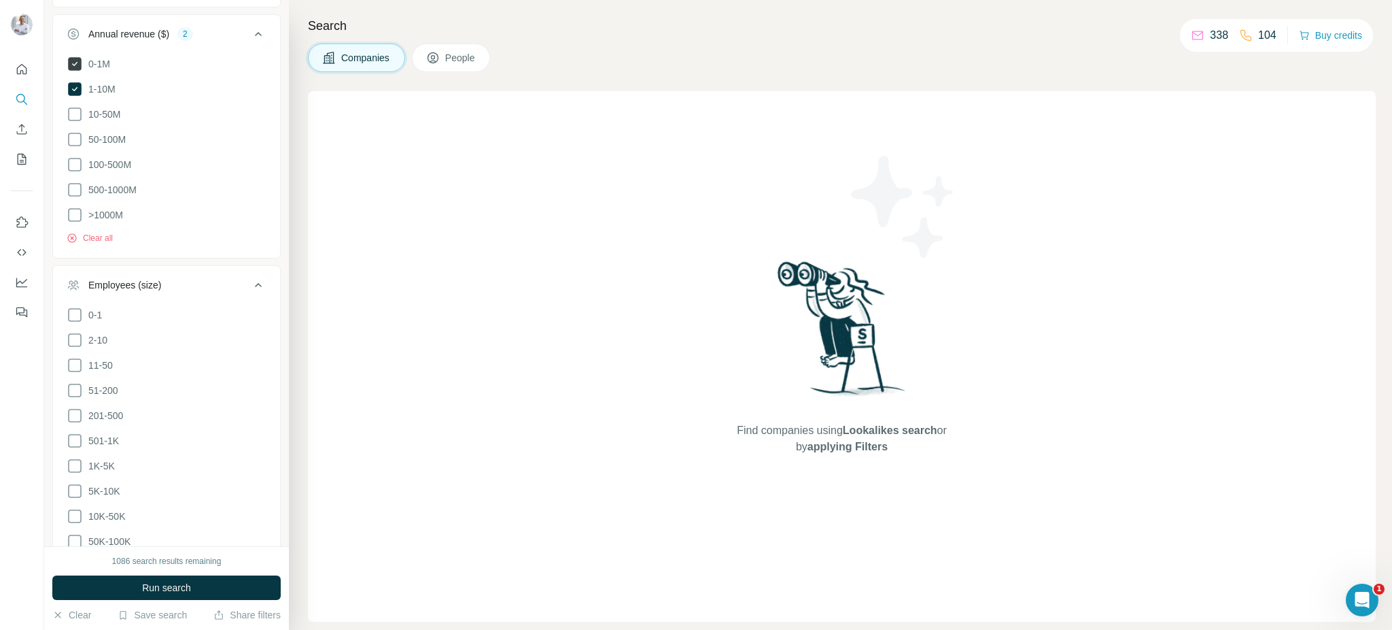
click at [75, 72] on icon at bounding box center [75, 64] width 16 height 16
click at [74, 92] on icon at bounding box center [75, 89] width 14 height 14
click at [142, 583] on span "Run search" at bounding box center [166, 588] width 49 height 14
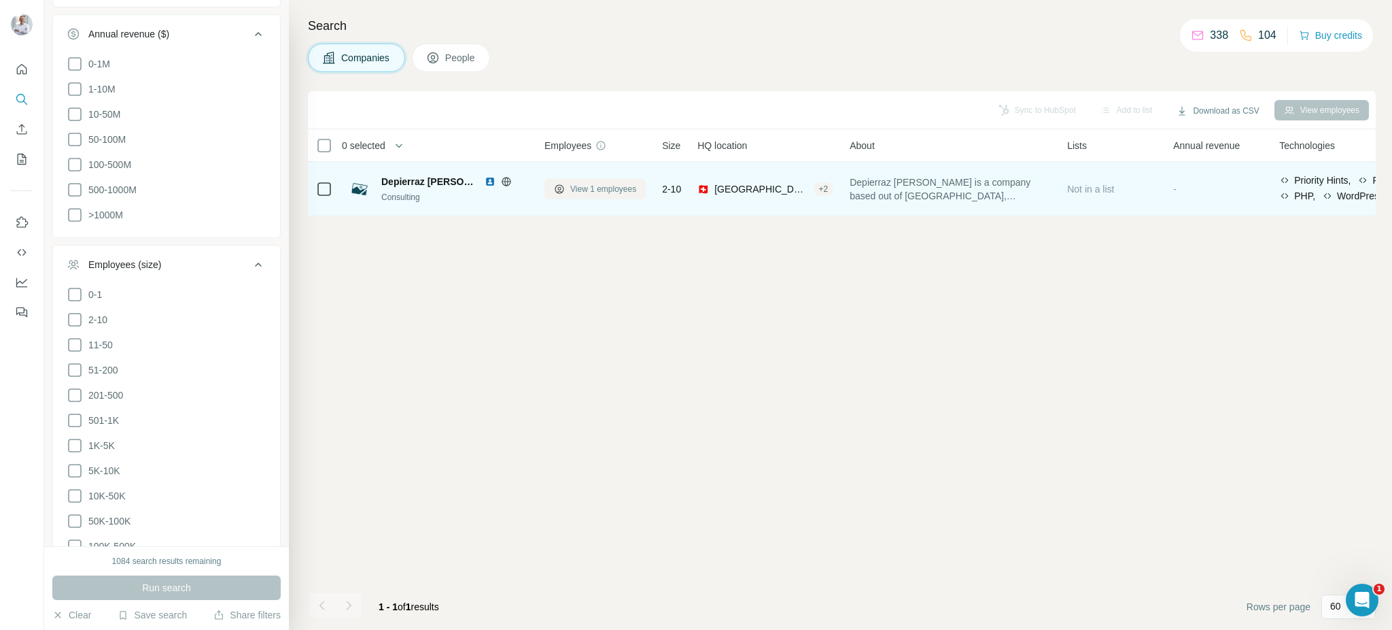
click at [578, 190] on span "View 1 employees" at bounding box center [603, 189] width 66 height 12
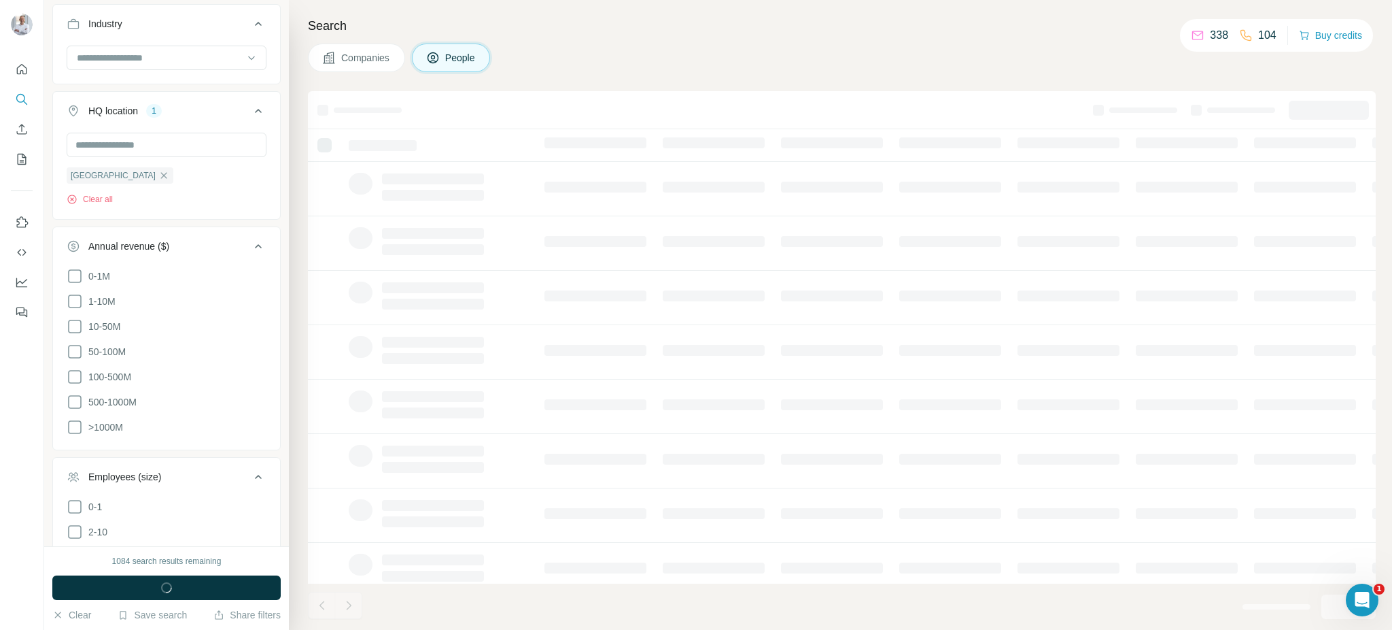
scroll to position [894, 0]
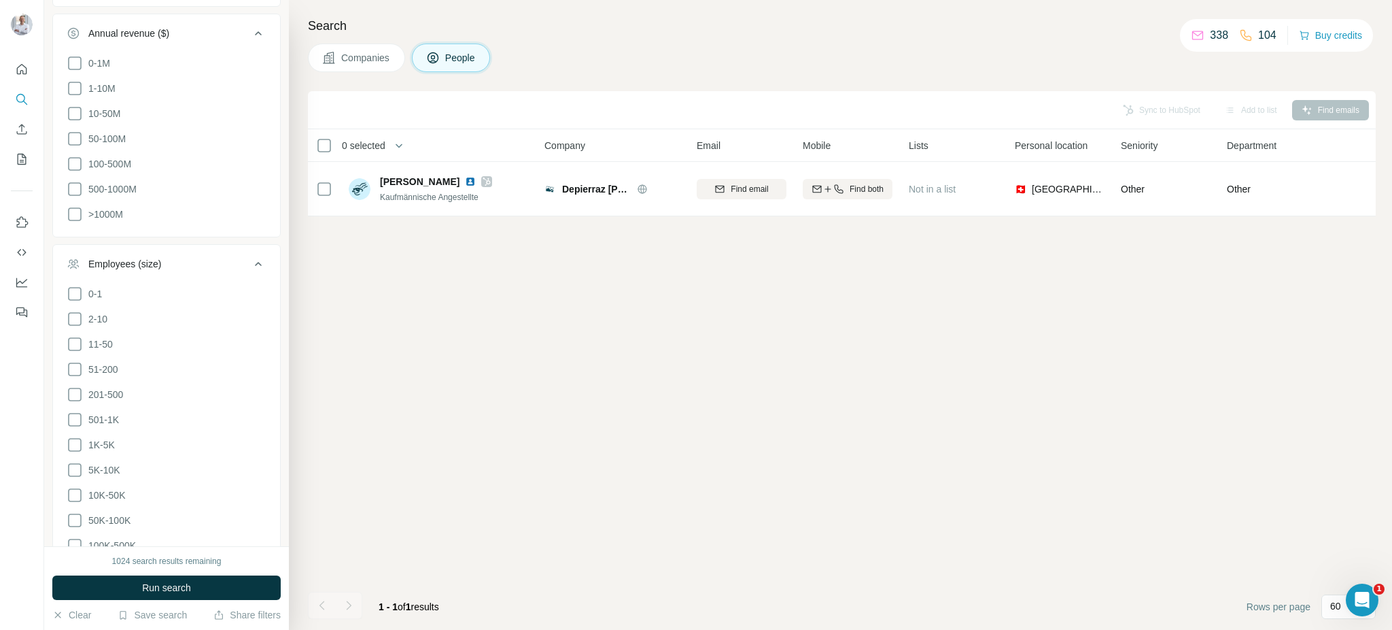
click at [356, 61] on span "Companies" at bounding box center [366, 58] width 50 height 14
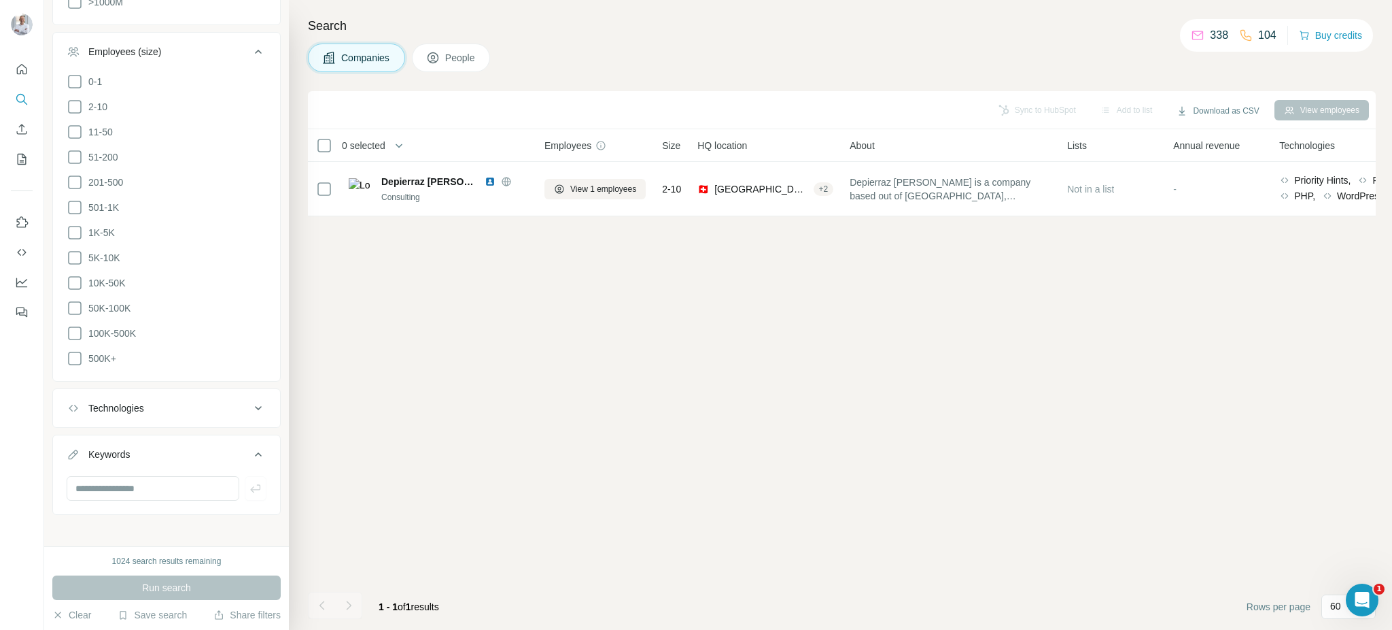
scroll to position [681, 0]
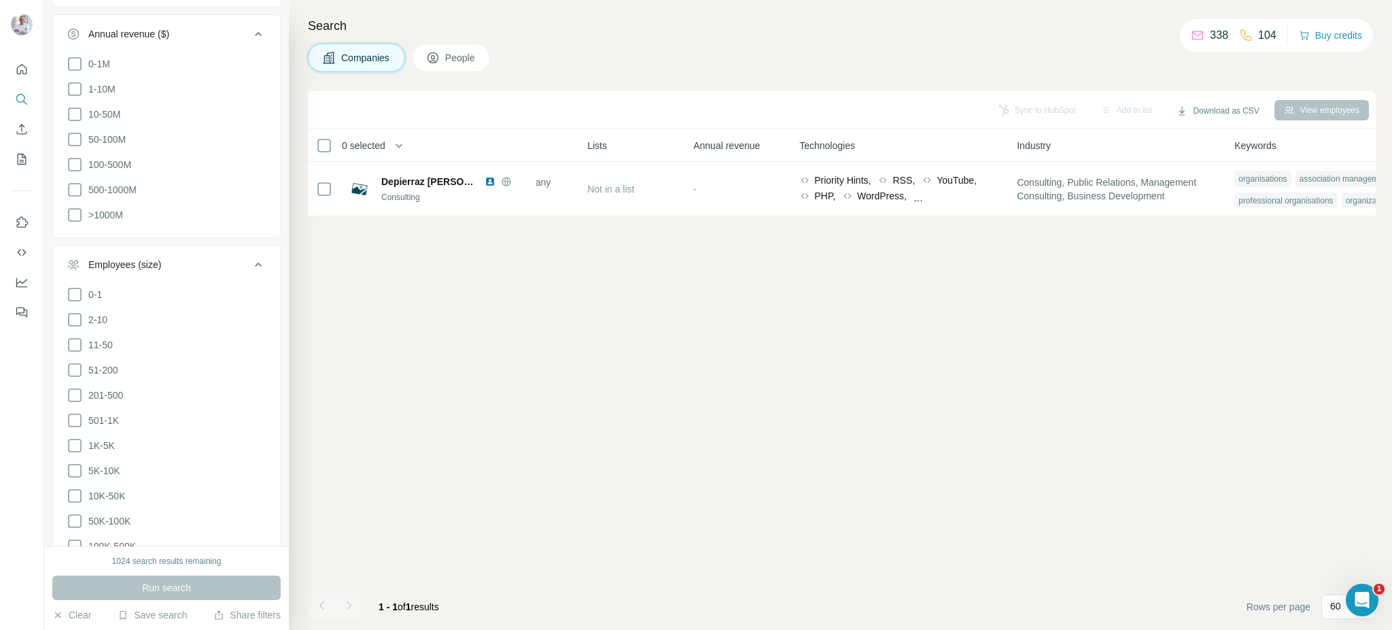
scroll to position [0, 551]
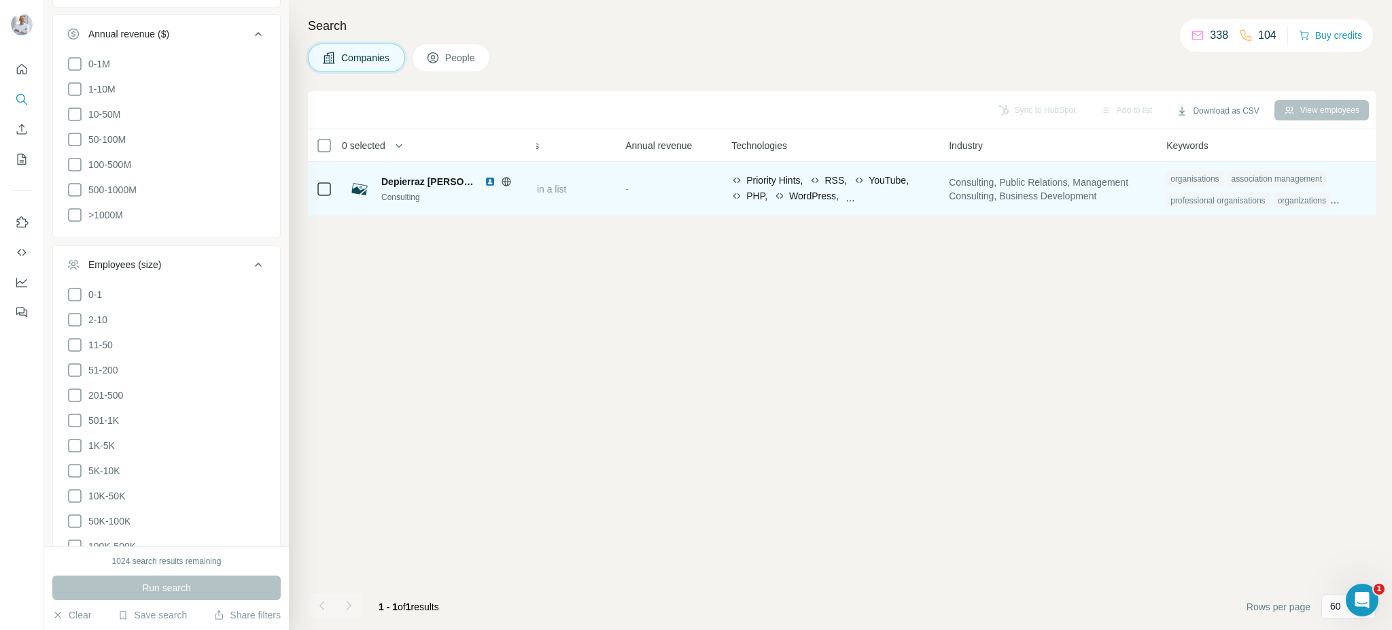
drag, startPoint x: 336, startPoint y: 184, endPoint x: 340, endPoint y: 196, distance: 12.9
click at [336, 185] on td at bounding box center [324, 189] width 33 height 54
click at [1331, 199] on div "organizations" at bounding box center [1302, 200] width 56 height 16
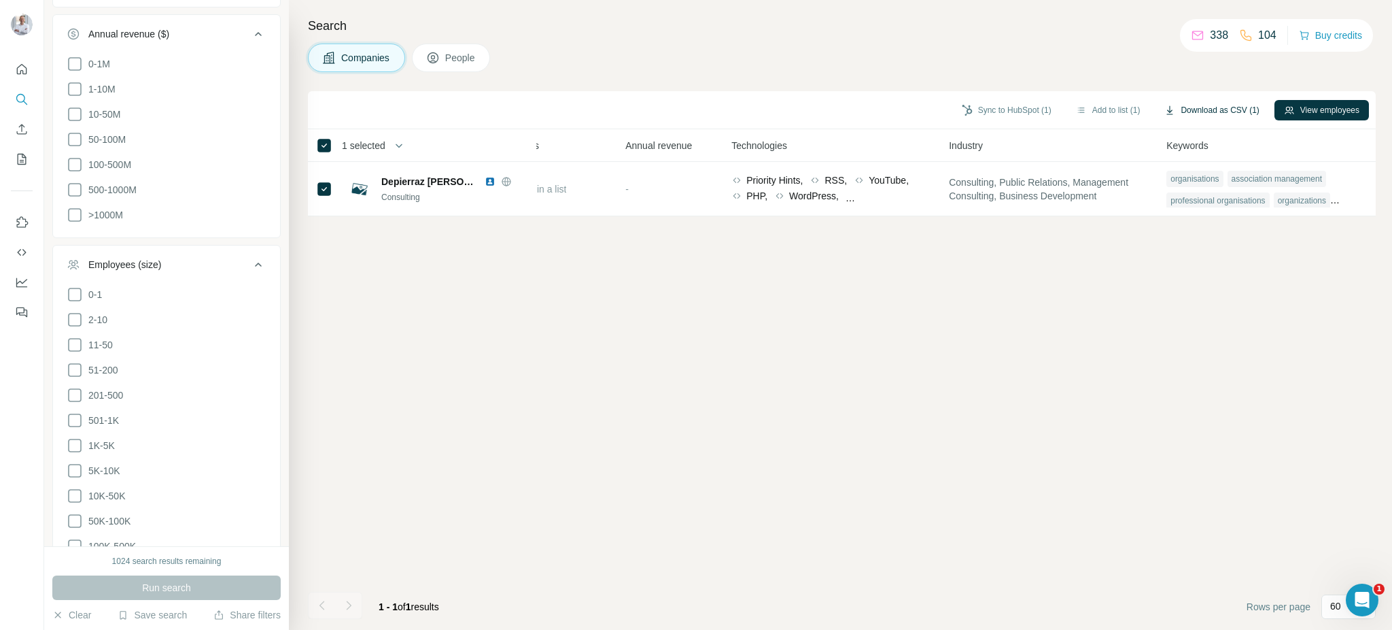
click at [1211, 108] on button "Download as CSV (1)" at bounding box center [1212, 110] width 114 height 20
click at [1326, 604] on div "60" at bounding box center [1349, 606] width 54 height 24
drag, startPoint x: 730, startPoint y: 380, endPoint x: 681, endPoint y: 358, distance: 53.2
click at [728, 380] on div "Sync to HubSpot (1) Add to list (1) Download as CSV (1) View employees 1 select…" at bounding box center [842, 360] width 1068 height 539
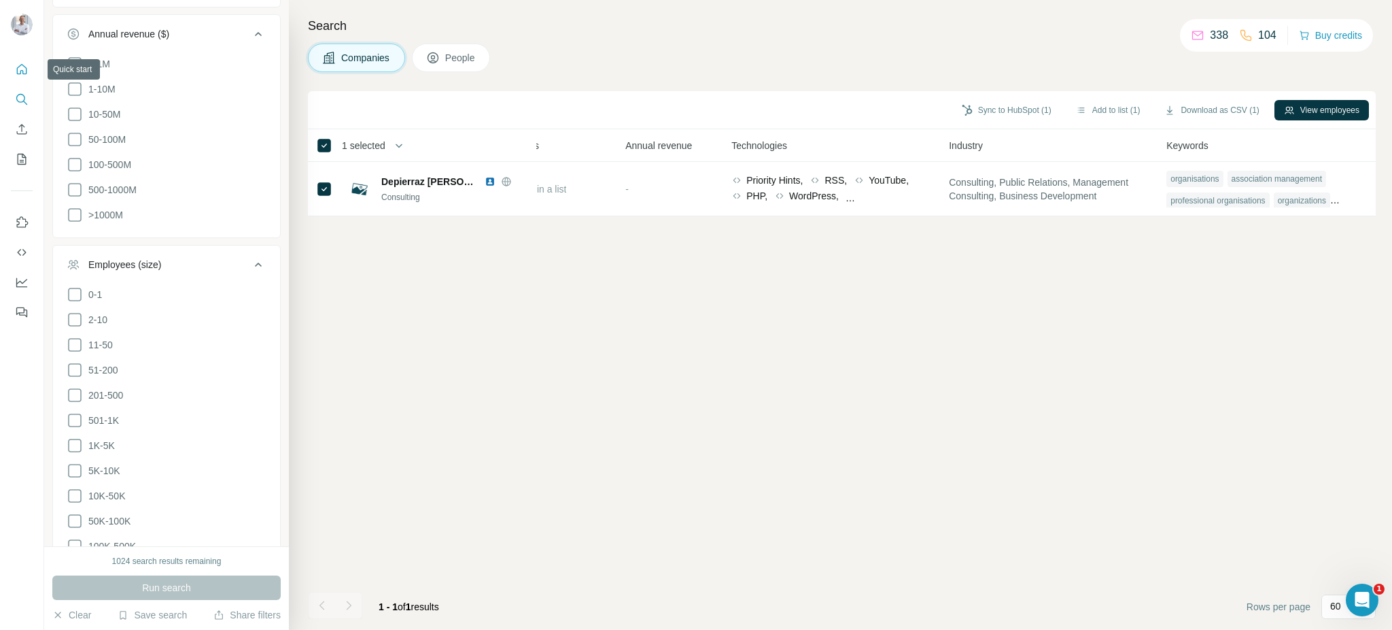
click at [21, 74] on icon "Quick start" at bounding box center [22, 70] width 14 height 14
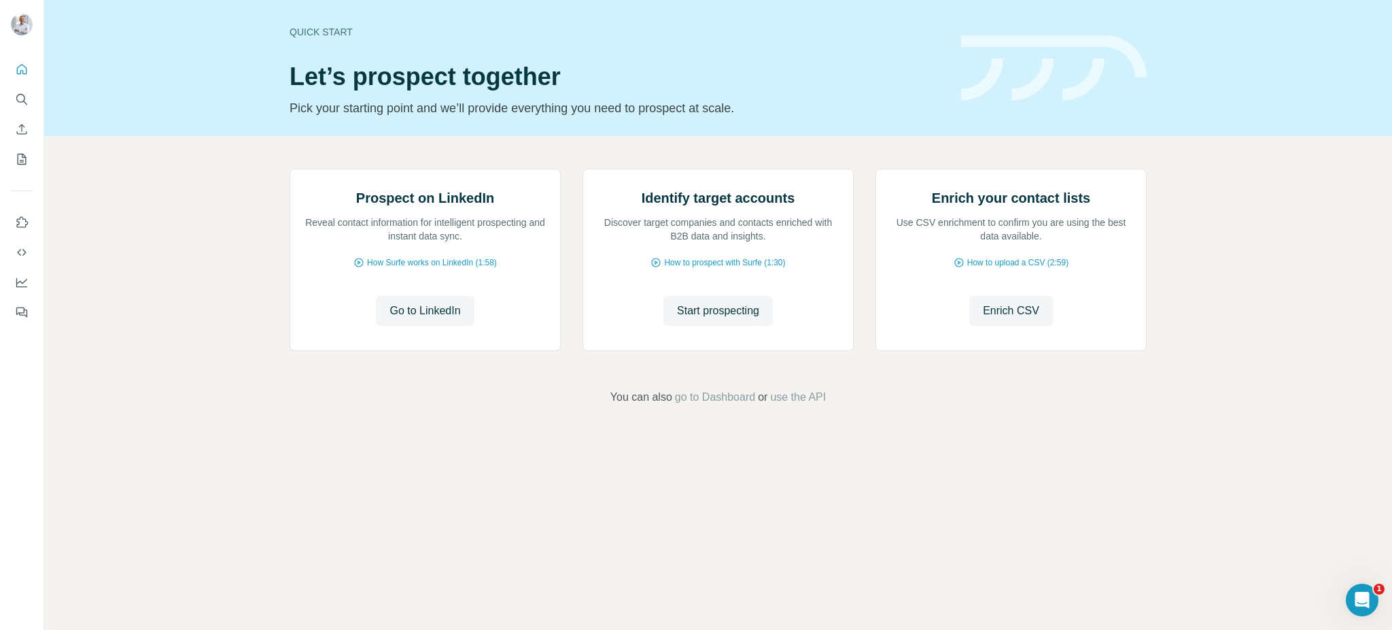
click at [677, 61] on div "Quick start Let’s prospect together Pick your starting point and we’ll provide …" at bounding box center [617, 67] width 655 height 99
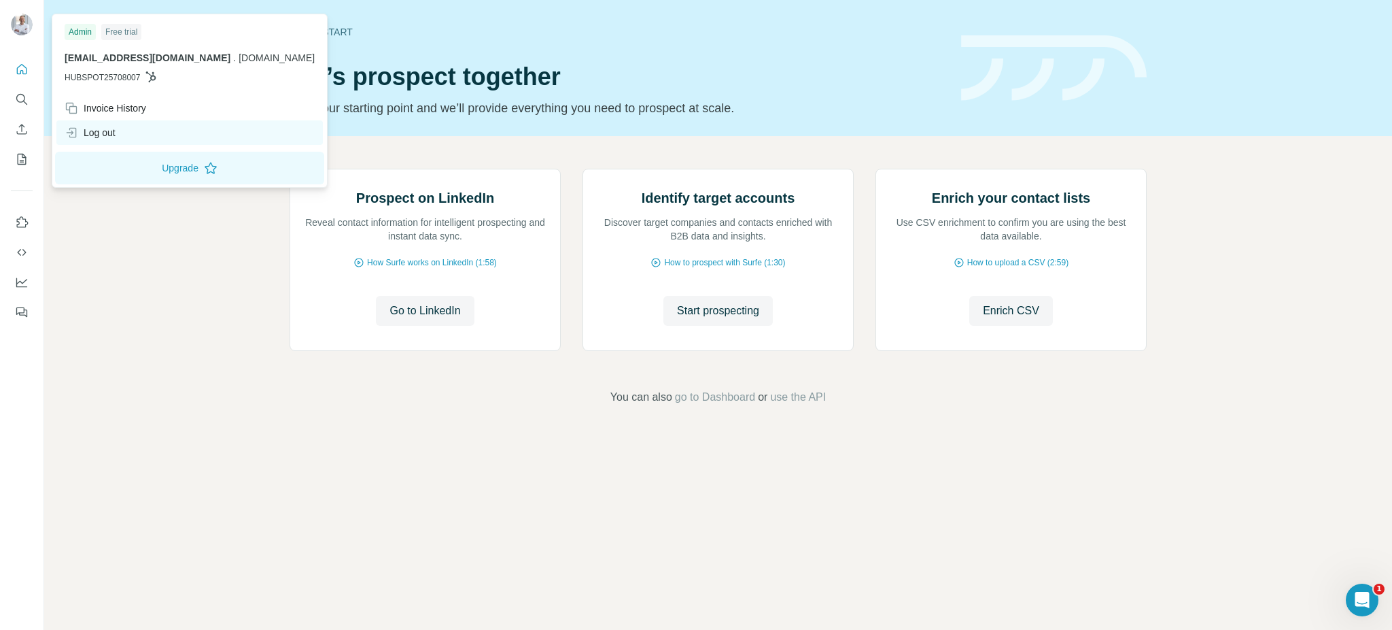
click at [82, 130] on div "Log out" at bounding box center [90, 133] width 51 height 14
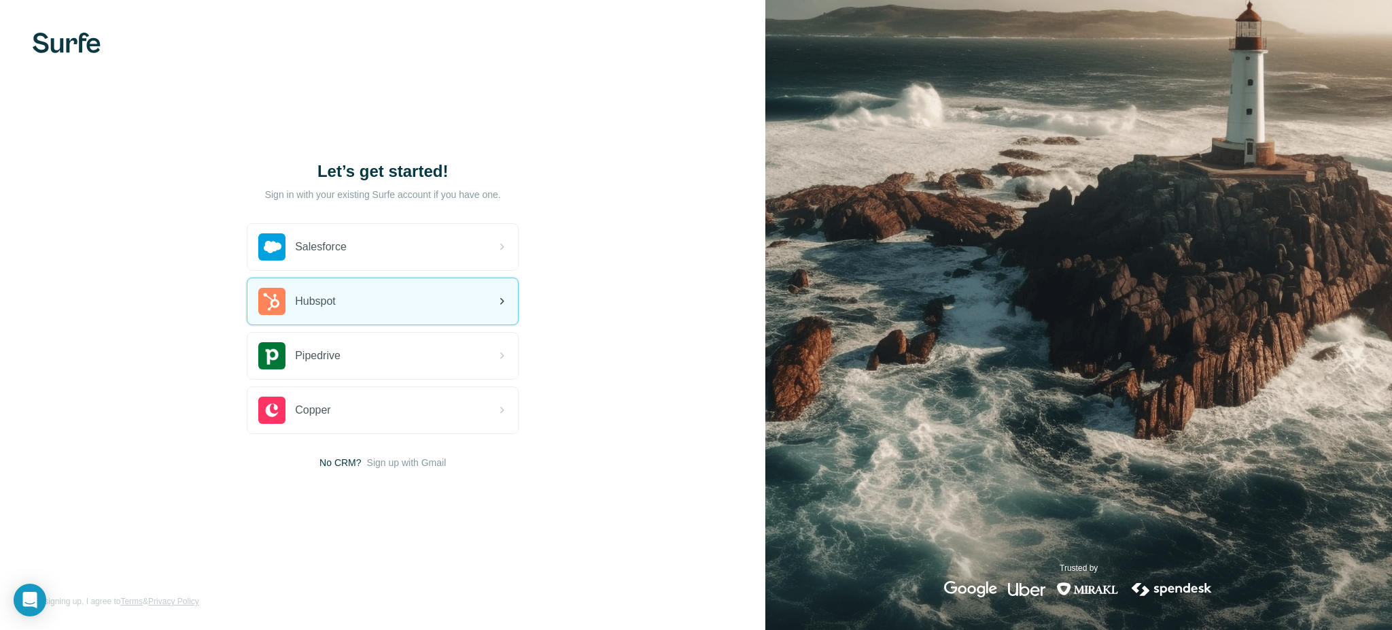
drag, startPoint x: 301, startPoint y: 296, endPoint x: 460, endPoint y: 298, distance: 158.4
click at [301, 297] on span "Hubspot" at bounding box center [315, 301] width 41 height 16
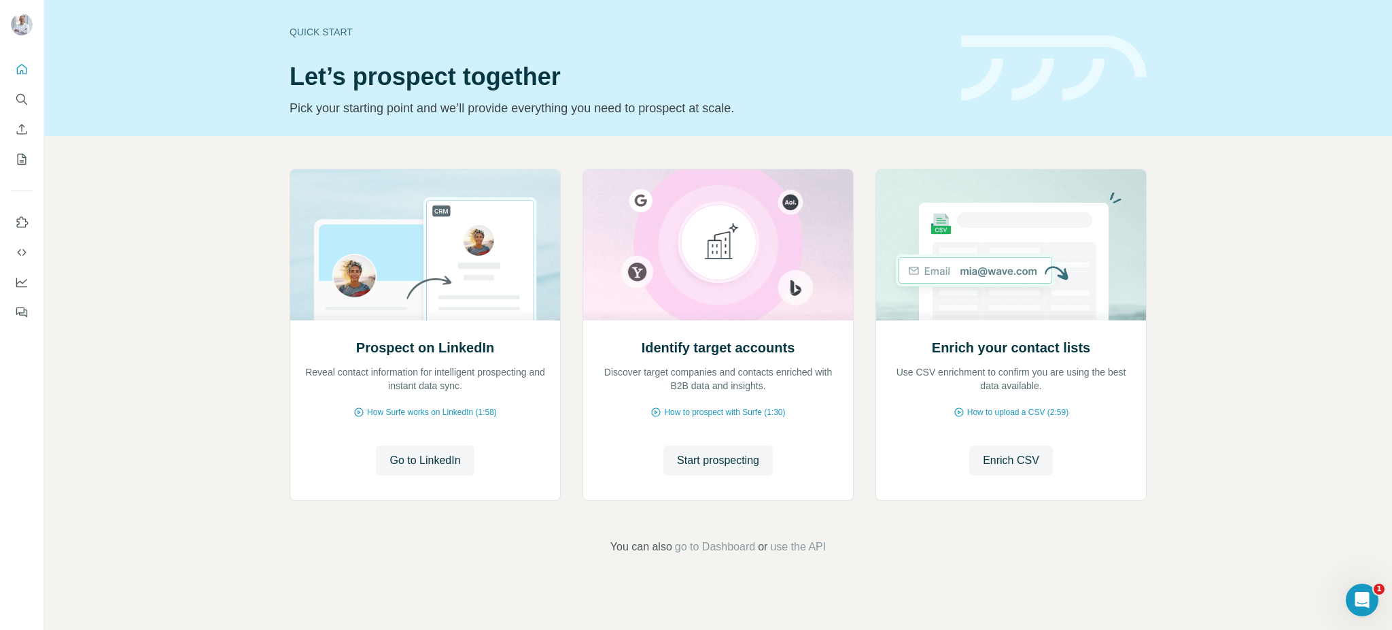
drag, startPoint x: 700, startPoint y: 458, endPoint x: 570, endPoint y: 347, distance: 170.7
click at [696, 456] on span "Start prospecting" at bounding box center [718, 460] width 82 height 16
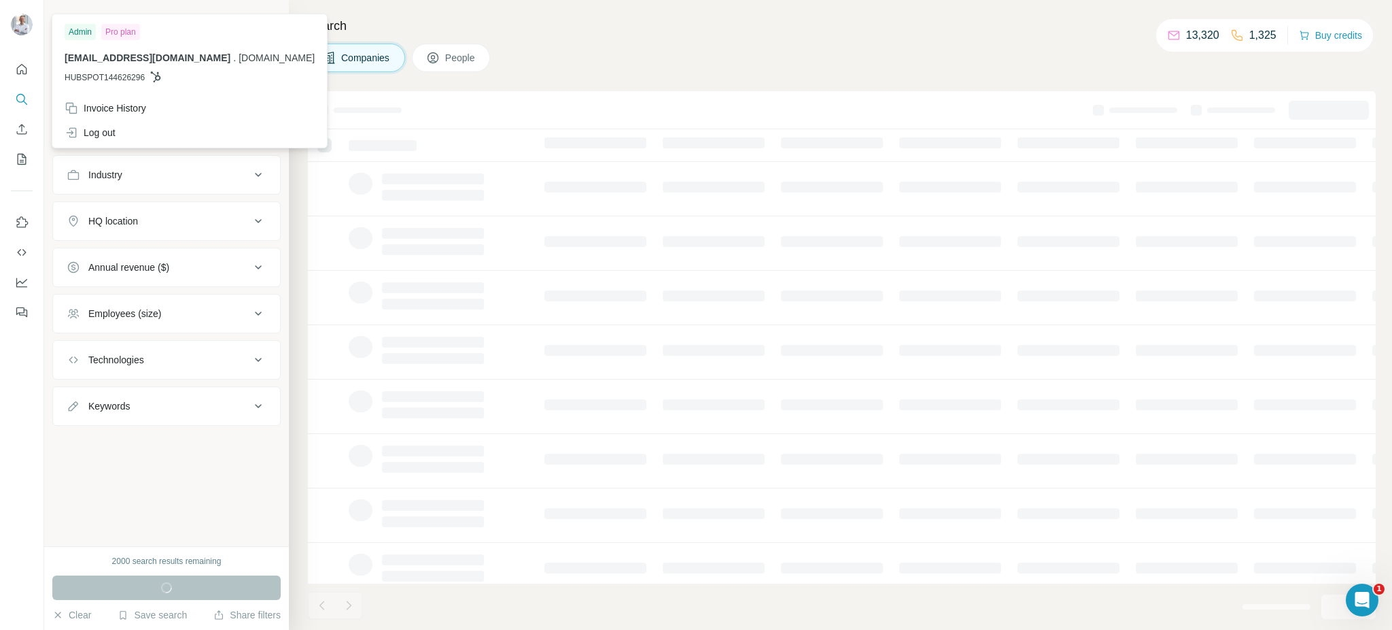
click at [12, 23] on img at bounding box center [22, 25] width 22 height 22
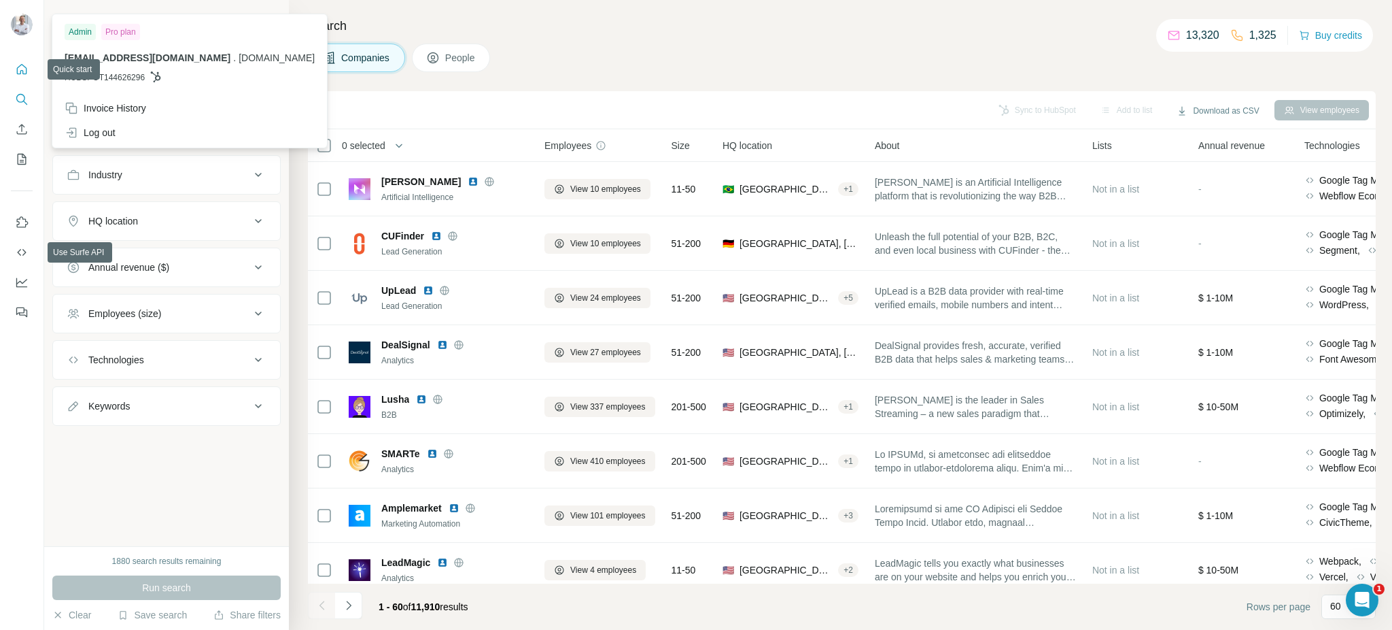
click at [27, 65] on icon "Quick start" at bounding box center [22, 70] width 14 height 14
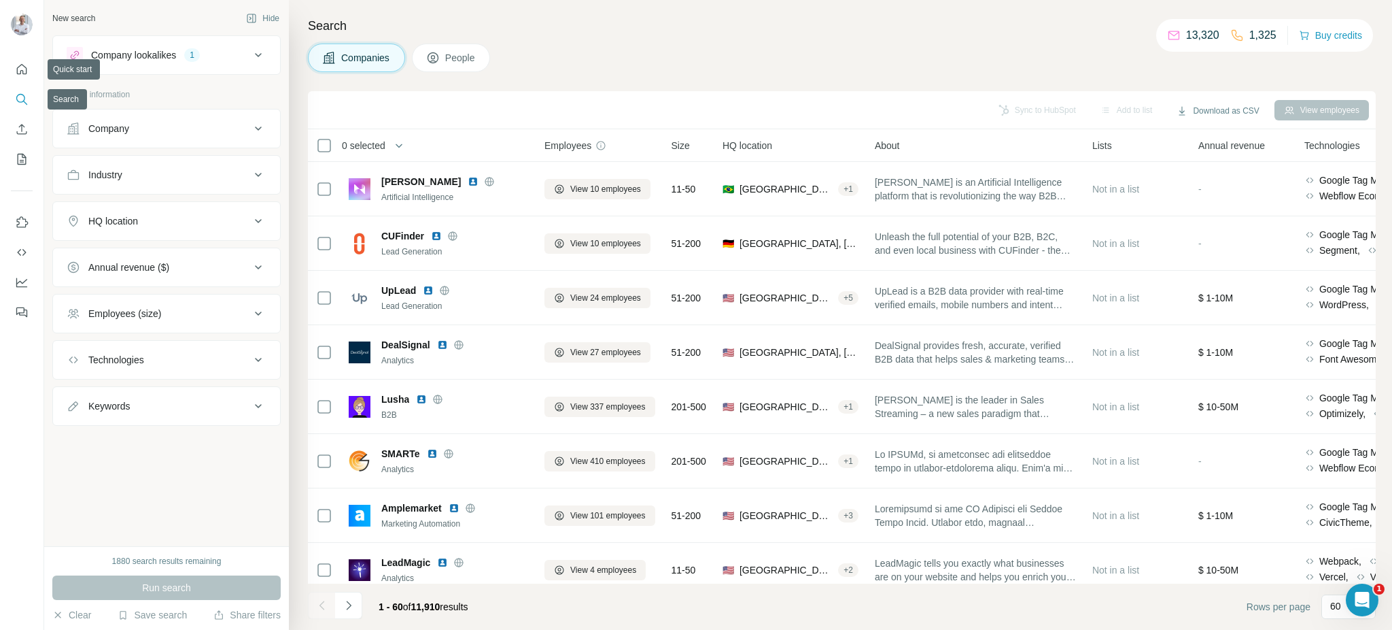
click at [21, 100] on icon "Search" at bounding box center [22, 99] width 14 height 14
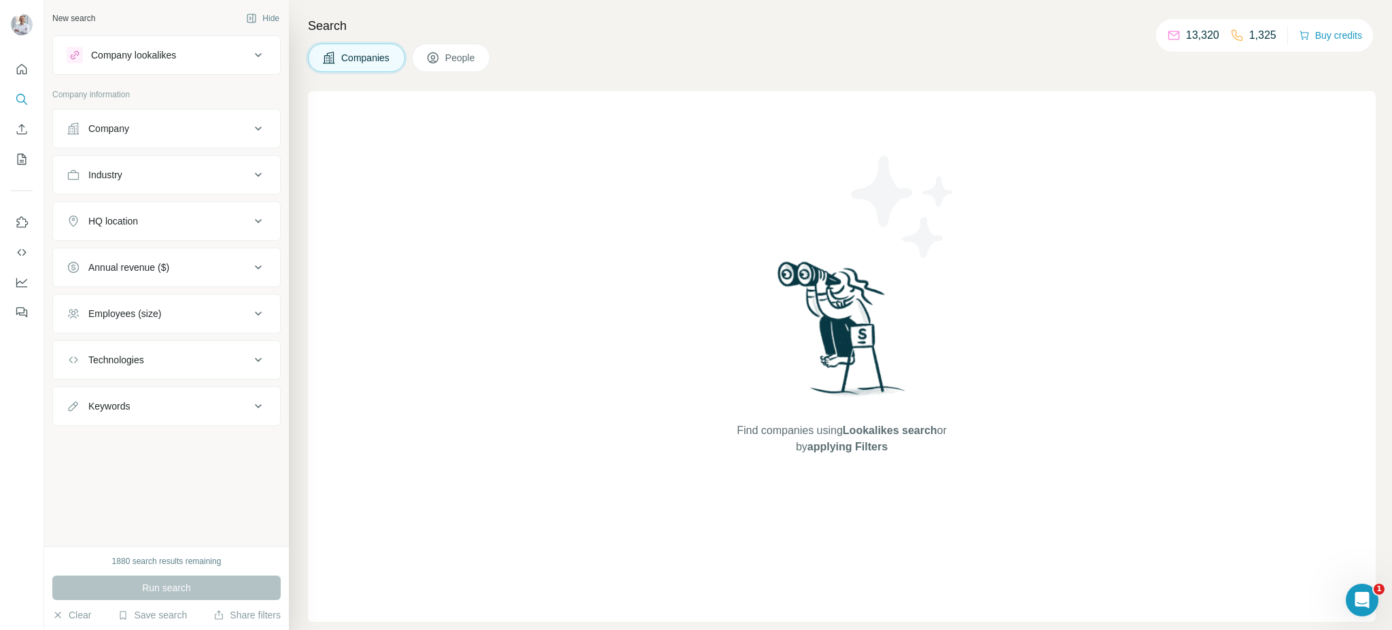
click at [1186, 35] on p "13,320" at bounding box center [1202, 35] width 33 height 16
